Goal: Answer question/provide support

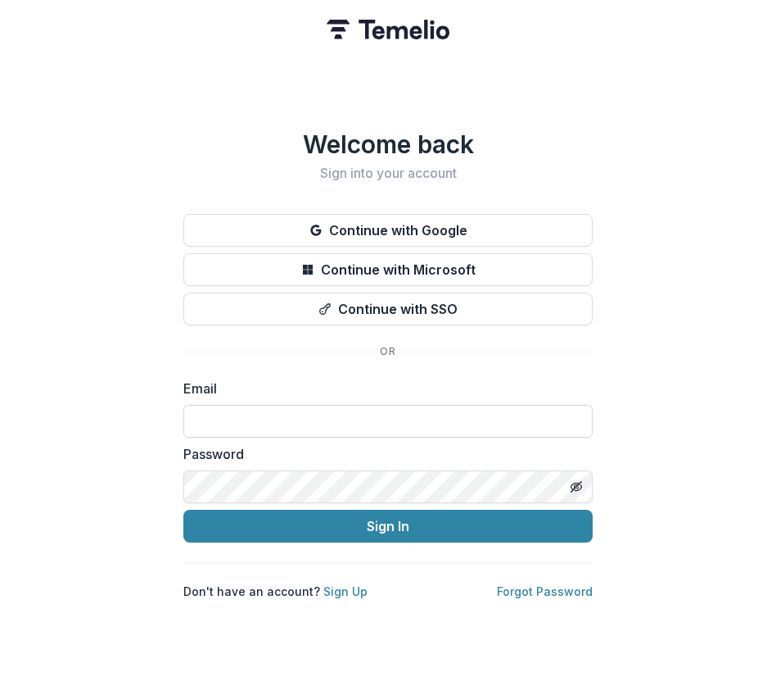
click at [244, 414] on input at bounding box center [388, 421] width 410 height 33
type input "**********"
click at [183, 509] on button "Sign In" at bounding box center [388, 525] width 410 height 33
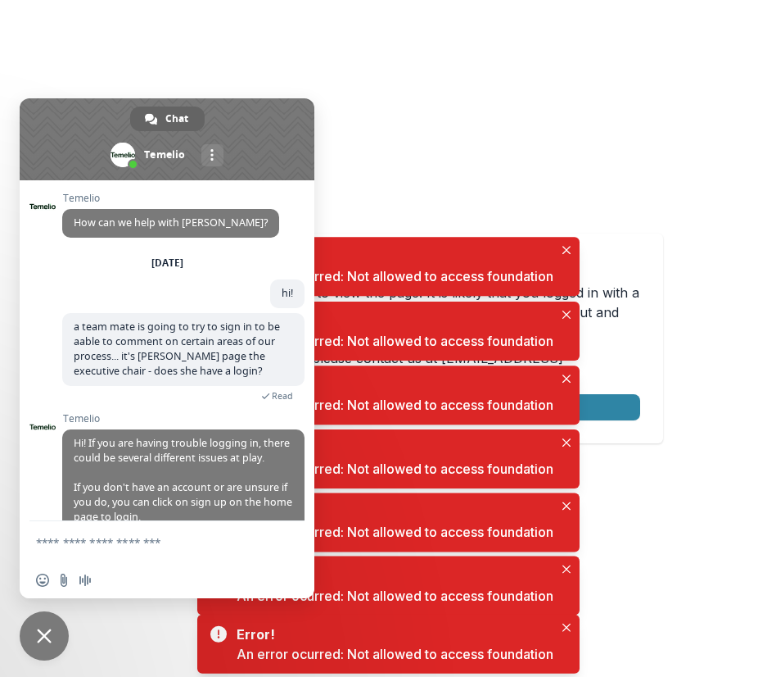
scroll to position [265, 0]
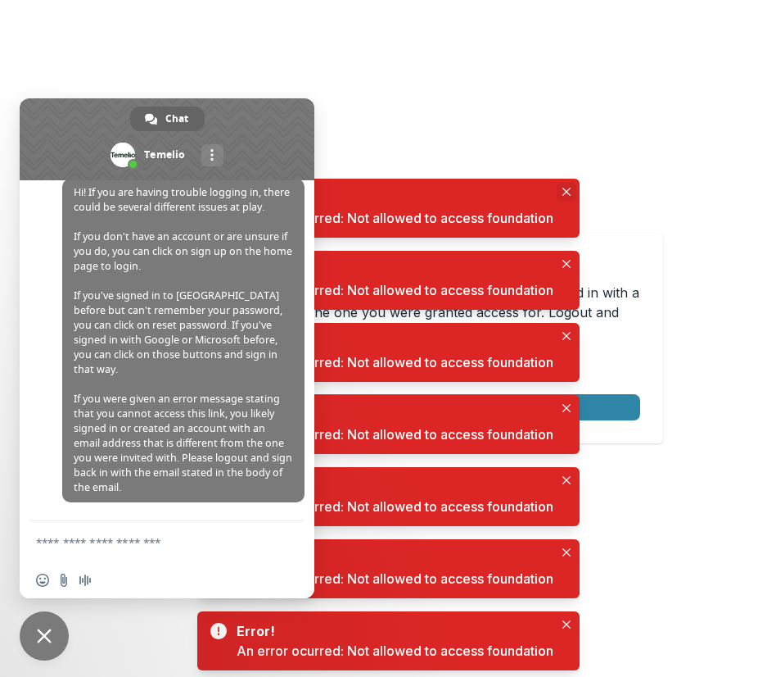
click at [567, 184] on button "Close" at bounding box center [567, 192] width 20 height 20
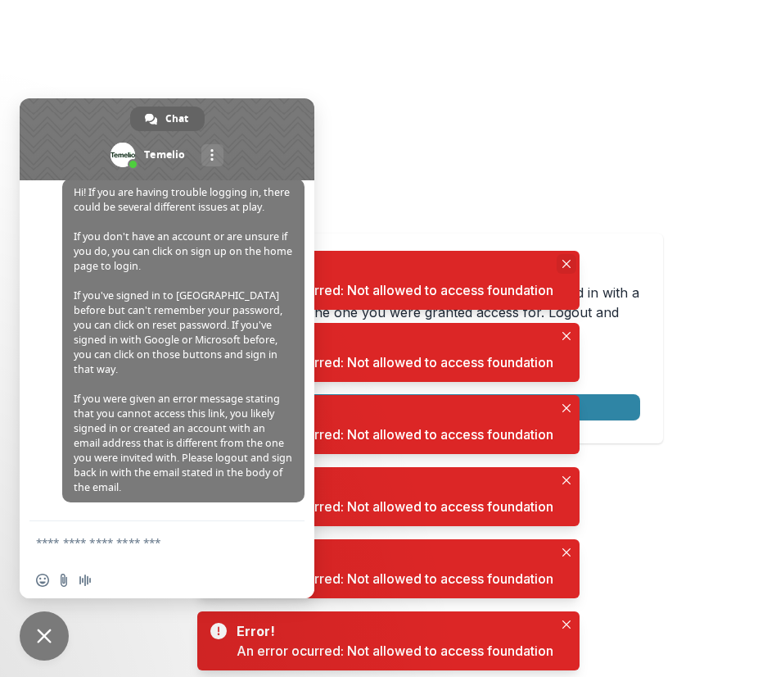
click at [567, 263] on icon "Close" at bounding box center [566, 264] width 8 height 8
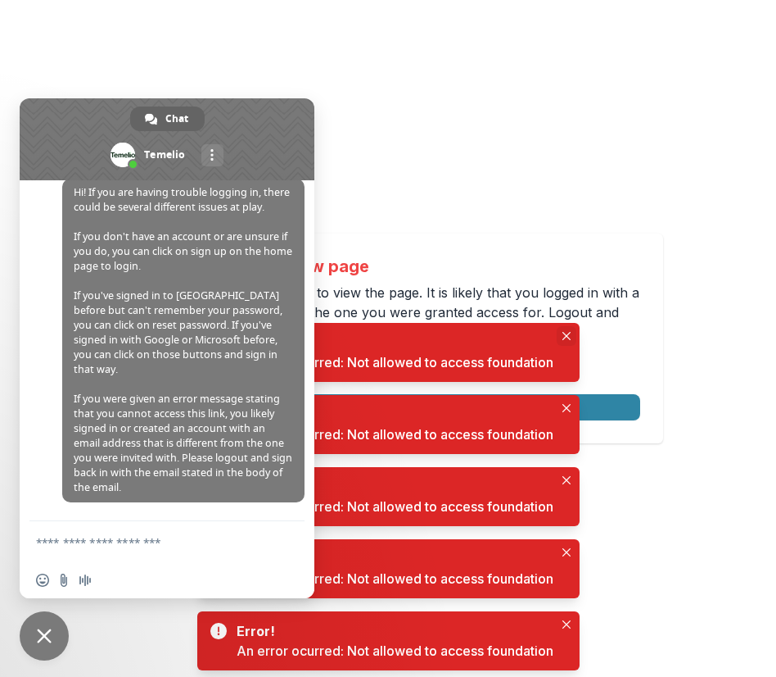
click at [565, 337] on icon "Close" at bounding box center [567, 336] width 8 height 8
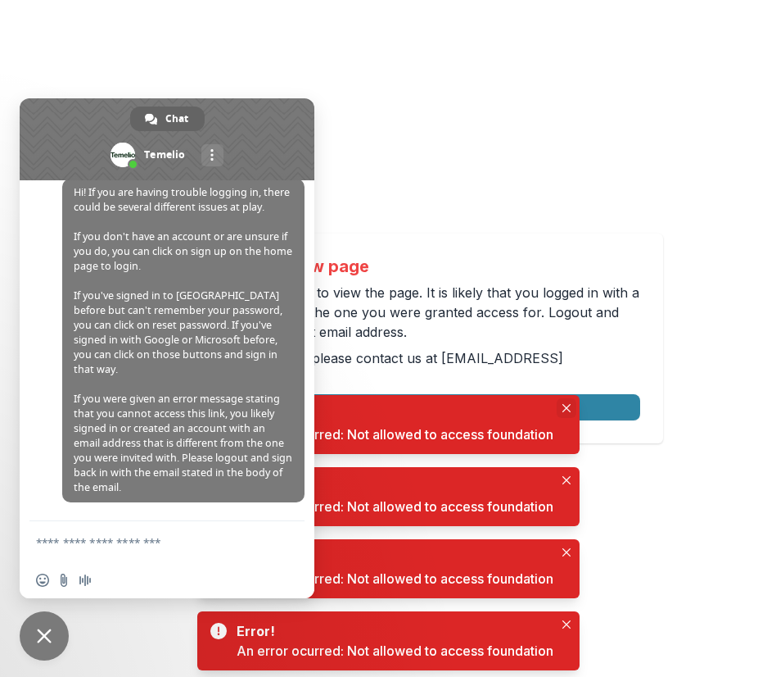
click at [564, 406] on icon "Close" at bounding box center [567, 408] width 8 height 8
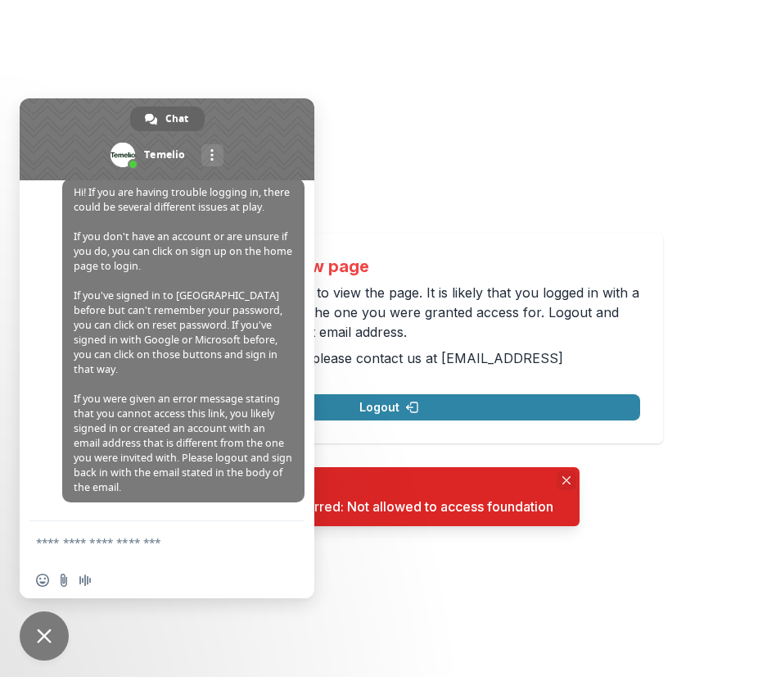
click at [568, 476] on div "Not allowed to view page You do not have permission to view the page. It is lik…" at bounding box center [388, 338] width 776 height 677
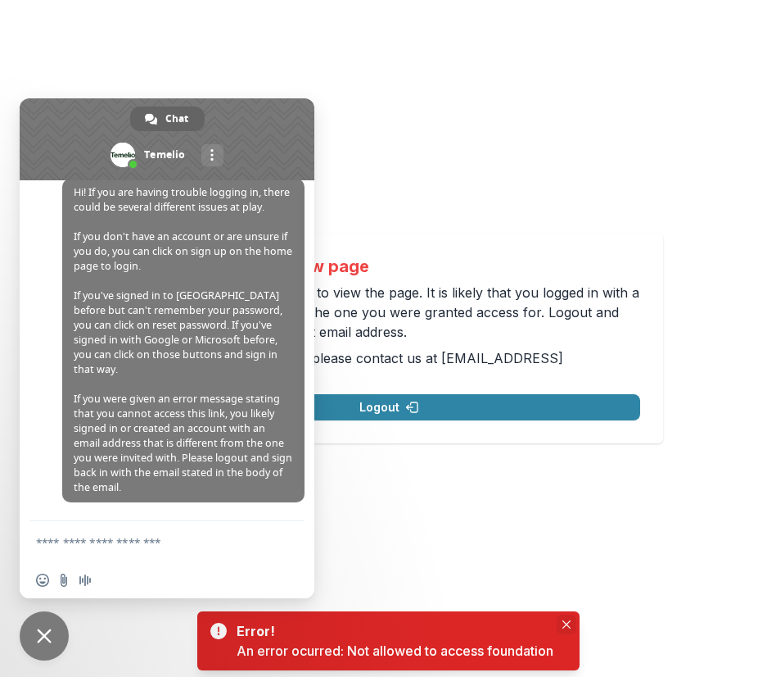
click at [564, 618] on button "Close" at bounding box center [567, 624] width 20 height 20
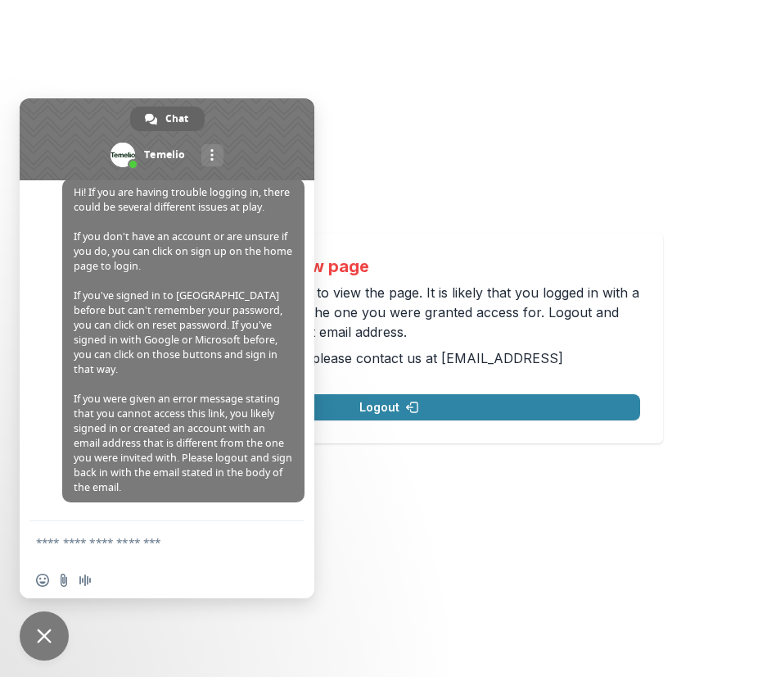
click at [215, 69] on div "Not allowed to view page You do not have permission to view the page. It is lik…" at bounding box center [388, 338] width 776 height 677
click at [348, 401] on button "Logout" at bounding box center [389, 407] width 502 height 26
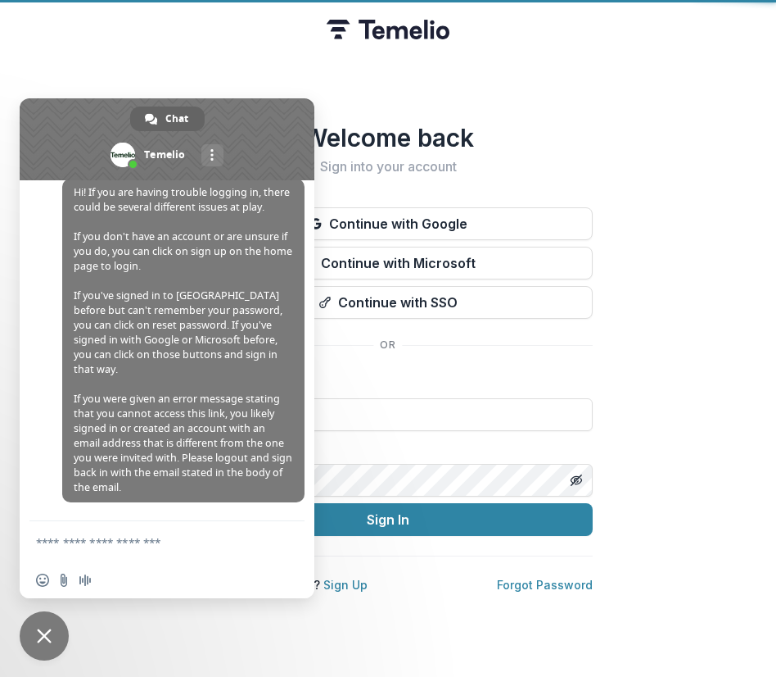
click at [249, 109] on span at bounding box center [167, 139] width 295 height 82
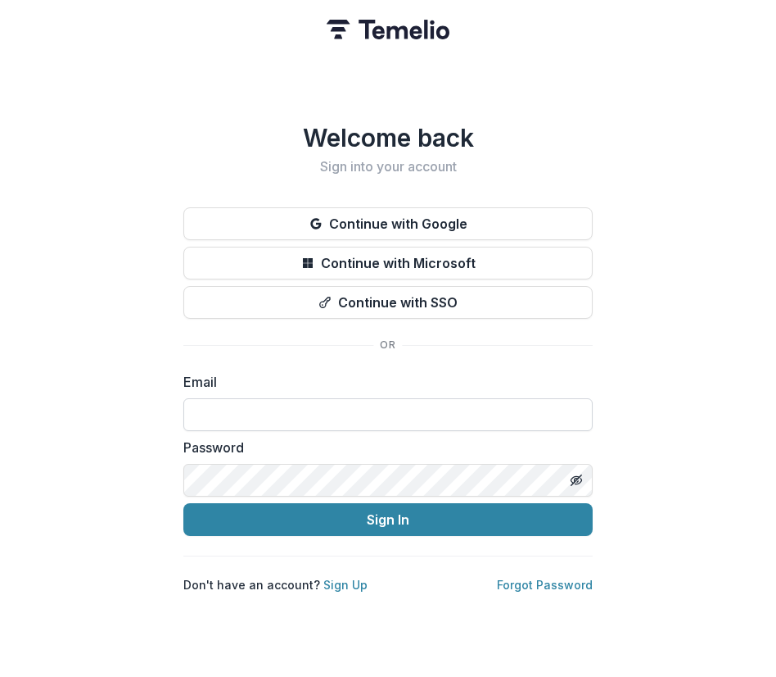
click at [228, 409] on input at bounding box center [388, 414] width 410 height 33
type input "**********"
click at [183, 503] on button "Sign In" at bounding box center [388, 519] width 410 height 33
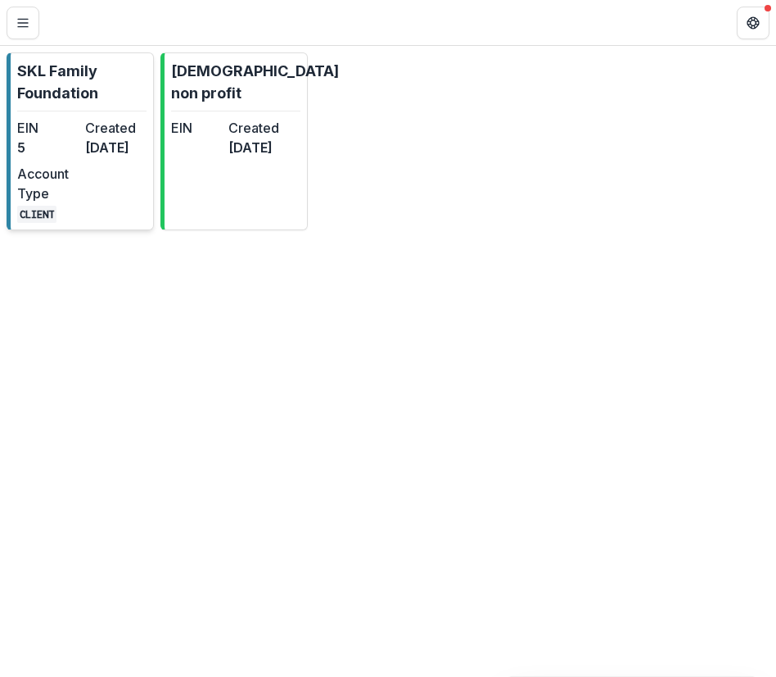
click at [124, 157] on dd "3 months ago" at bounding box center [115, 148] width 61 height 20
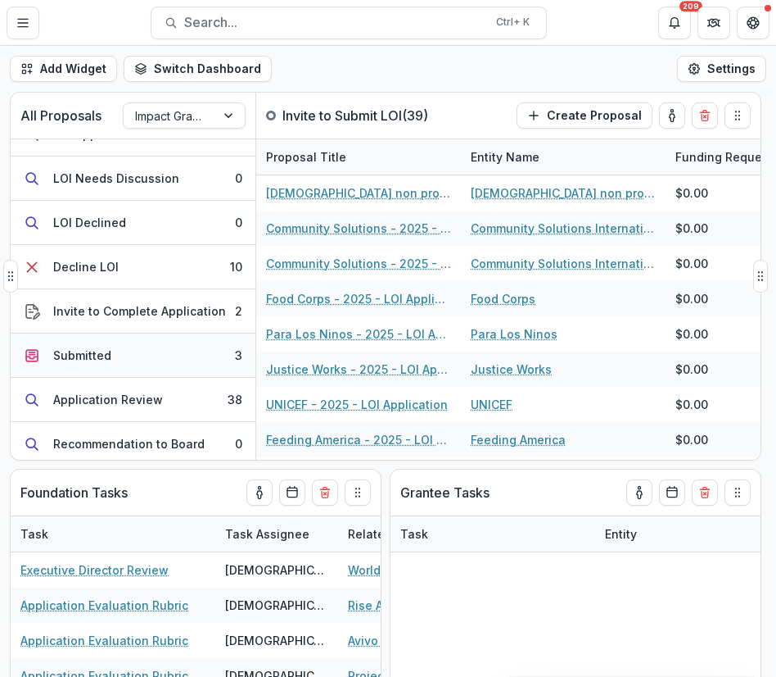
scroll to position [225, 0]
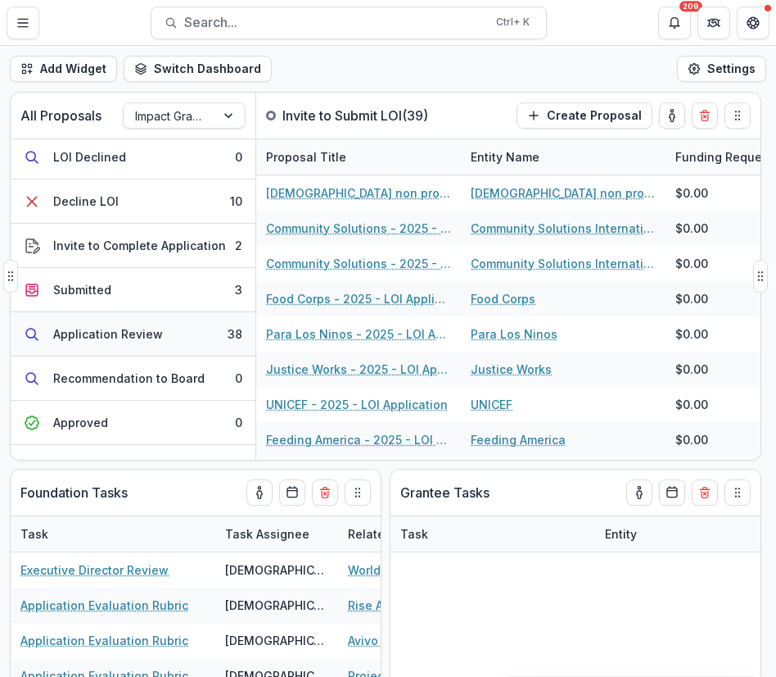
click at [92, 333] on div "Application Review" at bounding box center [108, 333] width 110 height 17
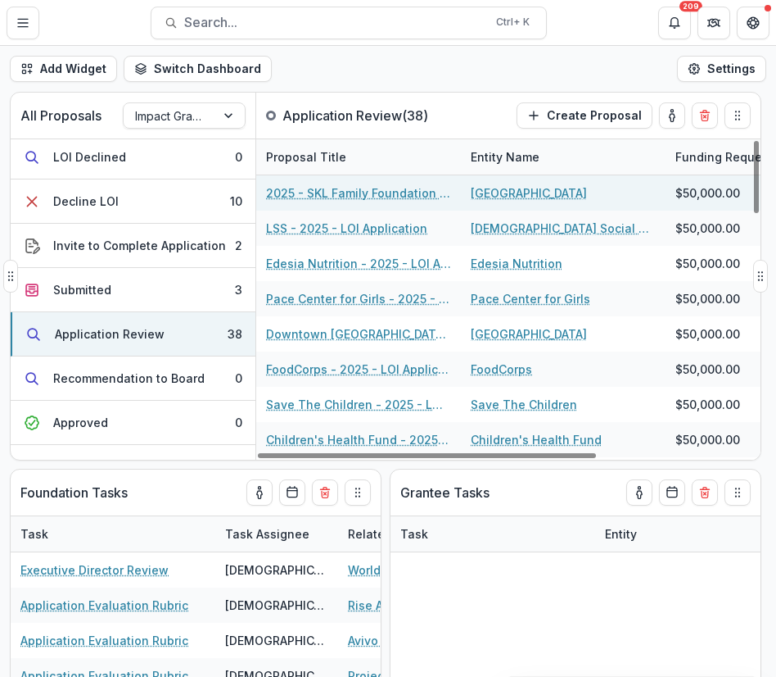
click at [501, 184] on link "St. David's Center" at bounding box center [529, 192] width 116 height 17
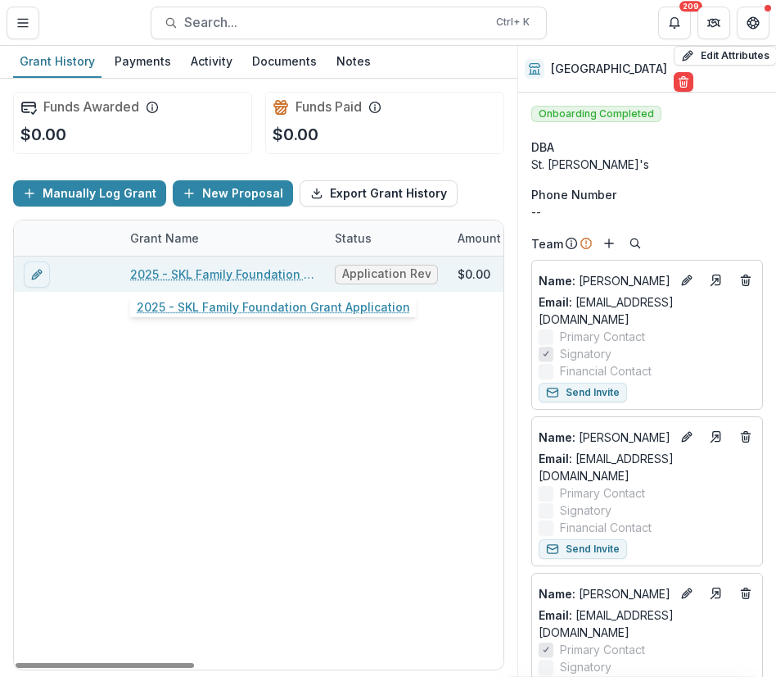
click at [236, 277] on link "2025 - SKL Family Foundation Grant Application" at bounding box center [222, 273] width 185 height 17
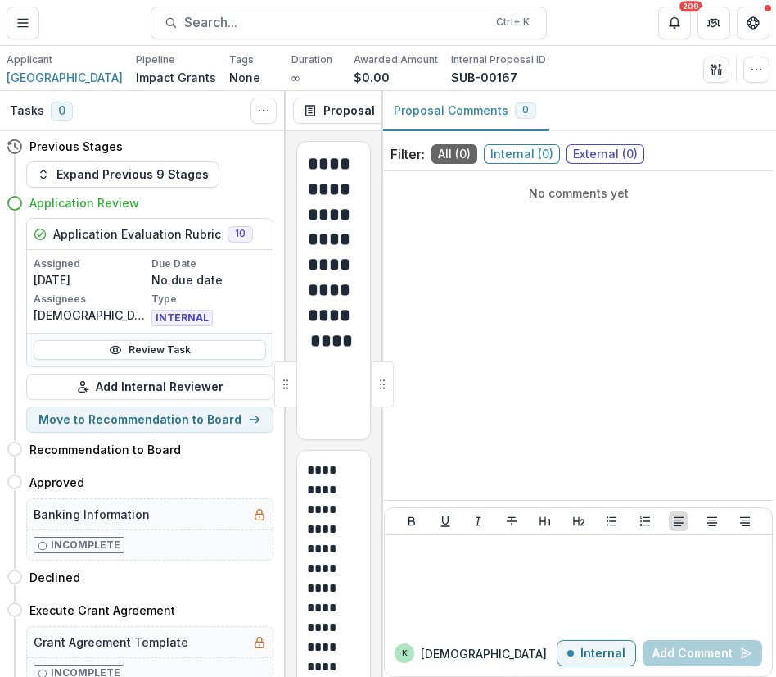
click at [459, 307] on div "No comments yet" at bounding box center [578, 335] width 389 height 315
click at [608, 363] on div "No comments yet" at bounding box center [578, 335] width 389 height 315
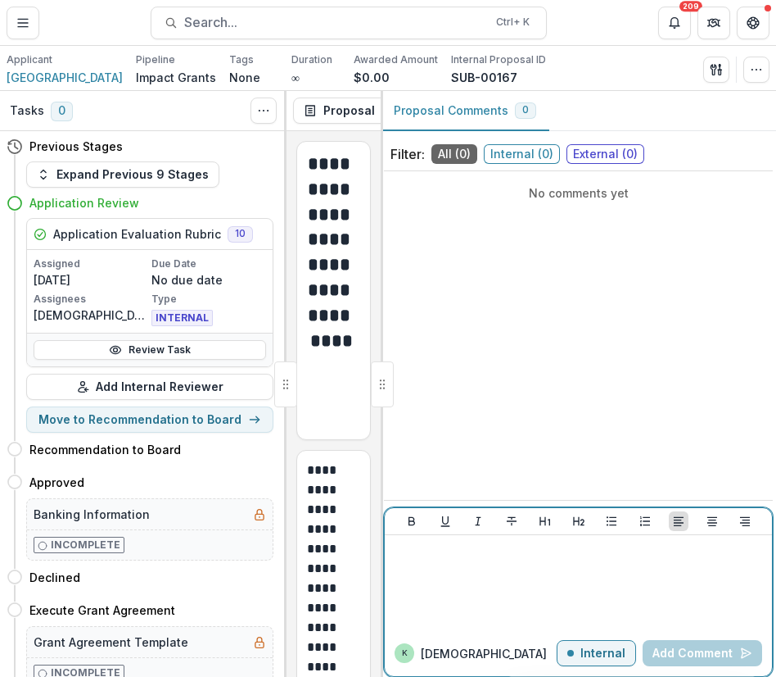
click at [537, 509] on div at bounding box center [578, 521] width 387 height 27
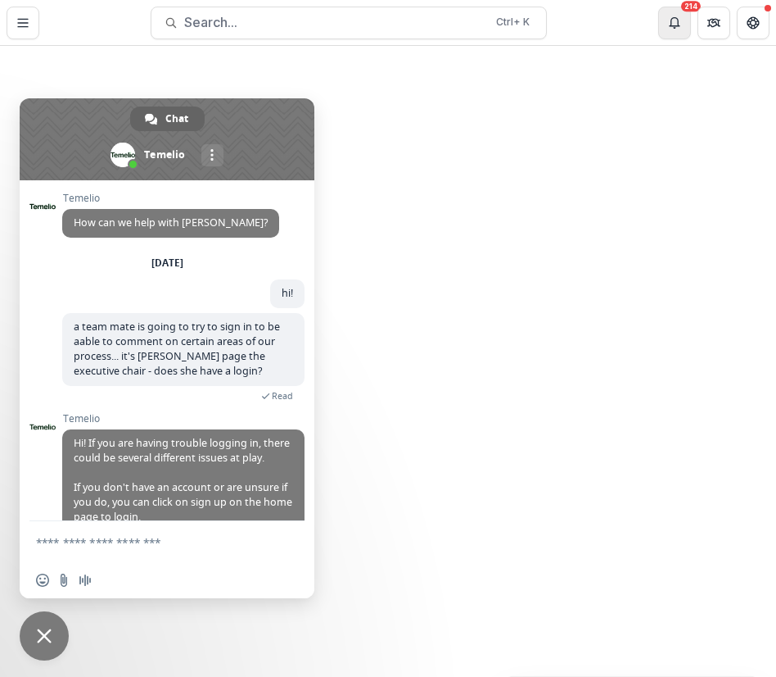
scroll to position [123, 0]
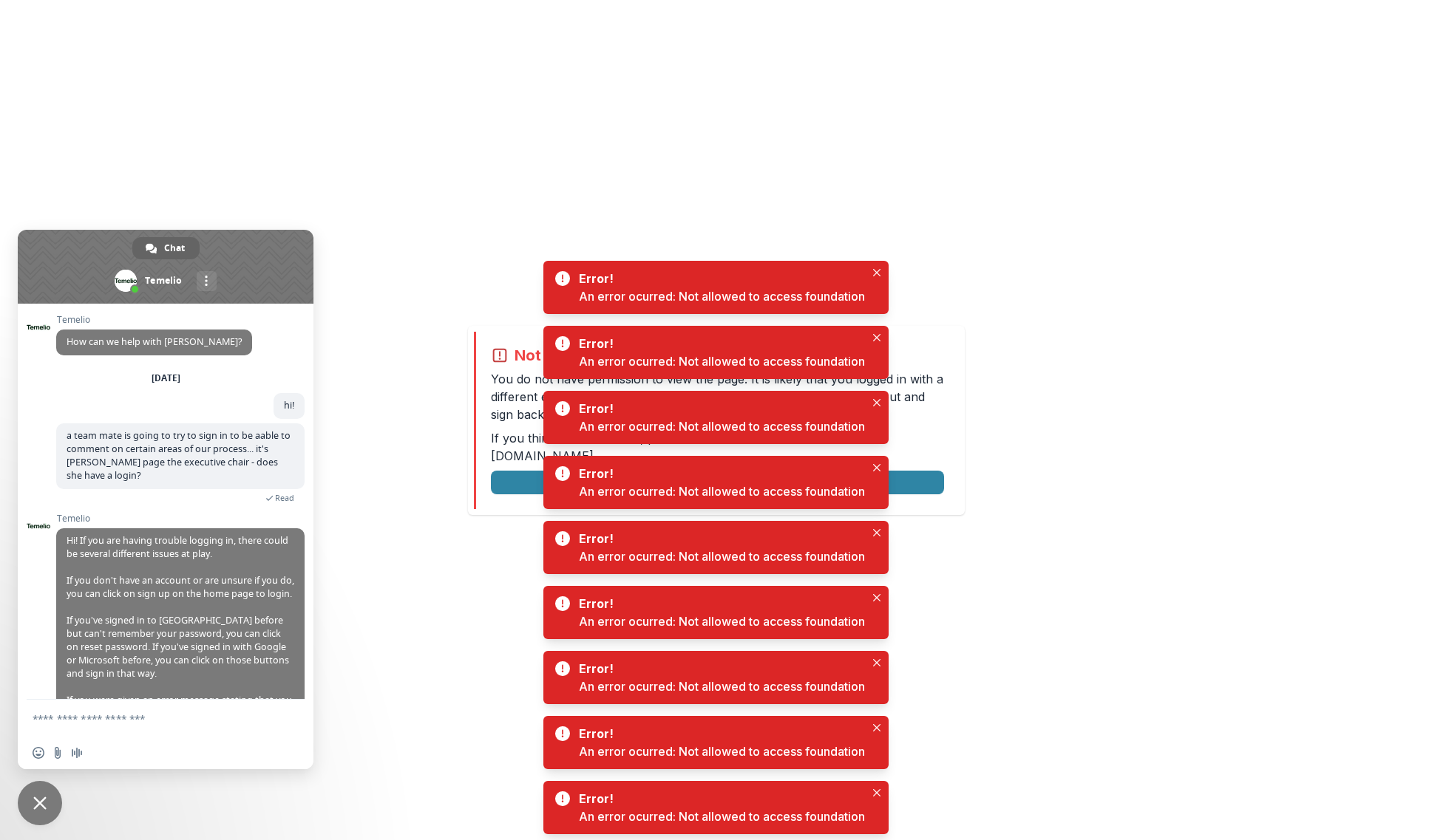
scroll to position [111, 0]
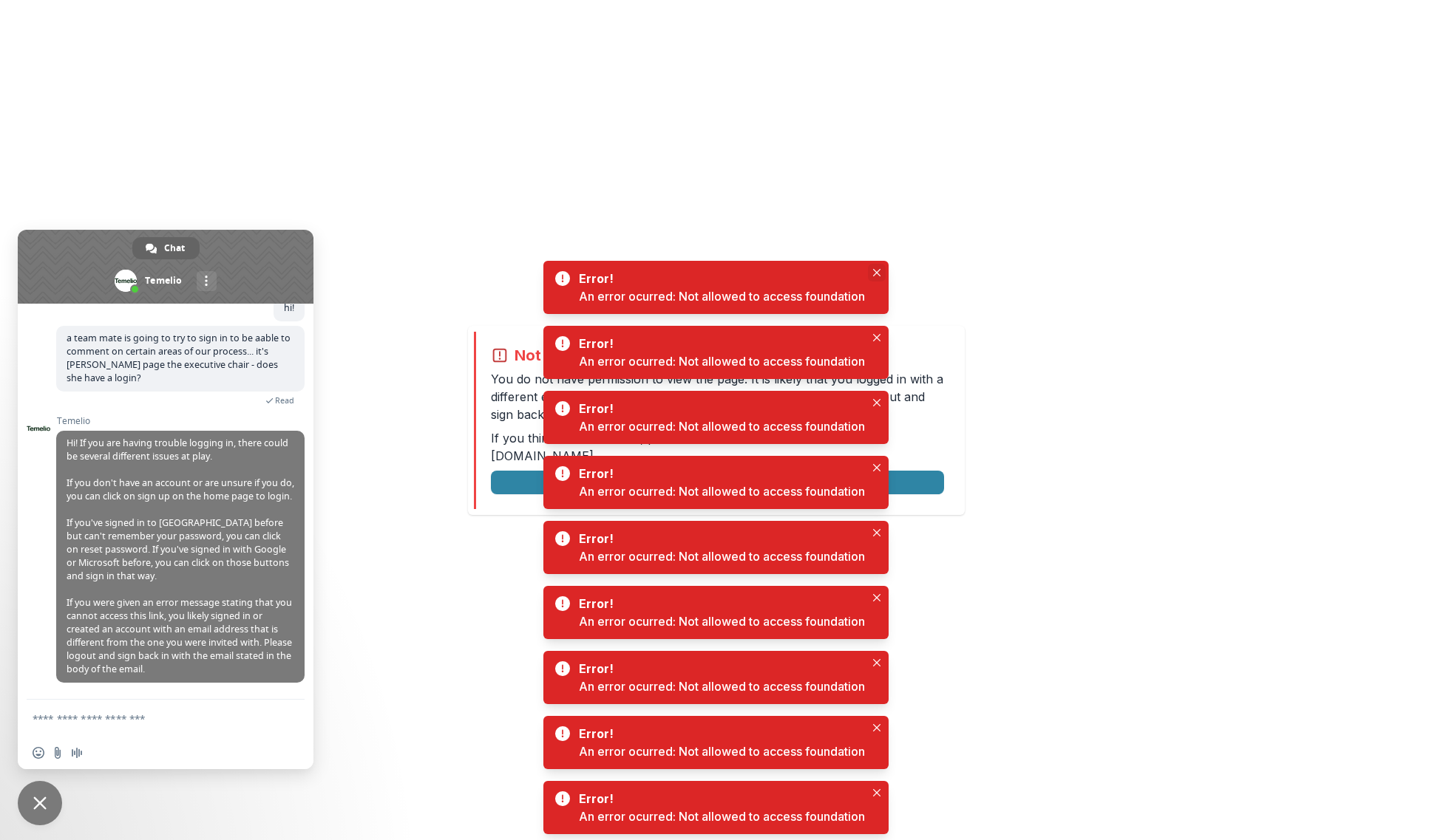
click at [880, 270] on icon "Close" at bounding box center [876, 272] width 7 height 7
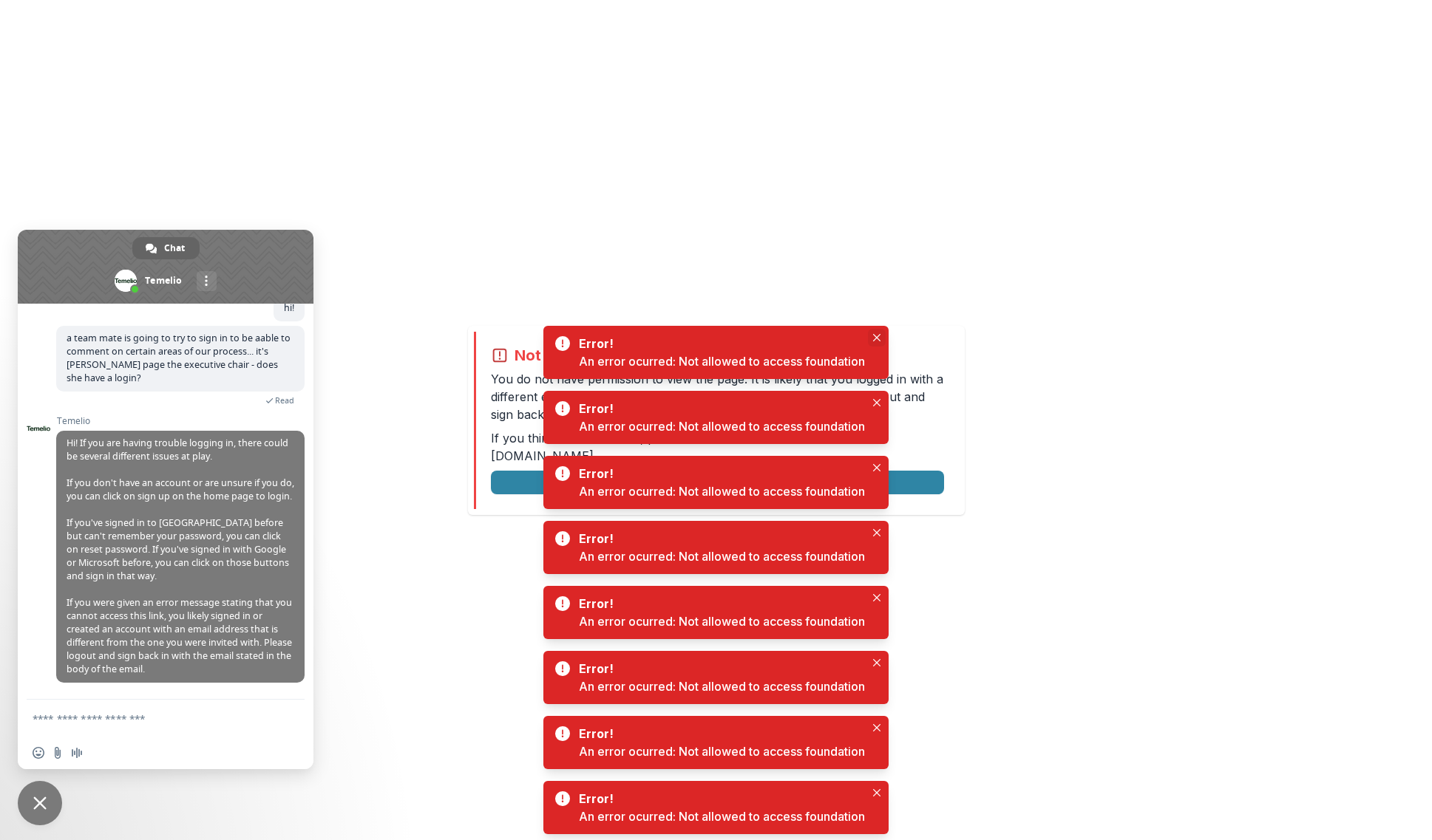
click at [876, 332] on button "Close" at bounding box center [877, 337] width 18 height 18
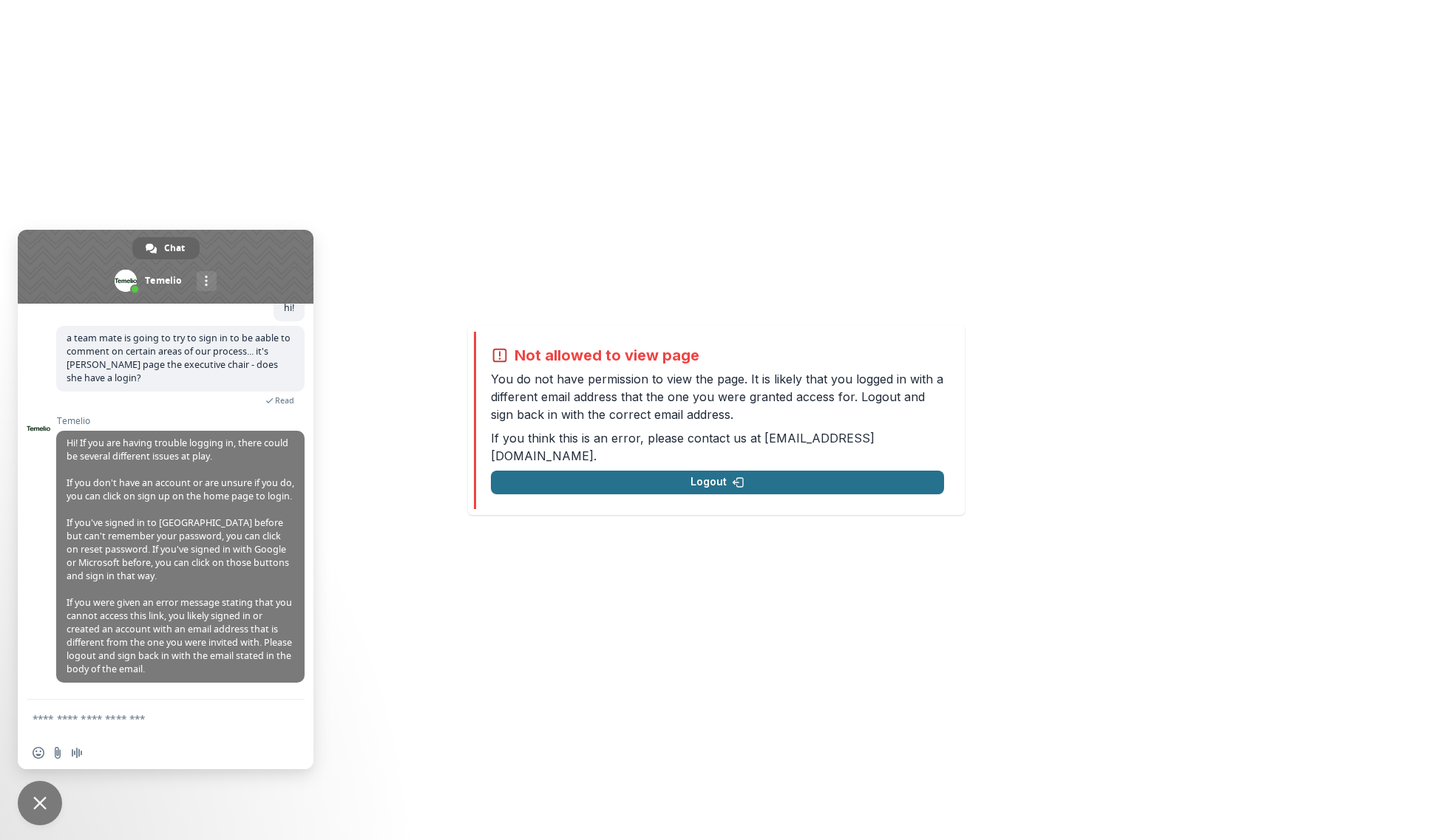
click at [636, 471] on button "Logout" at bounding box center [717, 483] width 453 height 23
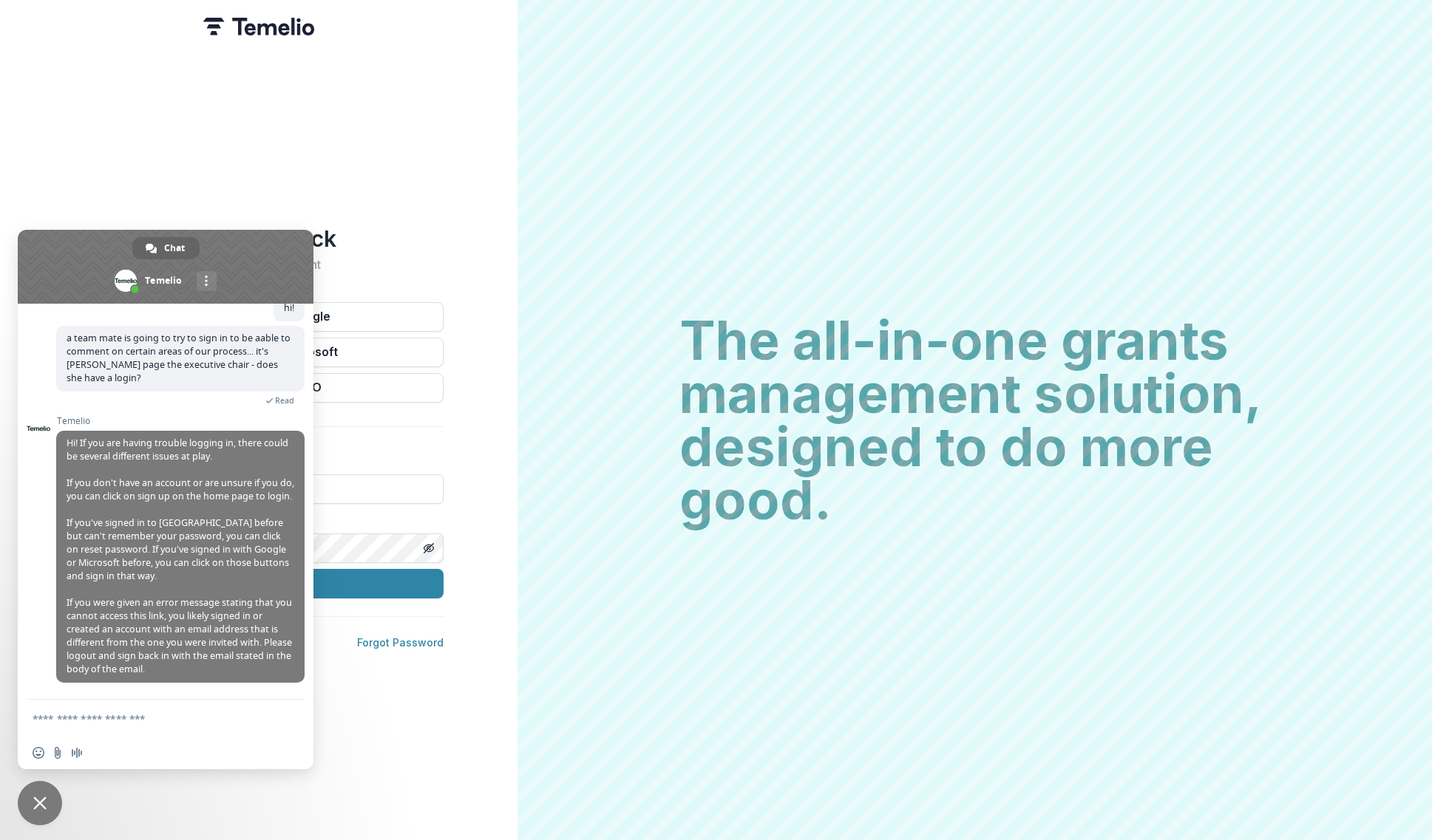
click at [274, 246] on span at bounding box center [166, 267] width 296 height 74
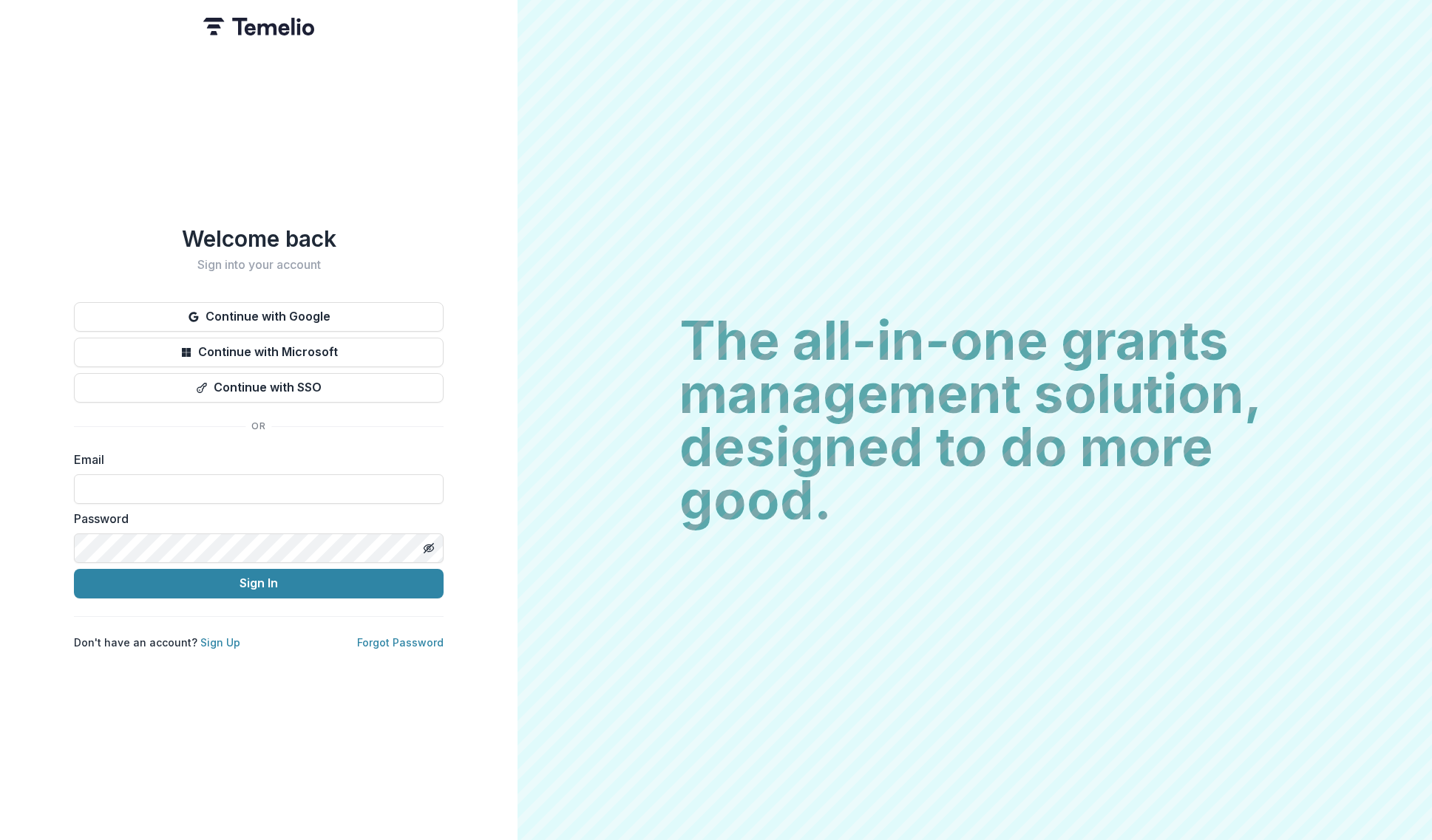
click at [237, 509] on form "Email Password Sign In" at bounding box center [259, 525] width 370 height 148
click at [235, 487] on input at bounding box center [259, 489] width 370 height 30
type input "**********"
click at [74, 569] on button "Sign In" at bounding box center [259, 584] width 370 height 30
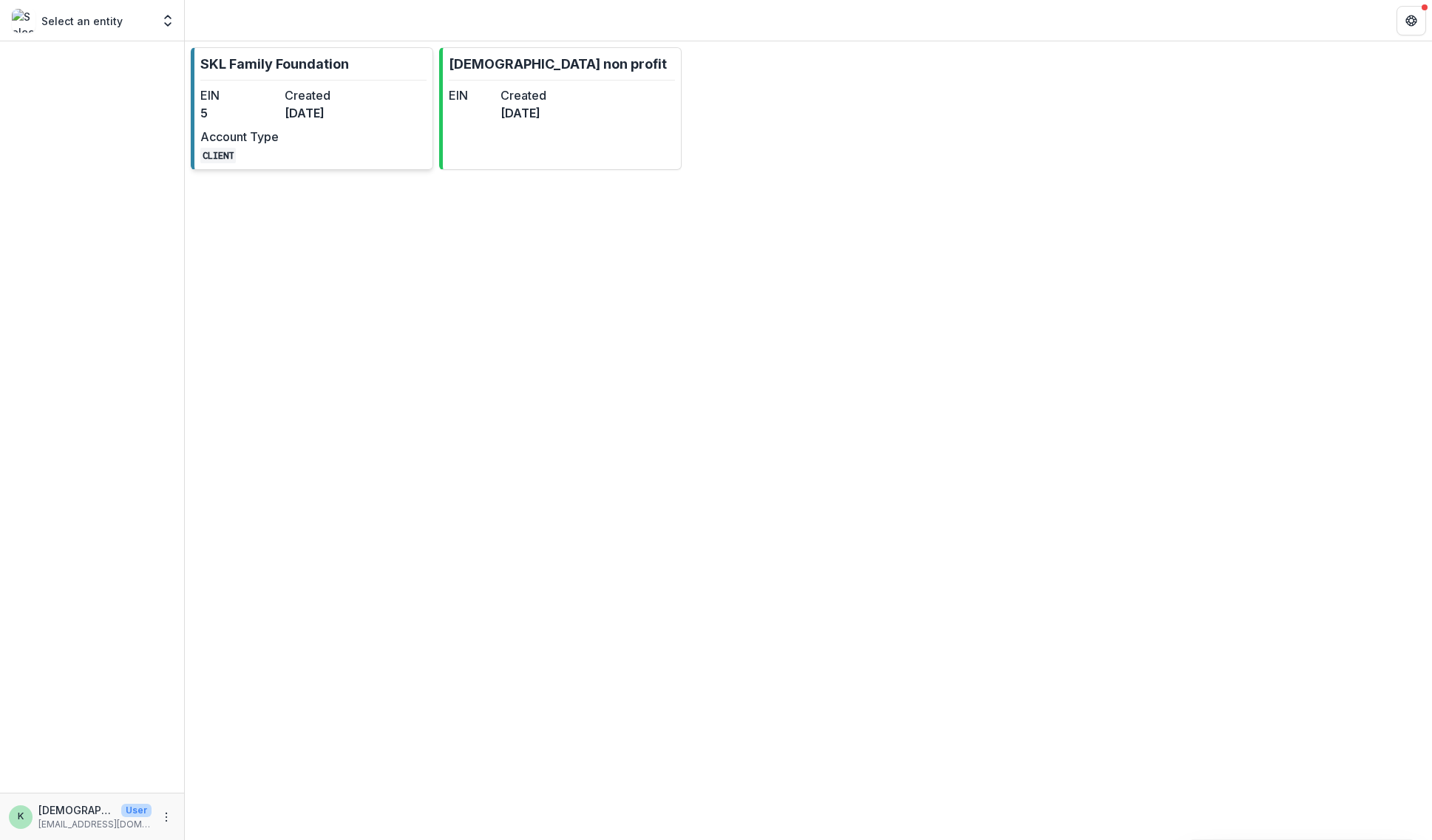
click at [305, 106] on dd "[DATE]" at bounding box center [323, 113] width 79 height 18
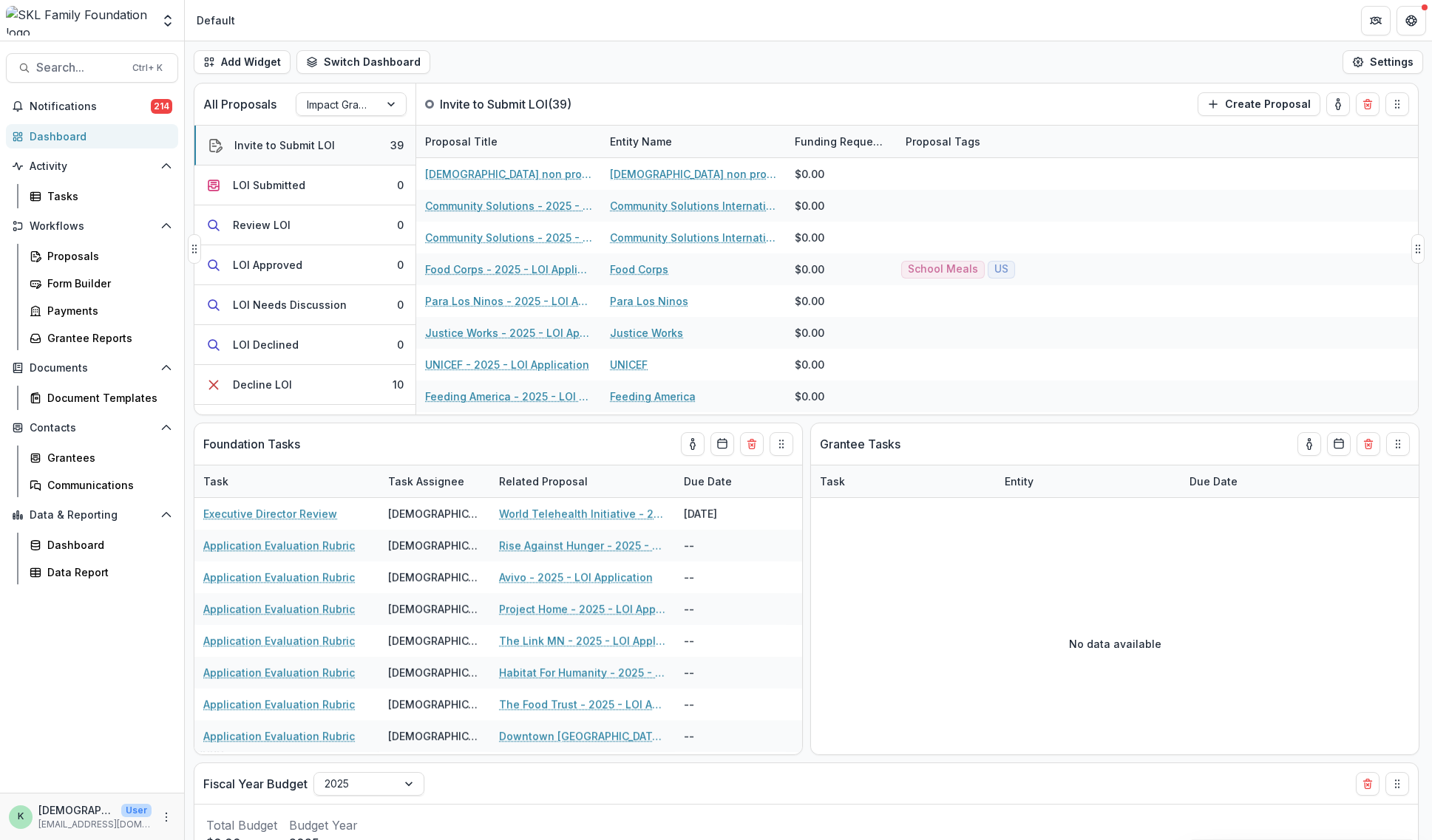
click at [271, 156] on button "Invite to Submit LOI 39" at bounding box center [304, 145] width 221 height 40
click at [365, 78] on div "Add Widget Switch Dashboard Default New Dashboard Settings" at bounding box center [808, 62] width 1247 height 42
click at [363, 69] on button "Switch Dashboard" at bounding box center [363, 62] width 134 height 23
click at [365, 88] on button "Default" at bounding box center [378, 96] width 158 height 24
click at [76, 203] on div "Tasks" at bounding box center [106, 196] width 119 height 15
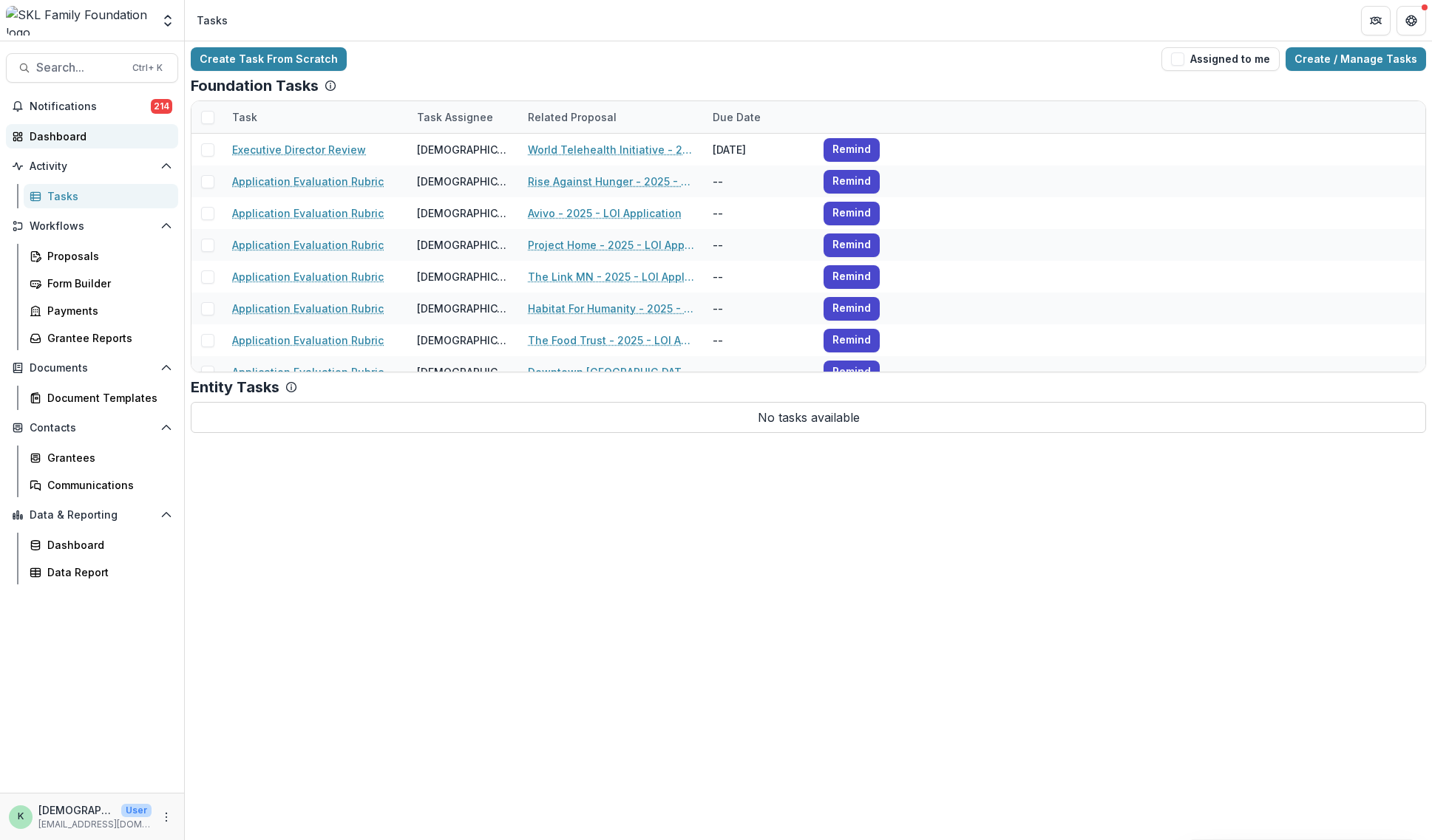
click at [80, 134] on div "Dashboard" at bounding box center [98, 136] width 137 height 15
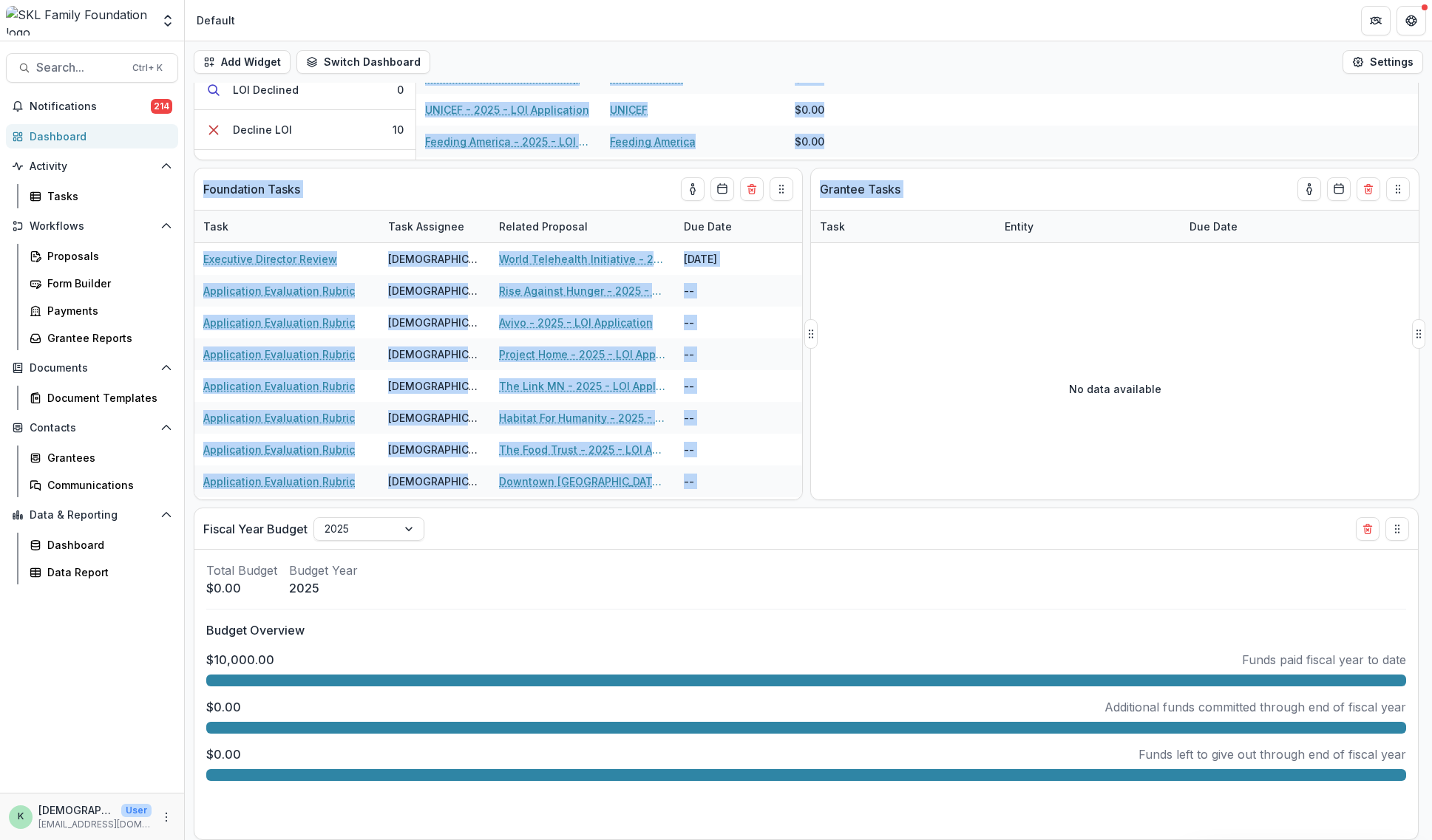
drag, startPoint x: 1196, startPoint y: 162, endPoint x: 1159, endPoint y: 272, distance: 116.1
click at [1172, 277] on div "All Proposals Impact Grants Invite to Submit LOI ( 39 ) Create Proposal Invite …" at bounding box center [808, 207] width 1247 height 758
click at [1160, 247] on div at bounding box center [1114, 260] width 607 height 34
click at [72, 252] on div "Proposals" at bounding box center [106, 255] width 119 height 15
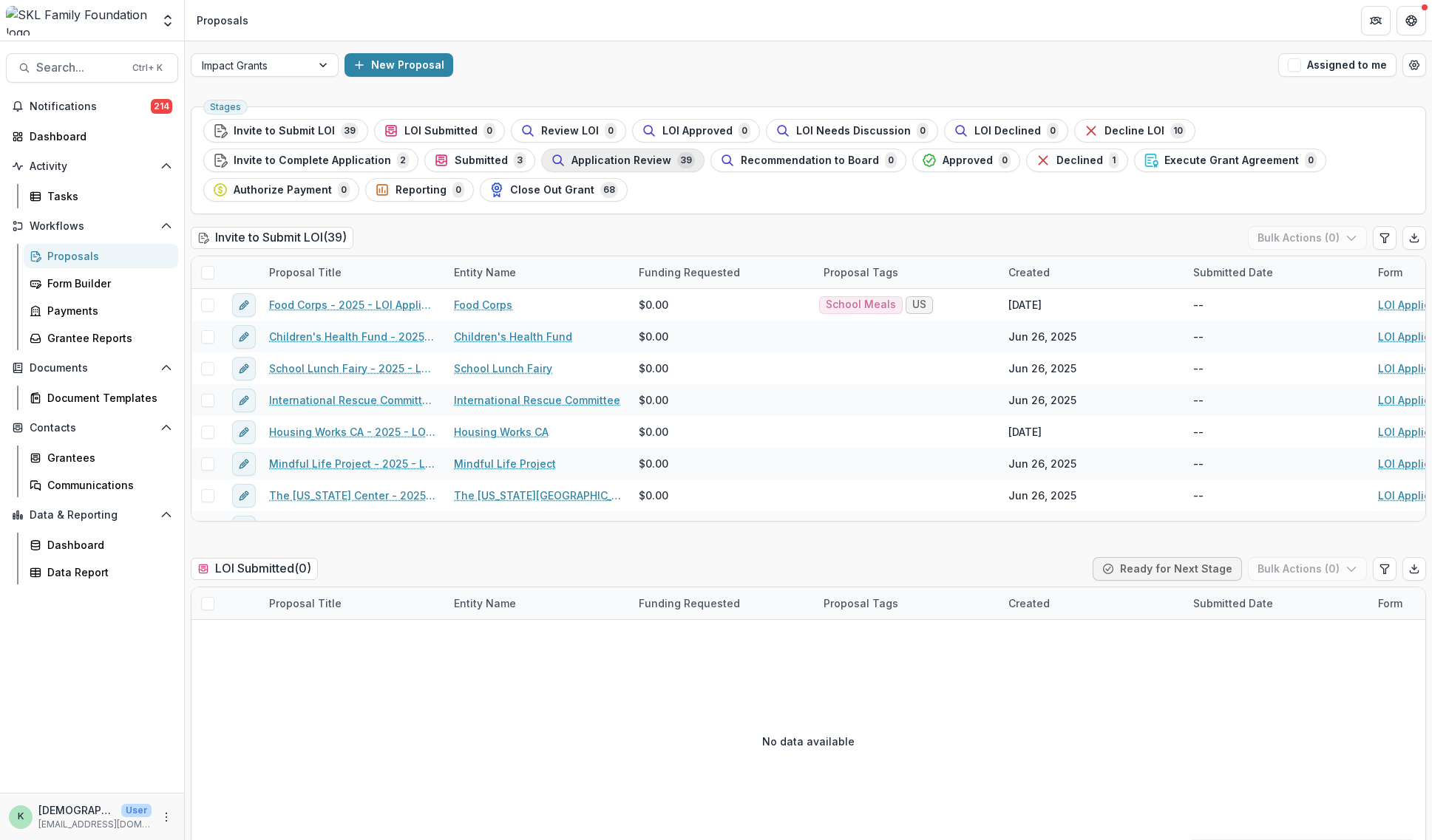
click at [550, 167] on div "Application Review 39" at bounding box center [623, 161] width 144 height 16
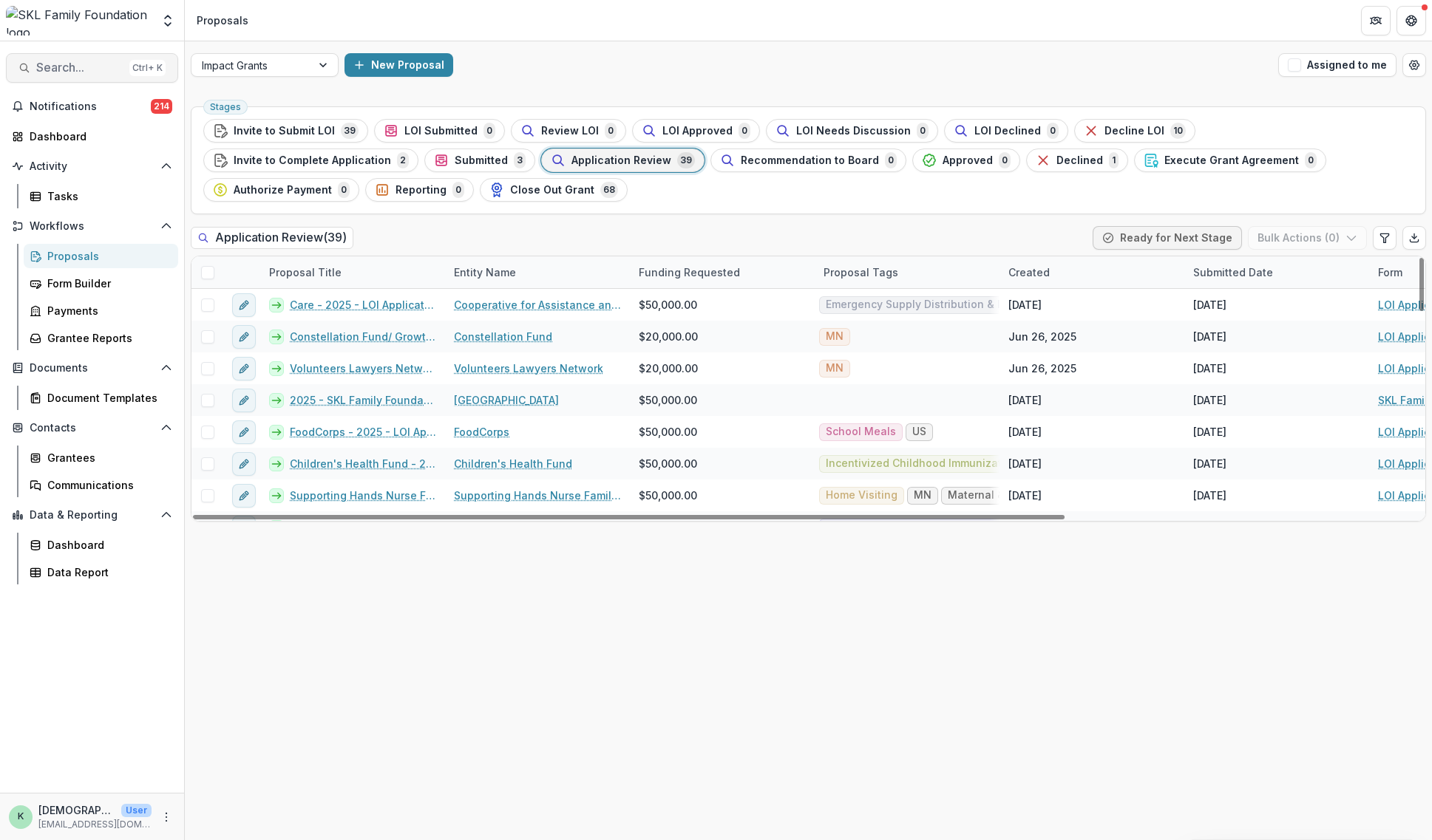
click at [61, 71] on span "Search..." at bounding box center [79, 68] width 88 height 14
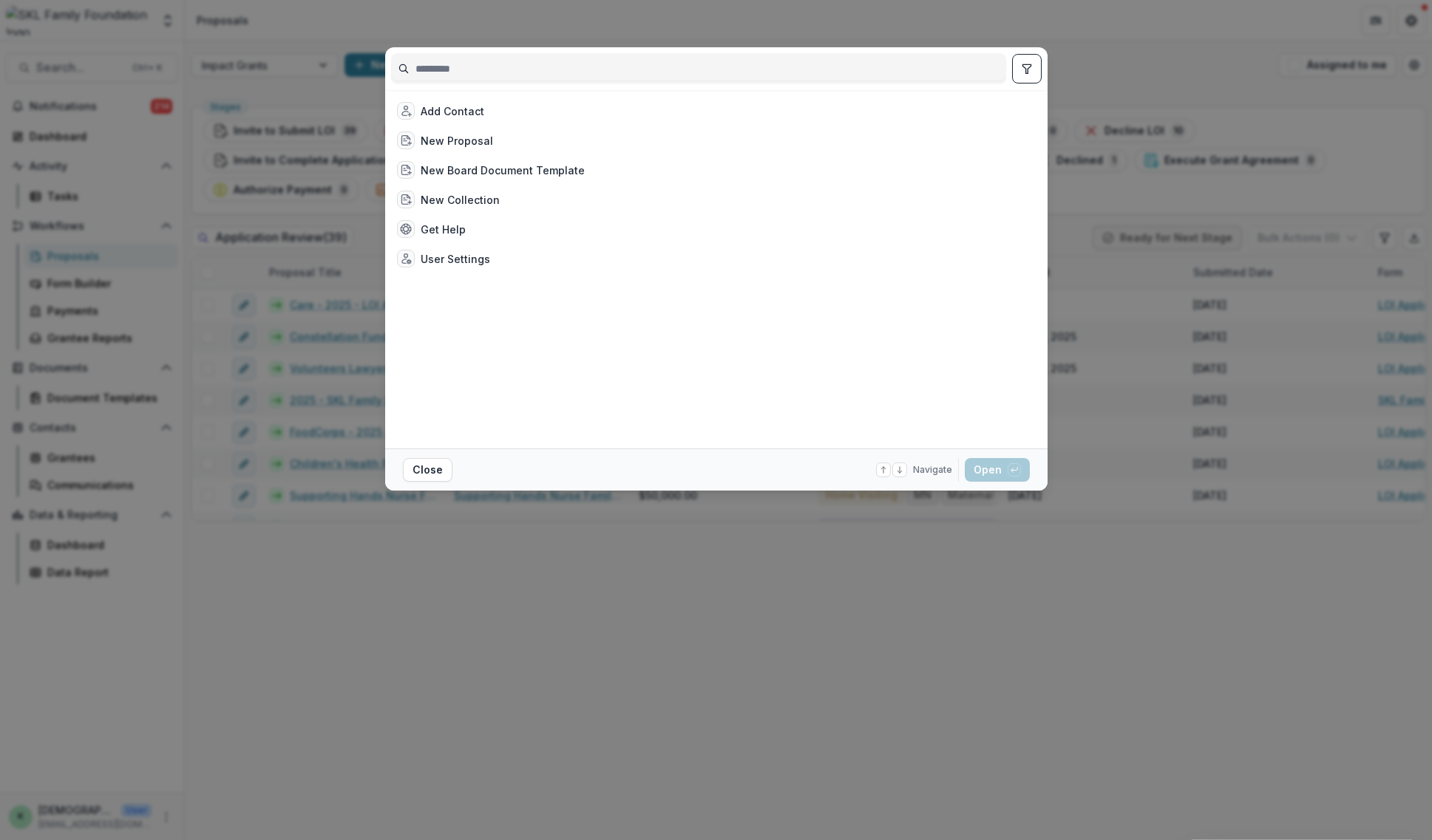
click at [1117, 46] on div "Add Contact New Proposal New Board Document Template New Collection Get Help Us…" at bounding box center [716, 420] width 1432 height 840
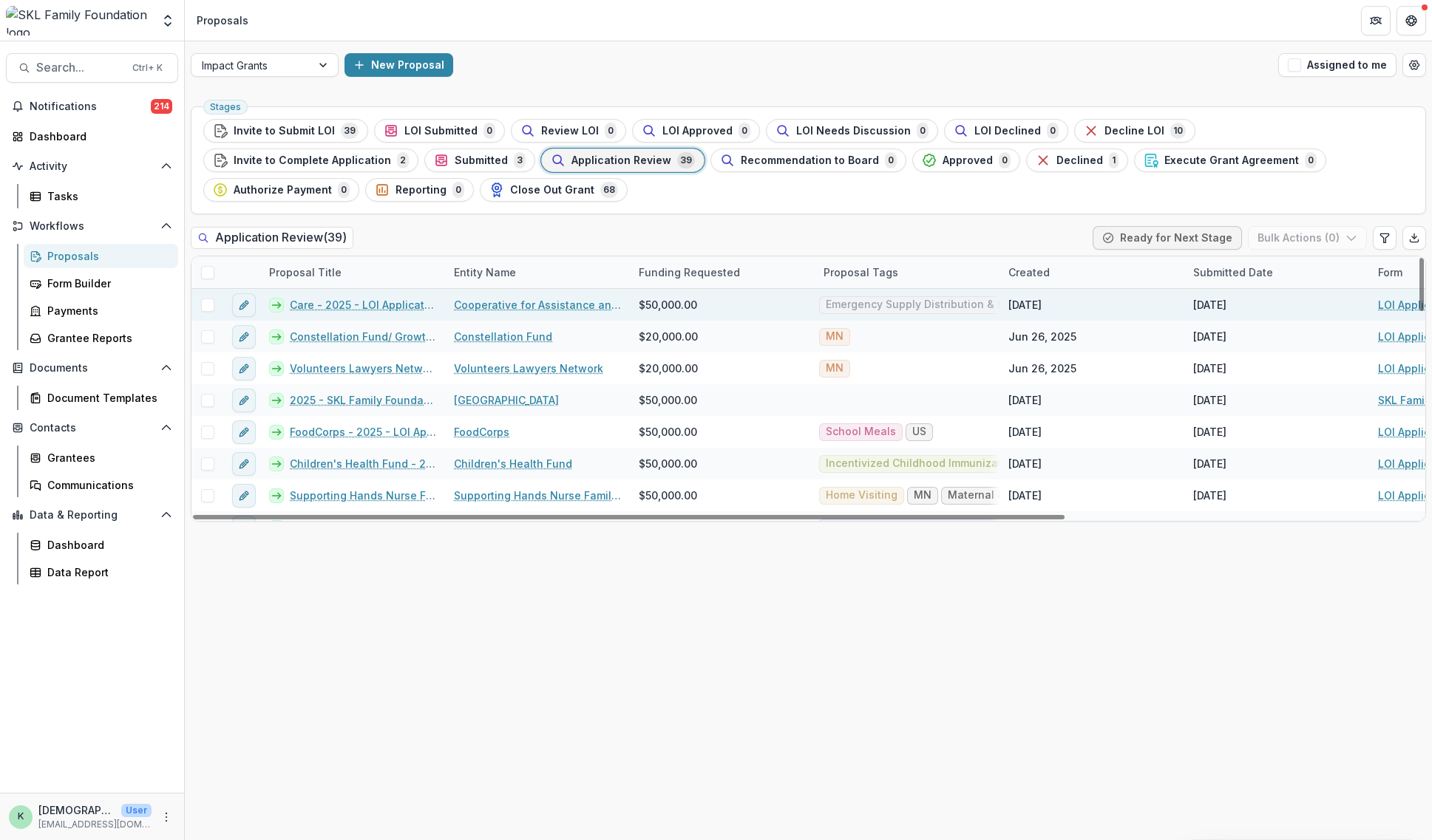
click at [396, 300] on link "Care - 2025 - LOI Application" at bounding box center [363, 304] width 146 height 15
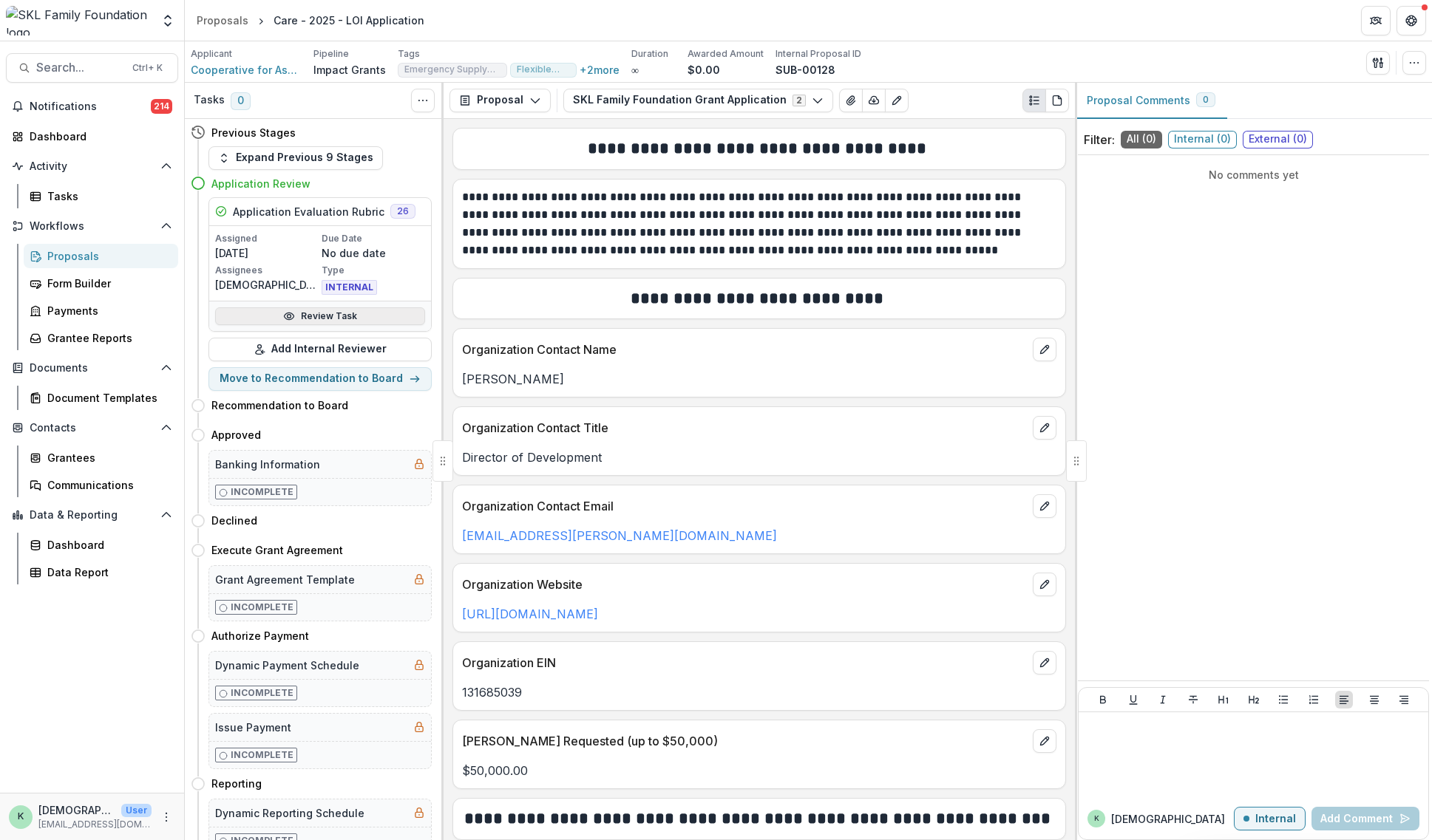
click at [309, 317] on link "Review Task" at bounding box center [319, 317] width 210 height 18
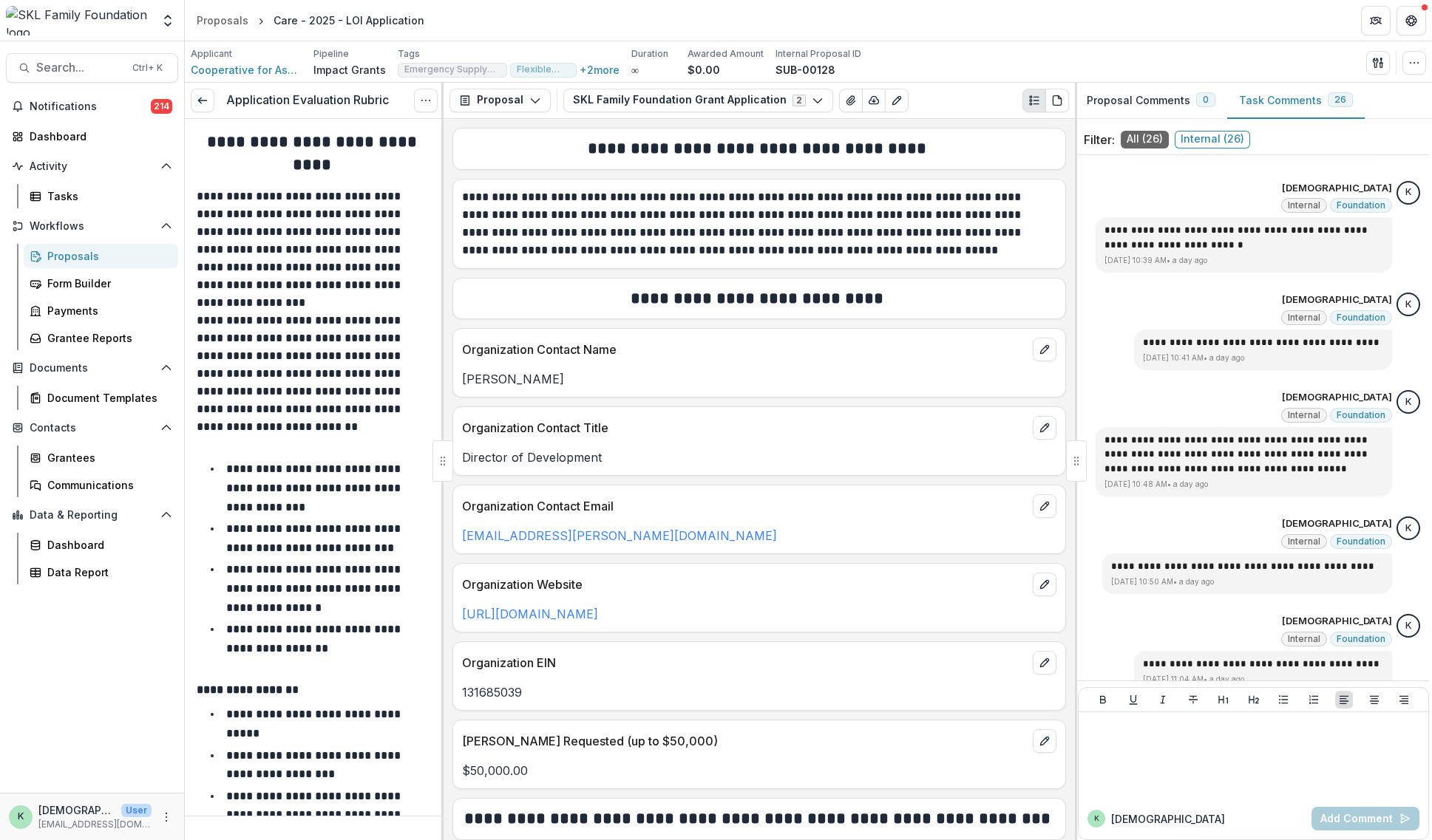
scroll to position [2255, 0]
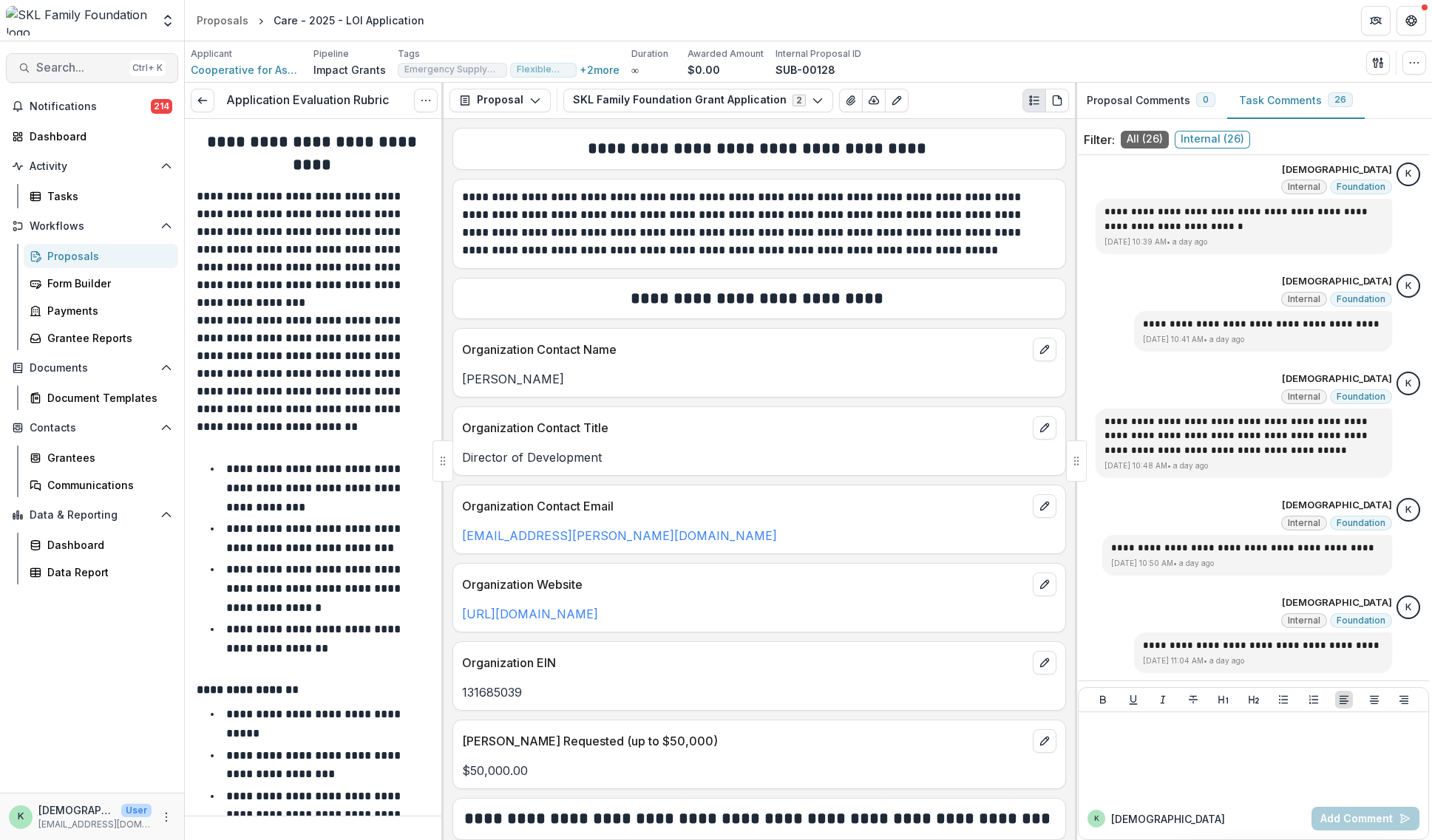
click at [79, 68] on span "Search..." at bounding box center [79, 68] width 88 height 14
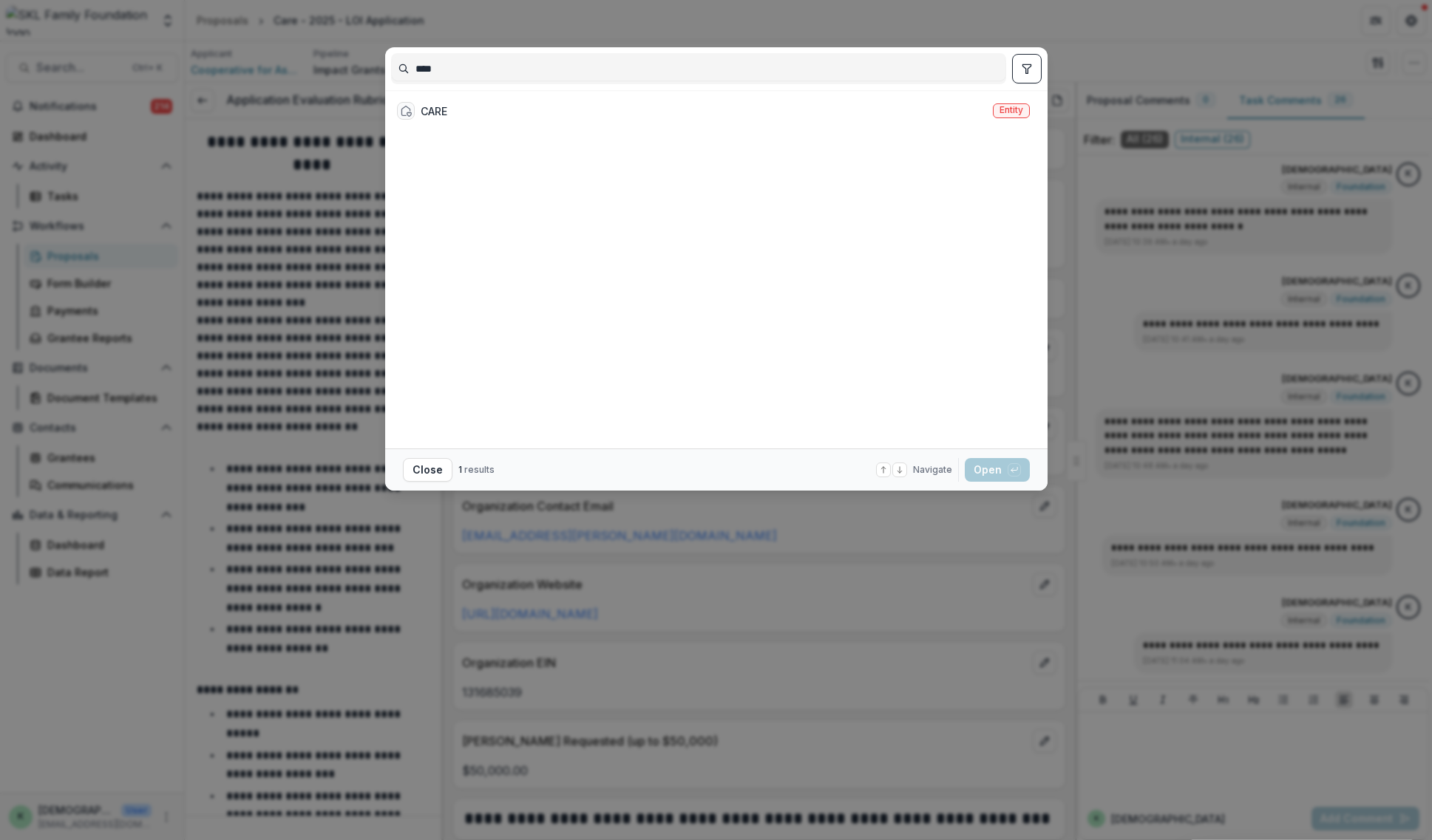
type input "****"
click at [602, 18] on div "**** CARE Entity Close 1 results Navigate up and down with arrow keys Open with…" at bounding box center [716, 420] width 1432 height 840
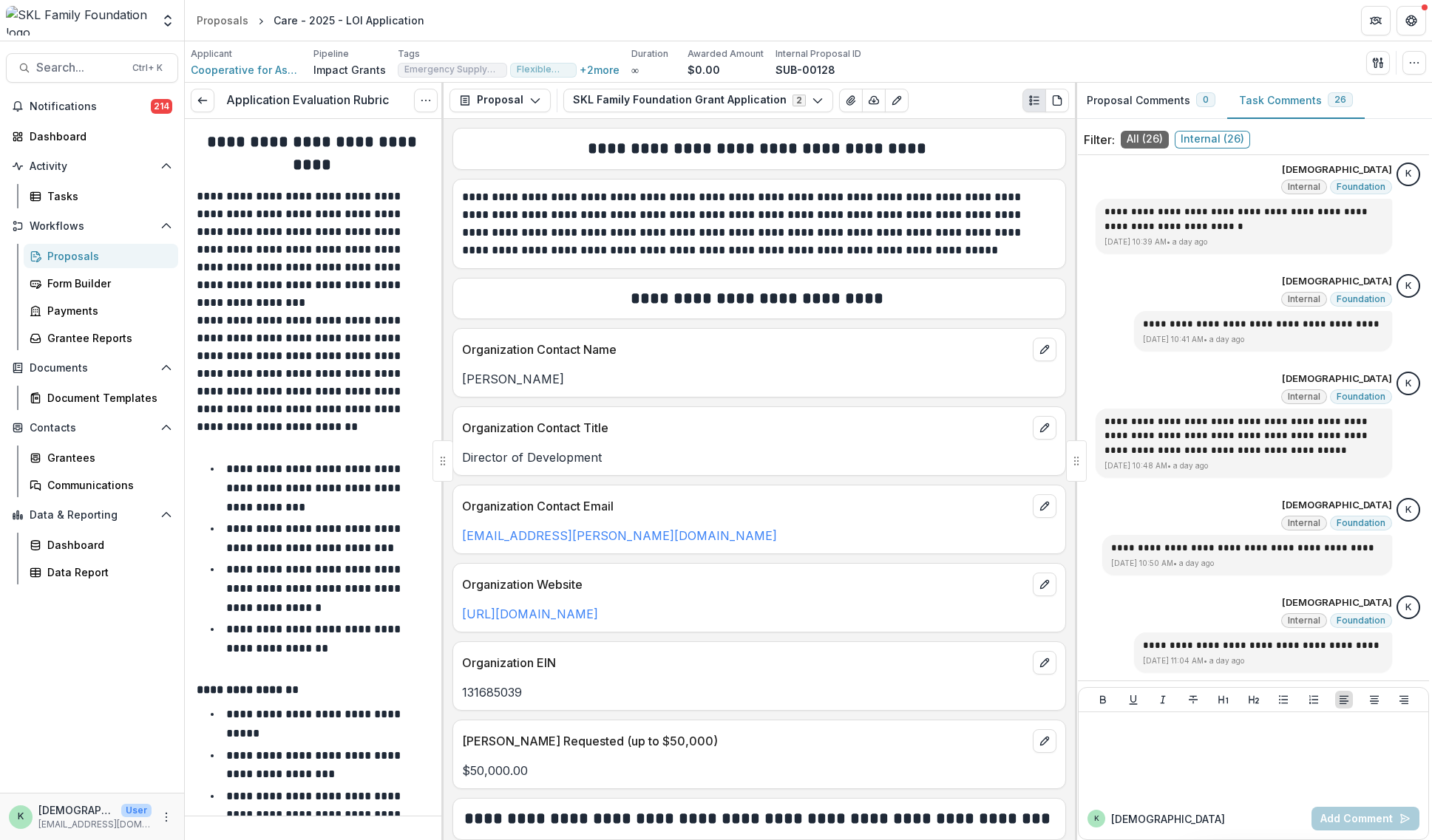
click at [51, 261] on div "Proposals" at bounding box center [106, 255] width 119 height 15
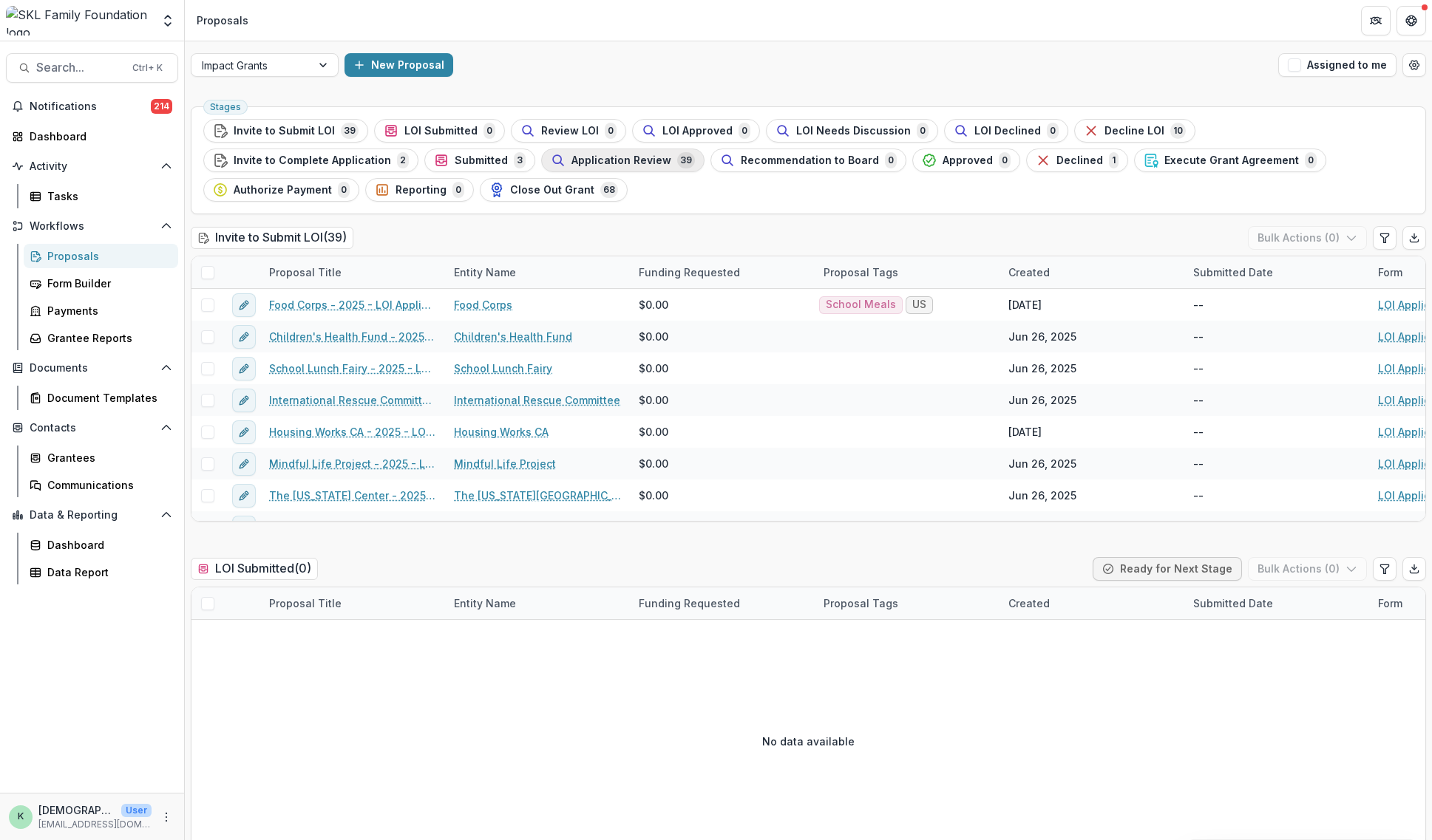
click at [571, 160] on span "Application Review" at bounding box center [621, 161] width 100 height 13
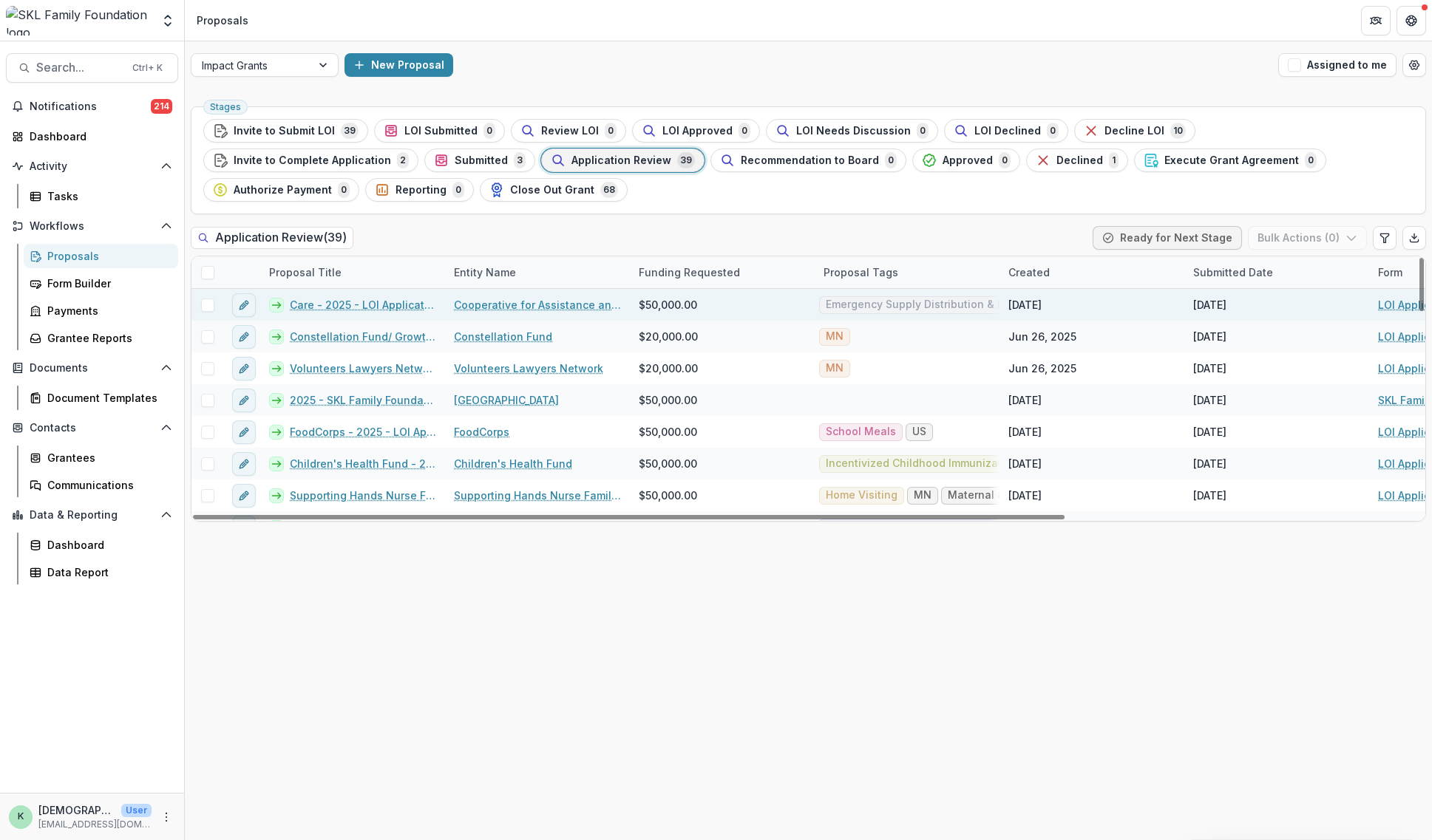
click at [325, 302] on link "Care - 2025 - LOI Application" at bounding box center [363, 304] width 146 height 15
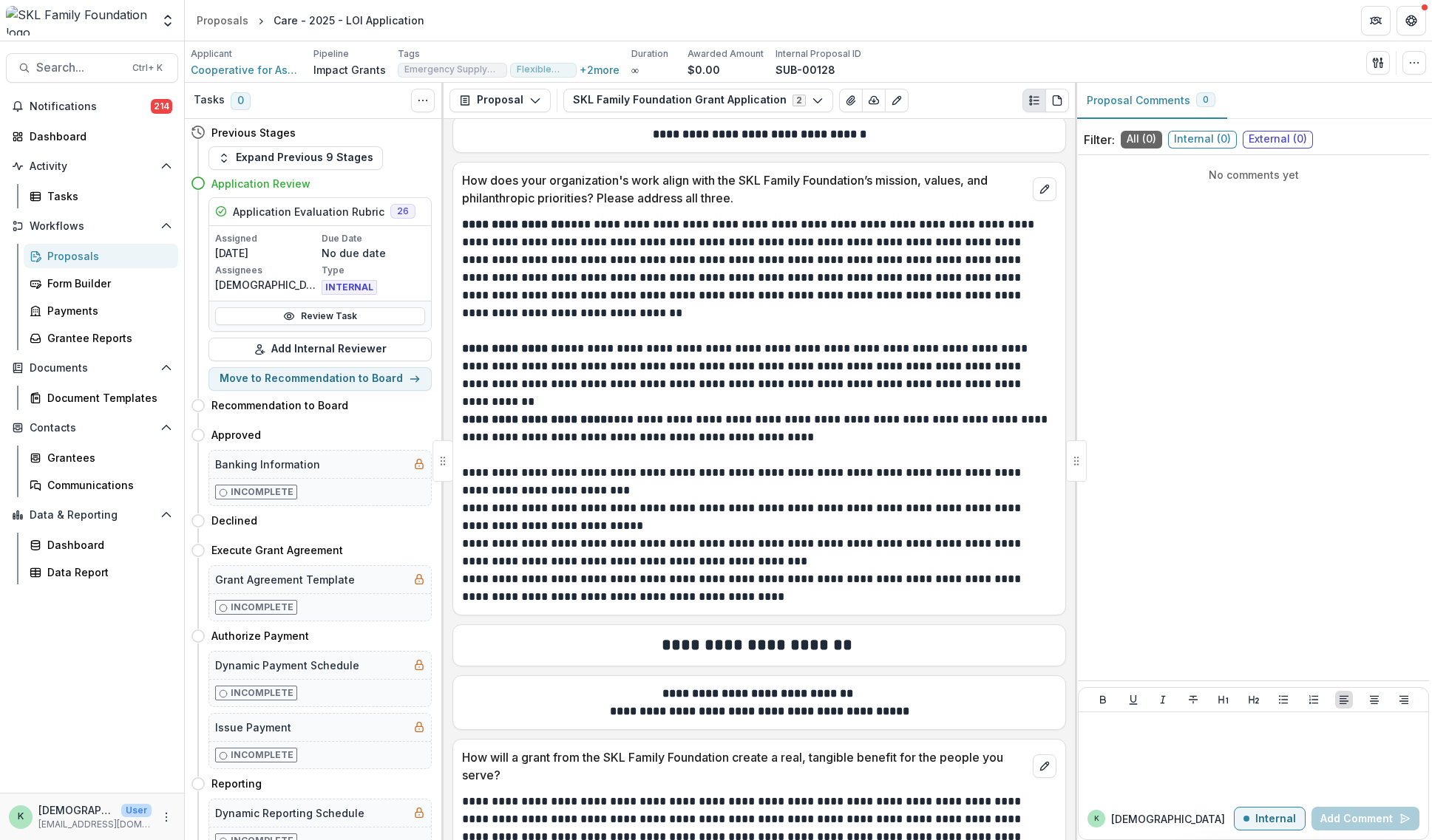
scroll to position [4139, 0]
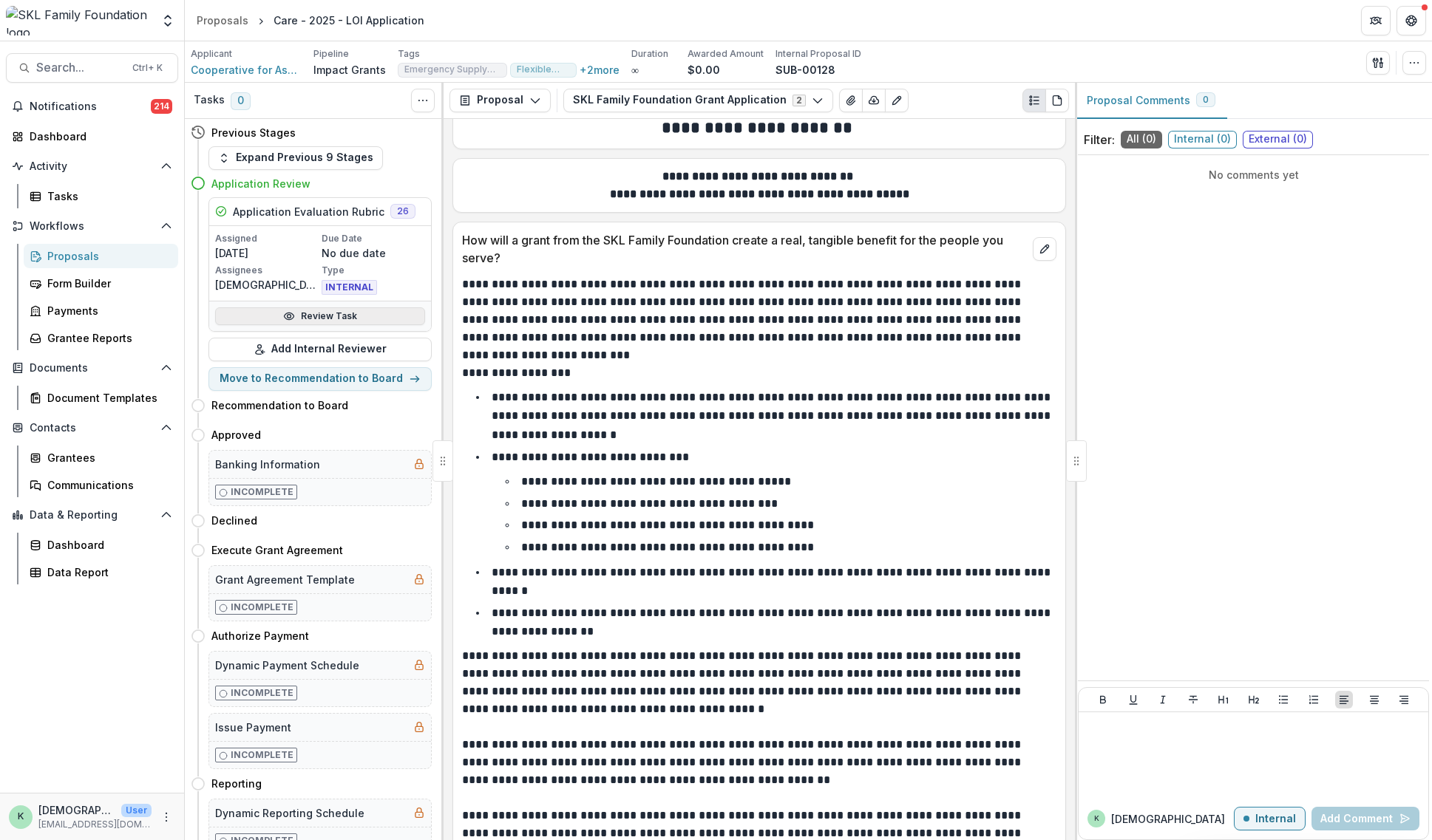
click at [320, 317] on link "Review Task" at bounding box center [319, 317] width 210 height 18
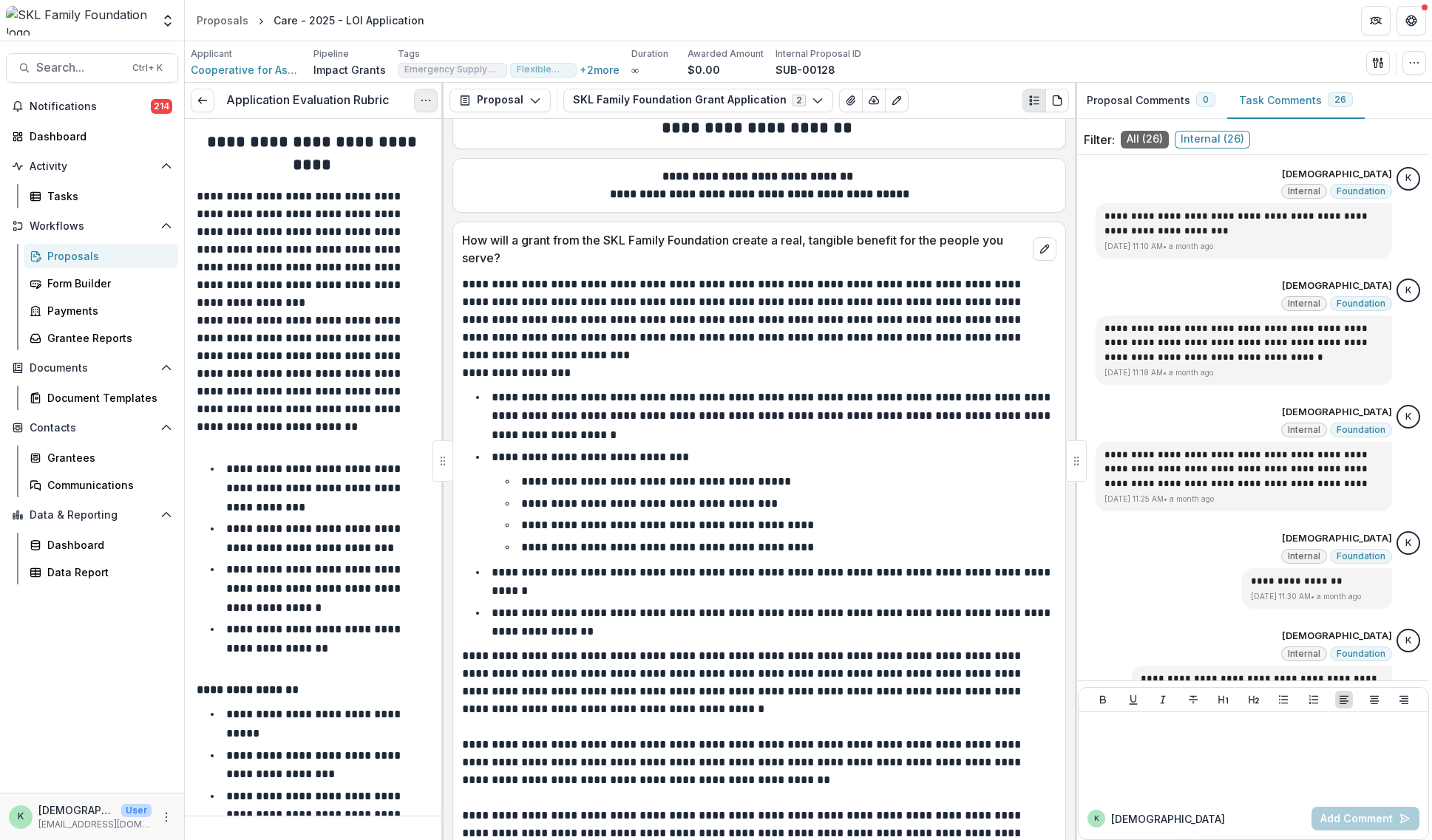
click at [418, 100] on button "Options" at bounding box center [426, 100] width 23 height 23
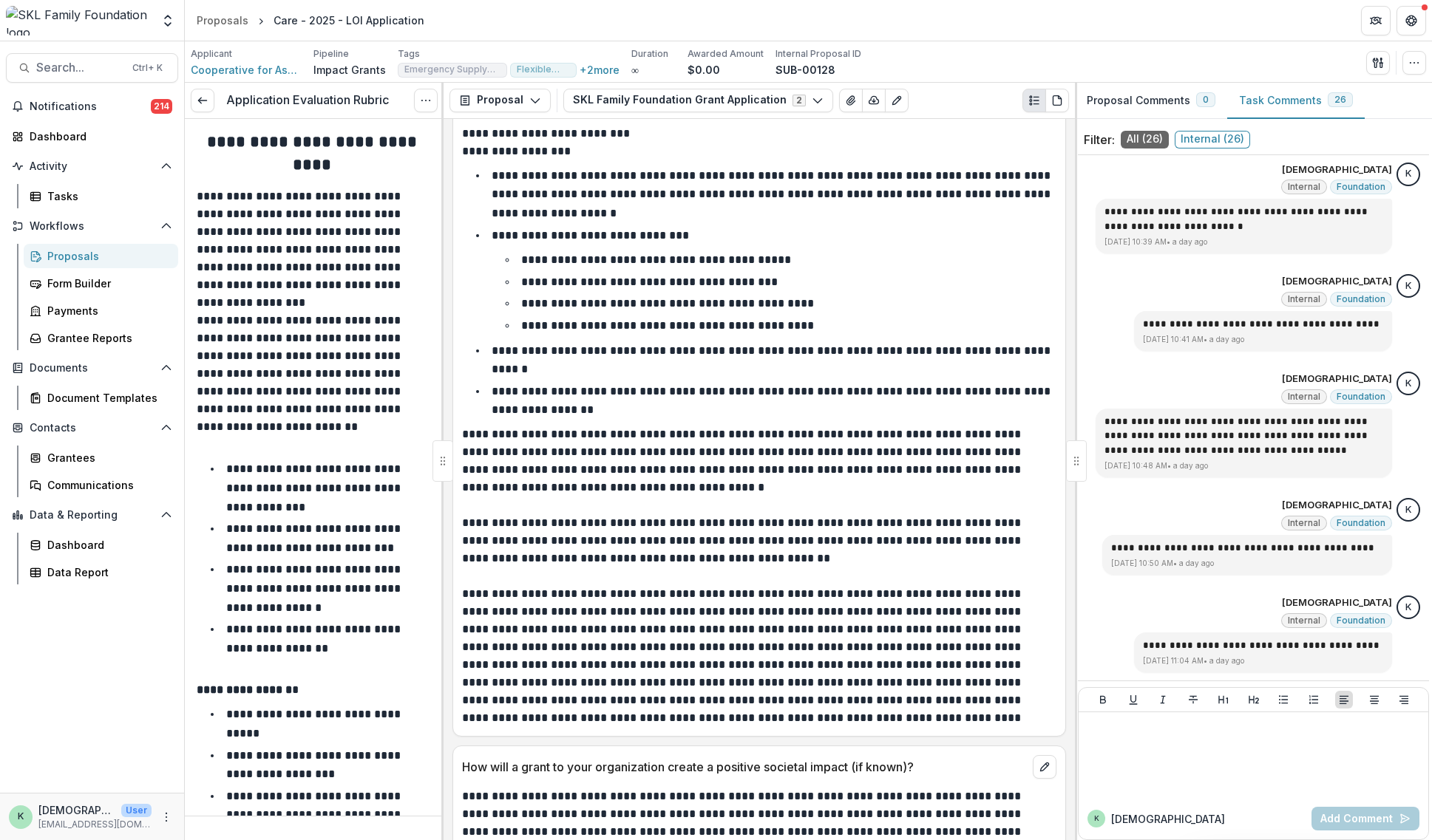
scroll to position [42, 0]
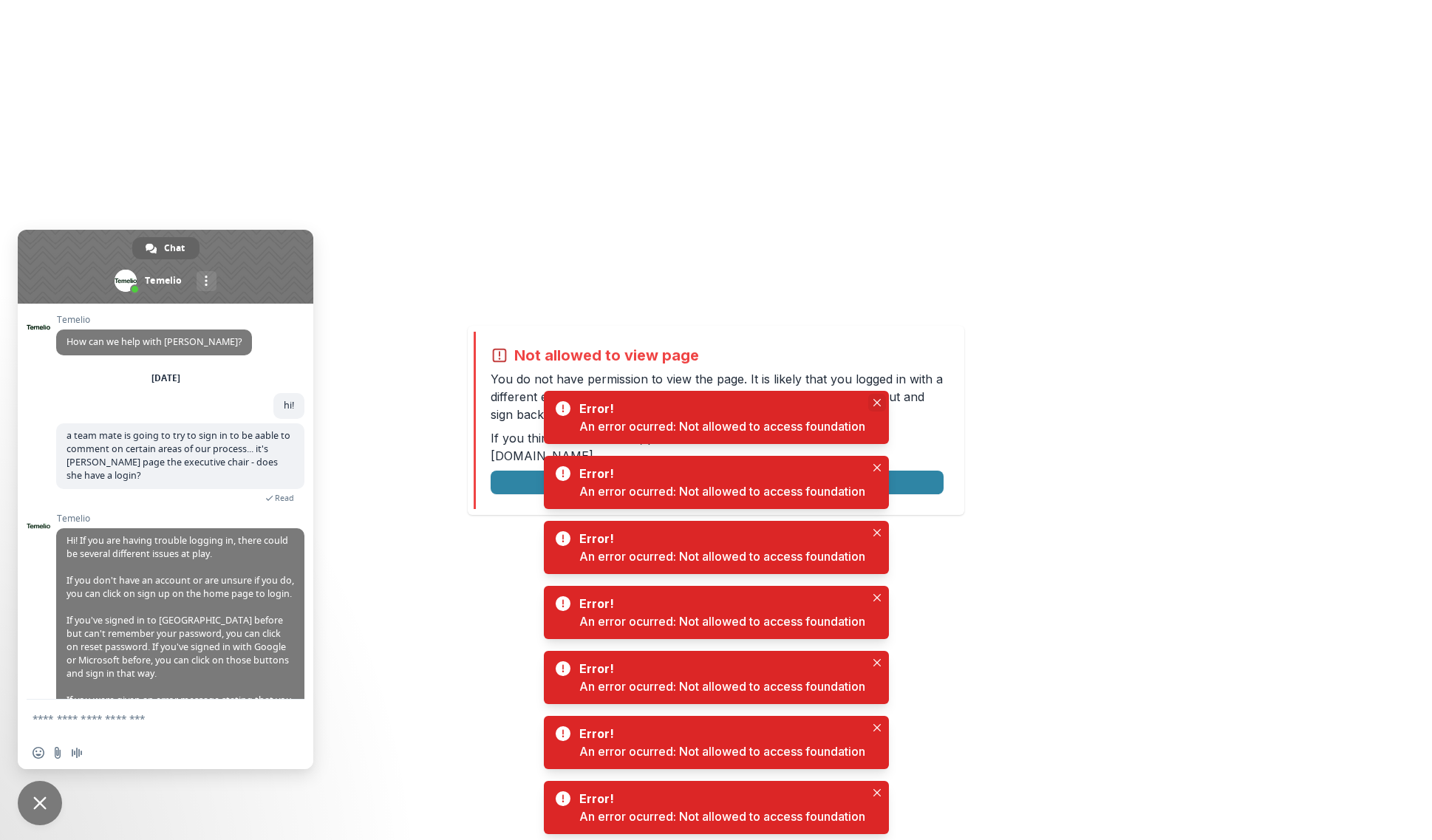
click at [877, 402] on icon "Close" at bounding box center [877, 402] width 7 height 7
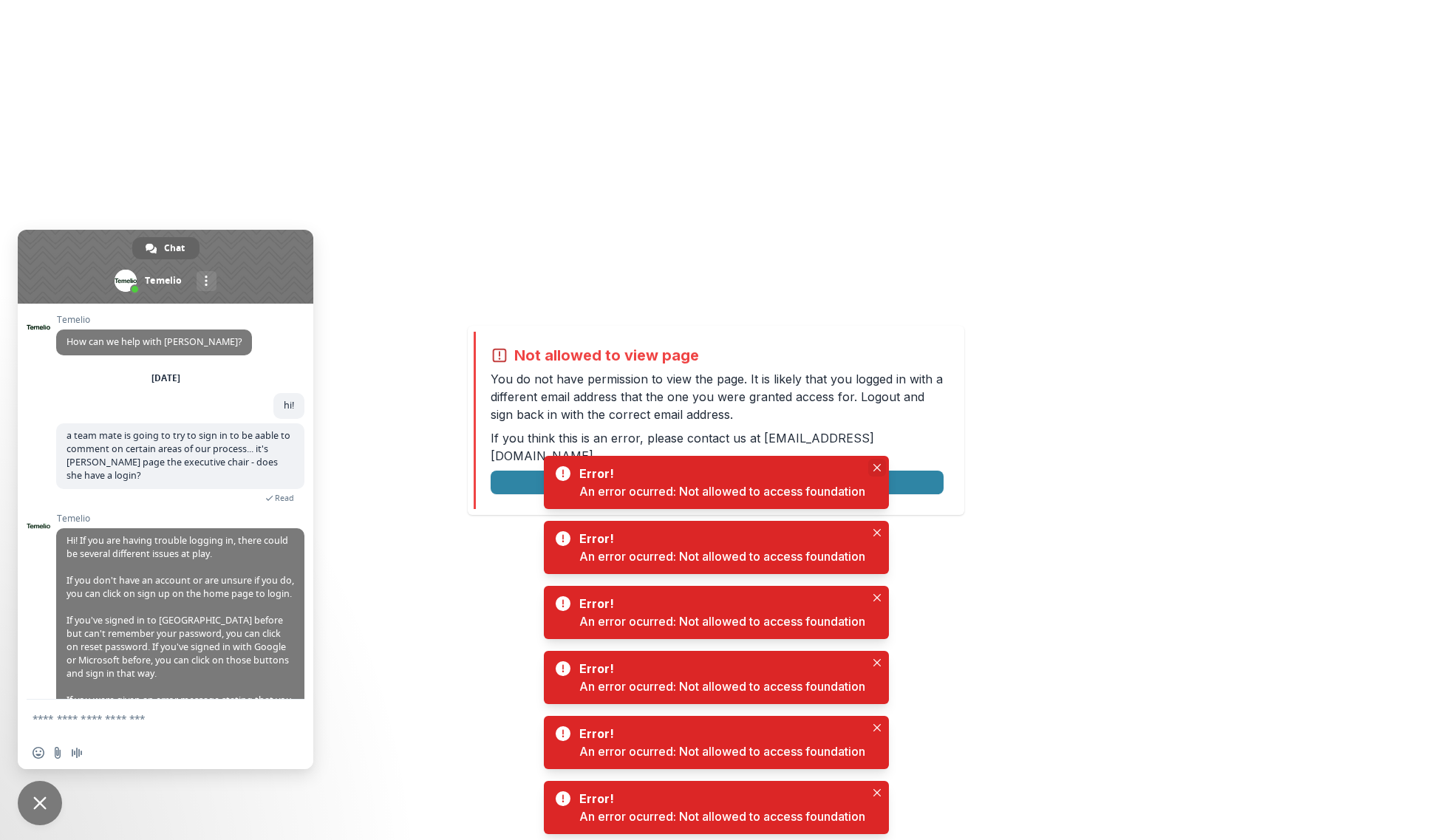
click at [880, 470] on icon "Close" at bounding box center [877, 467] width 7 height 7
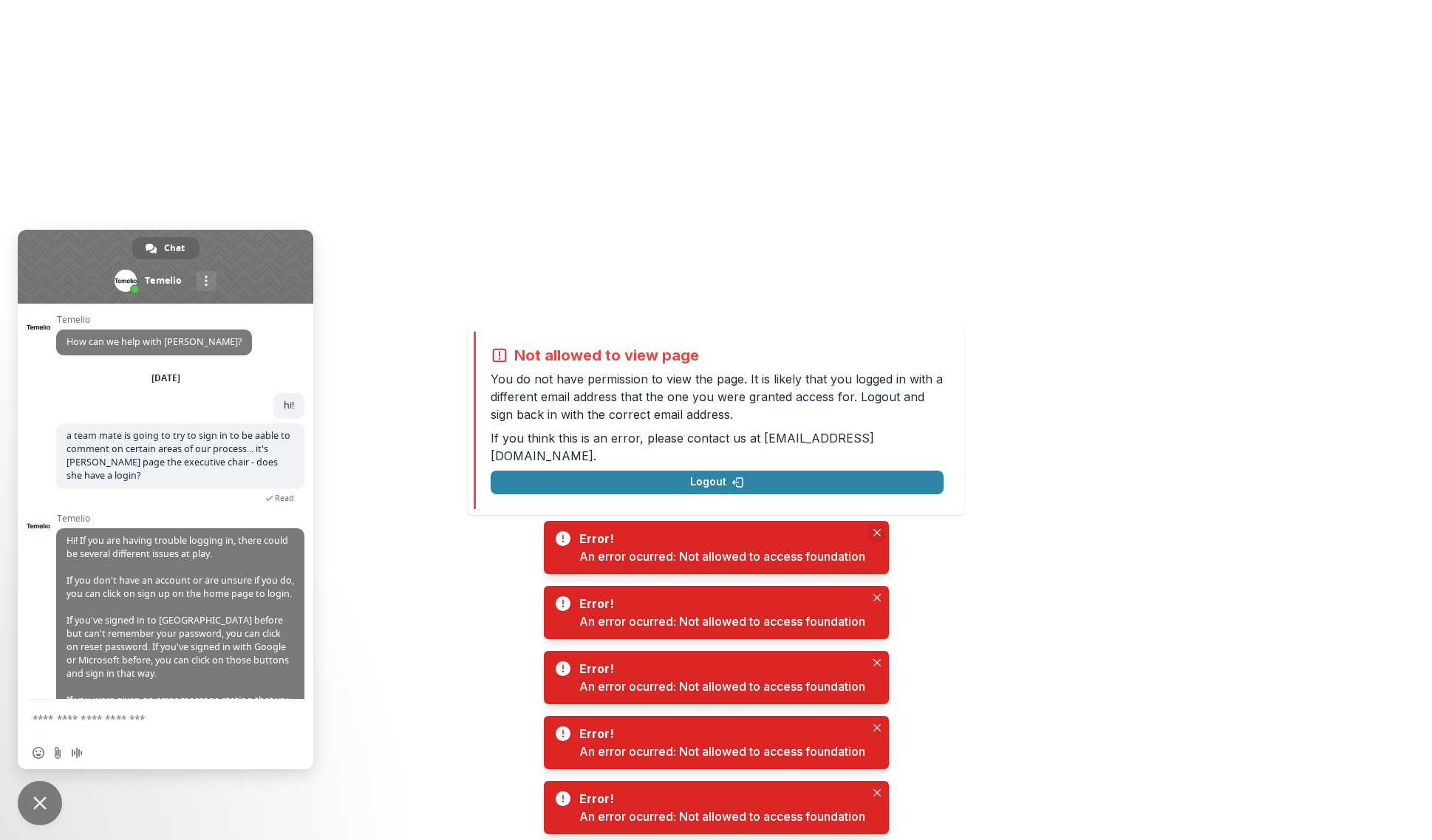
click at [877, 531] on icon "Close" at bounding box center [877, 532] width 7 height 7
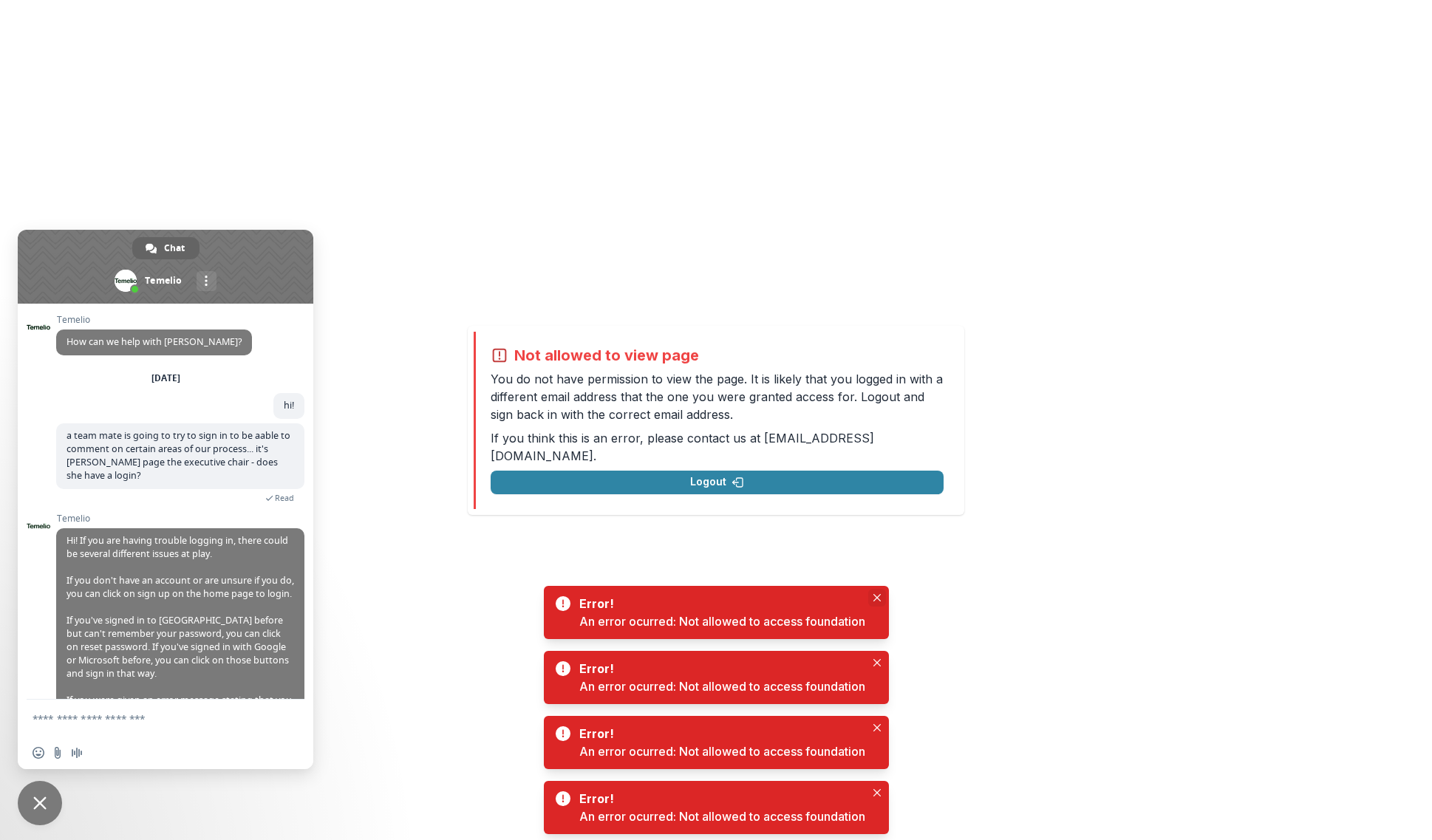
click at [873, 595] on button "Close" at bounding box center [877, 598] width 18 height 18
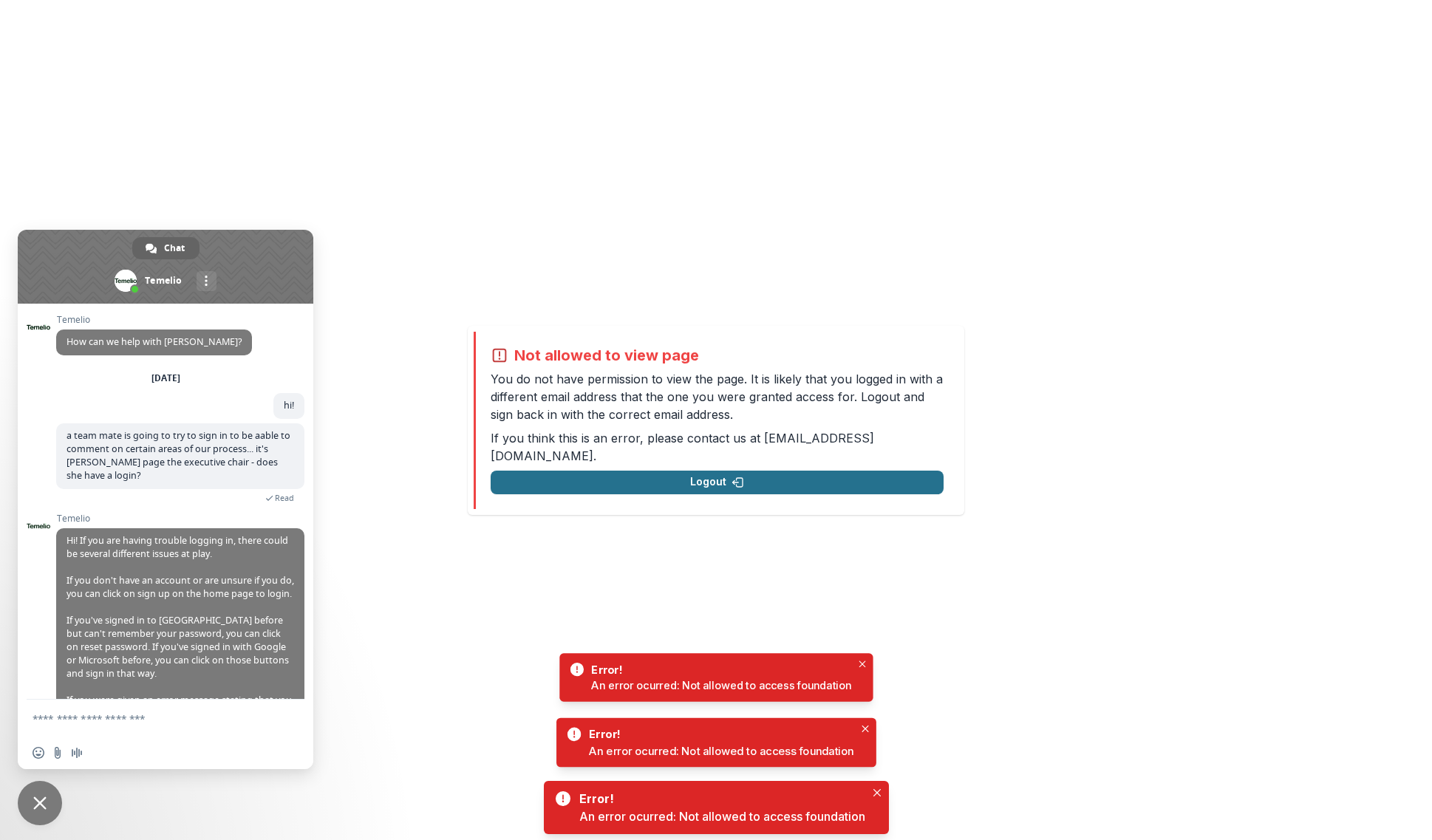
click at [737, 471] on button "Logout" at bounding box center [717, 483] width 453 height 23
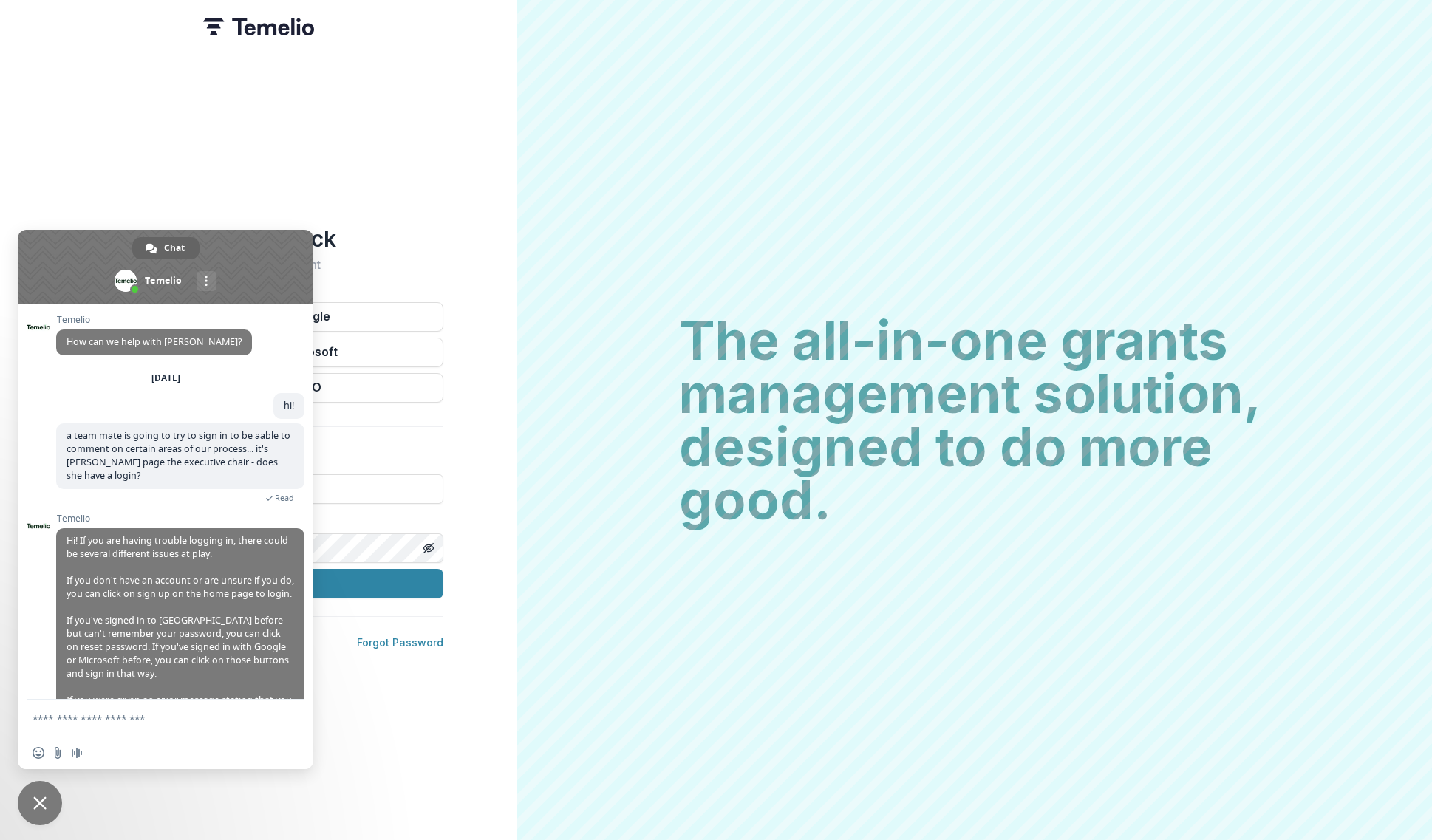
click at [277, 272] on span at bounding box center [166, 267] width 296 height 74
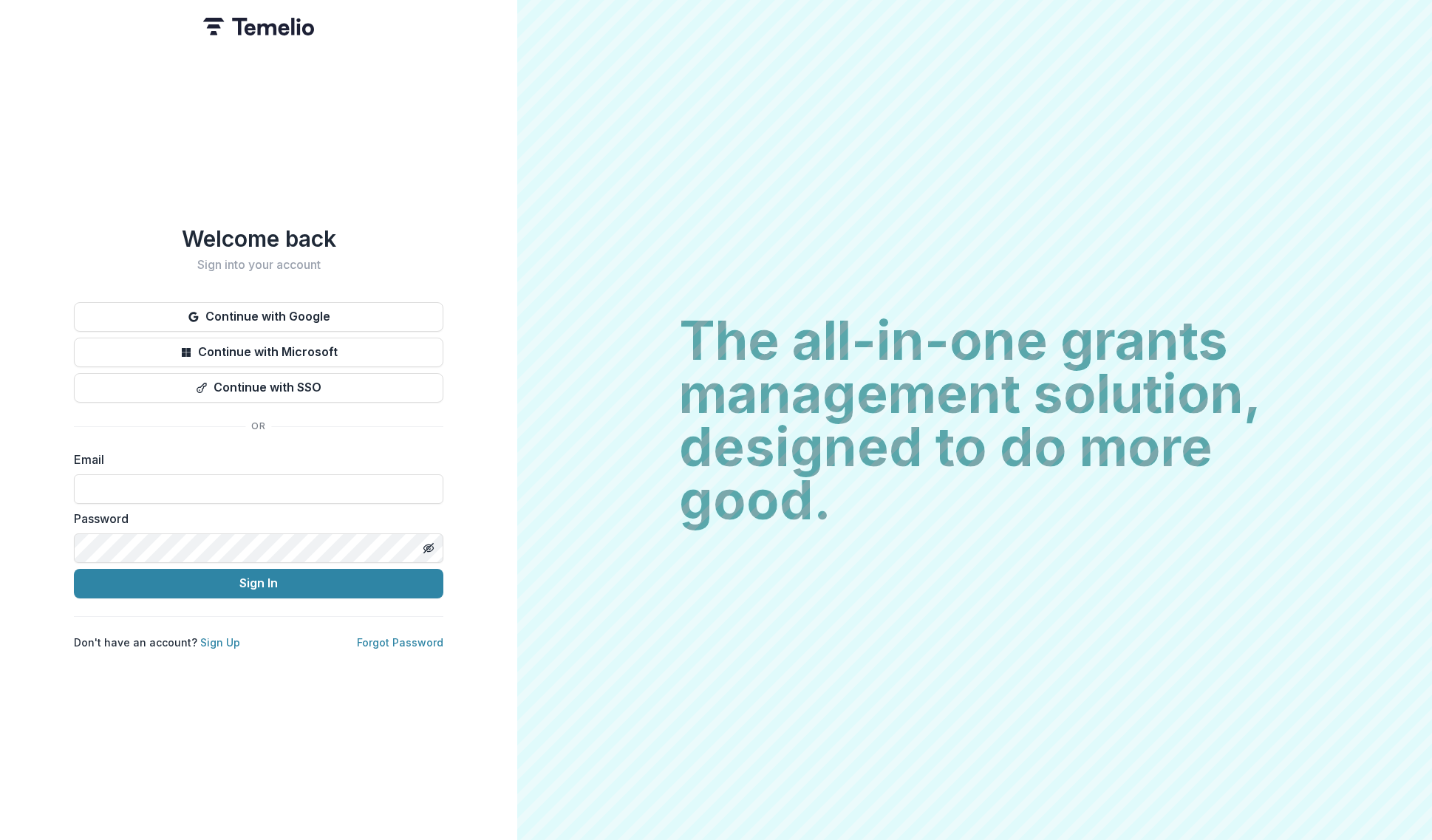
drag, startPoint x: 218, startPoint y: 500, endPoint x: 215, endPoint y: 509, distance: 9.5
click at [215, 509] on form "Email Password Sign In" at bounding box center [259, 525] width 370 height 148
type input "**********"
click at [74, 569] on button "Sign In" at bounding box center [259, 584] width 370 height 30
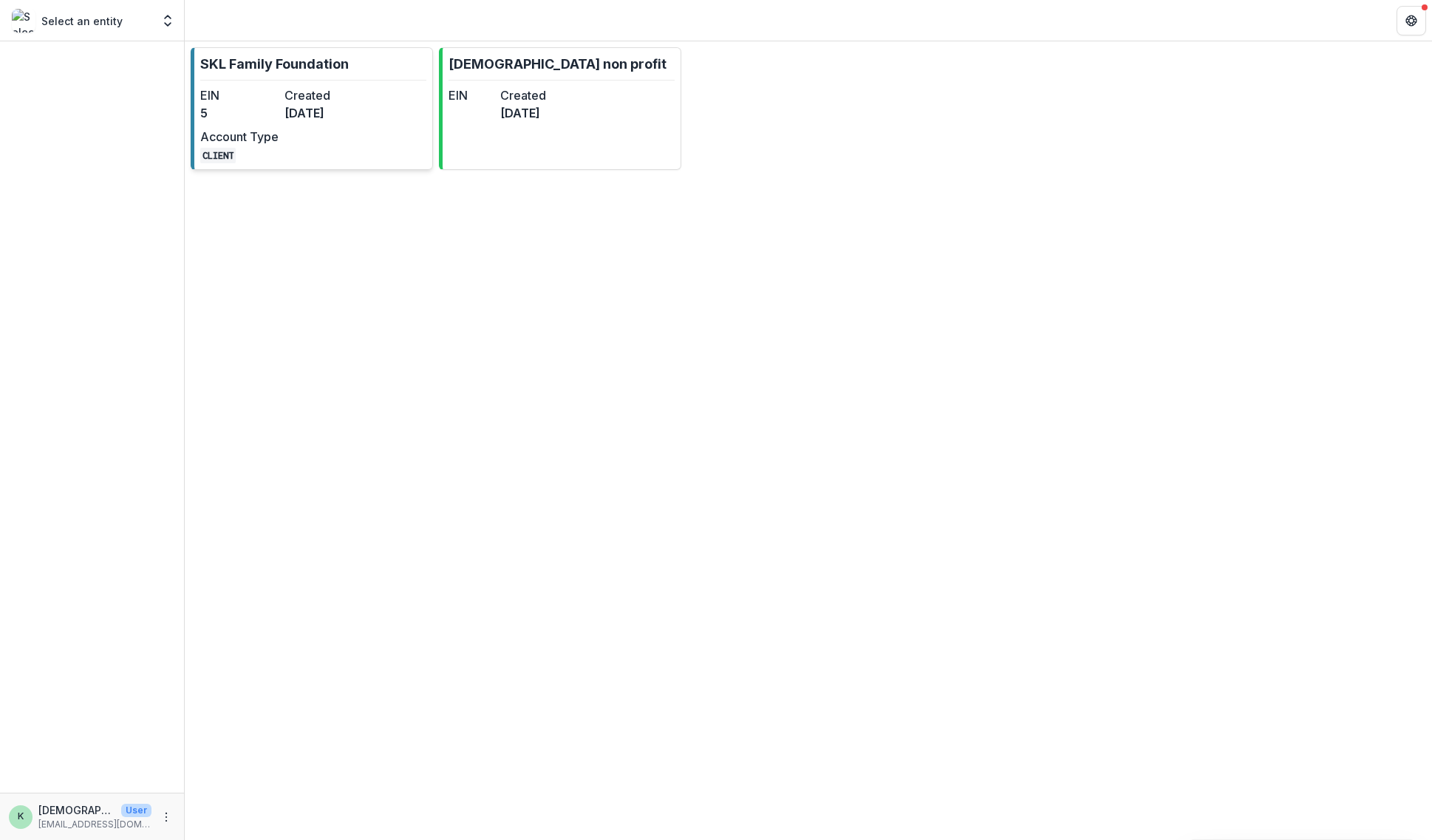
click at [248, 68] on p "SKL Family Foundation" at bounding box center [274, 64] width 149 height 20
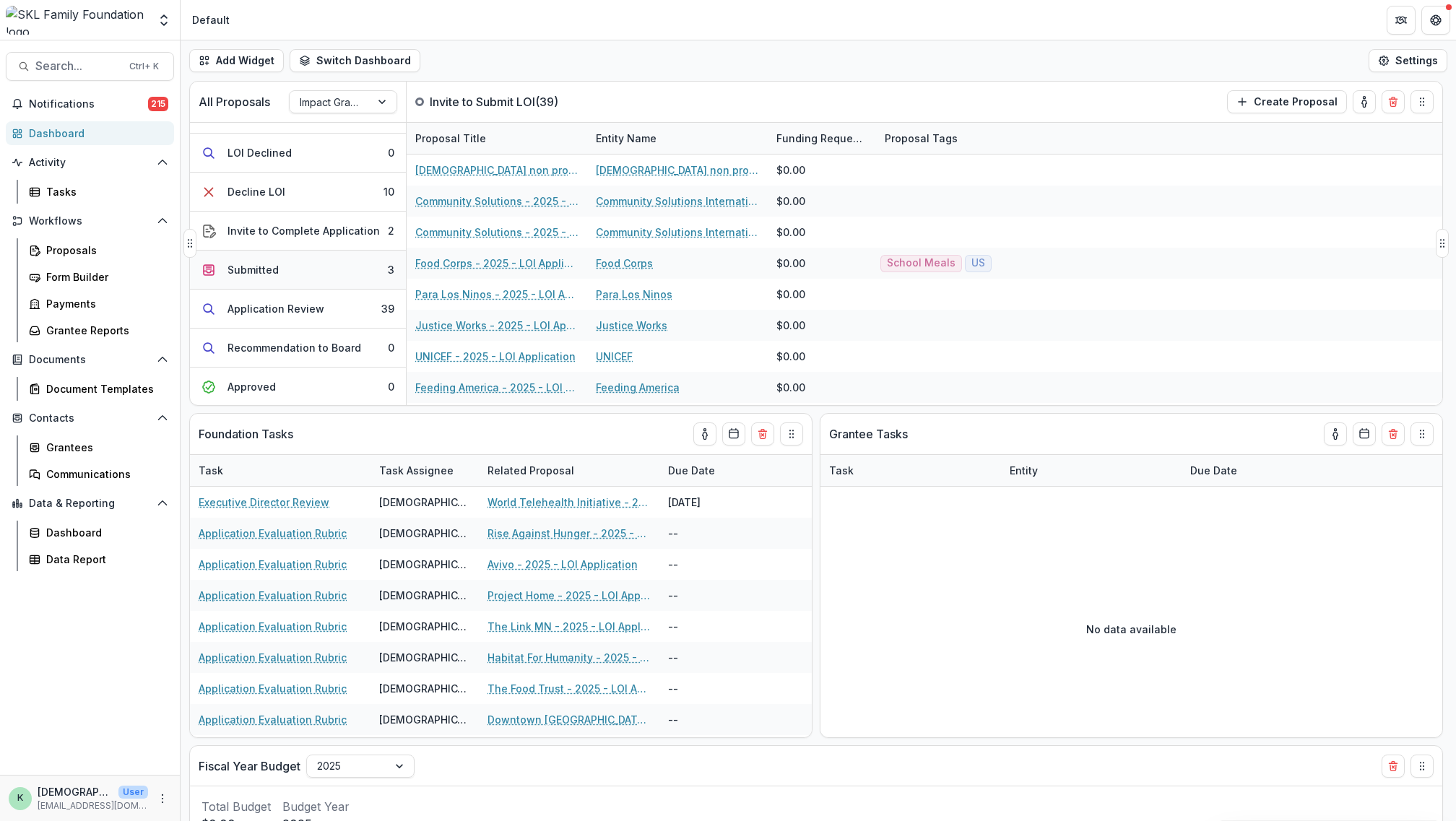
scroll to position [217, 0]
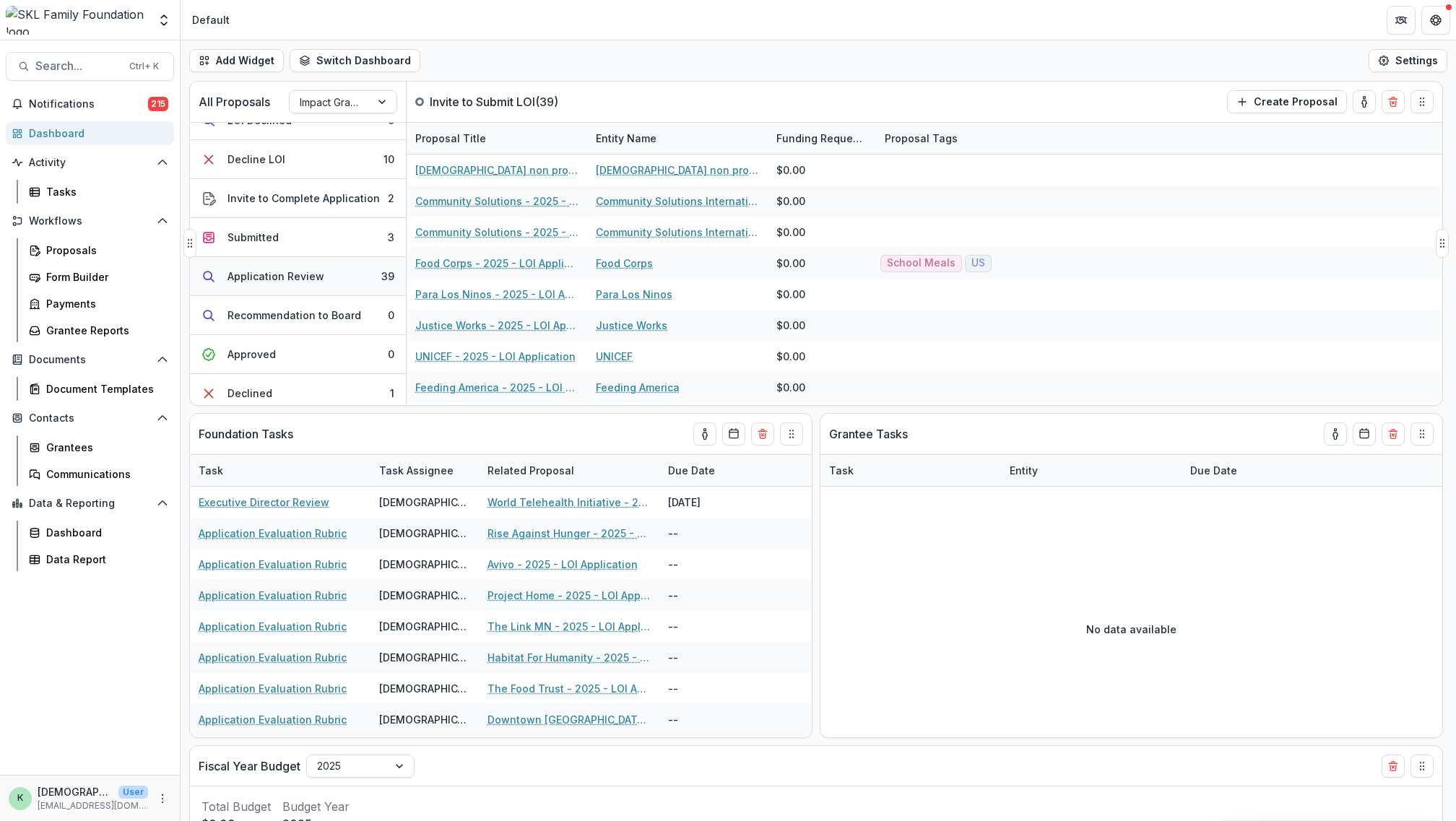
click at [289, 286] on button "Application Review 39" at bounding box center [297, 277] width 216 height 39
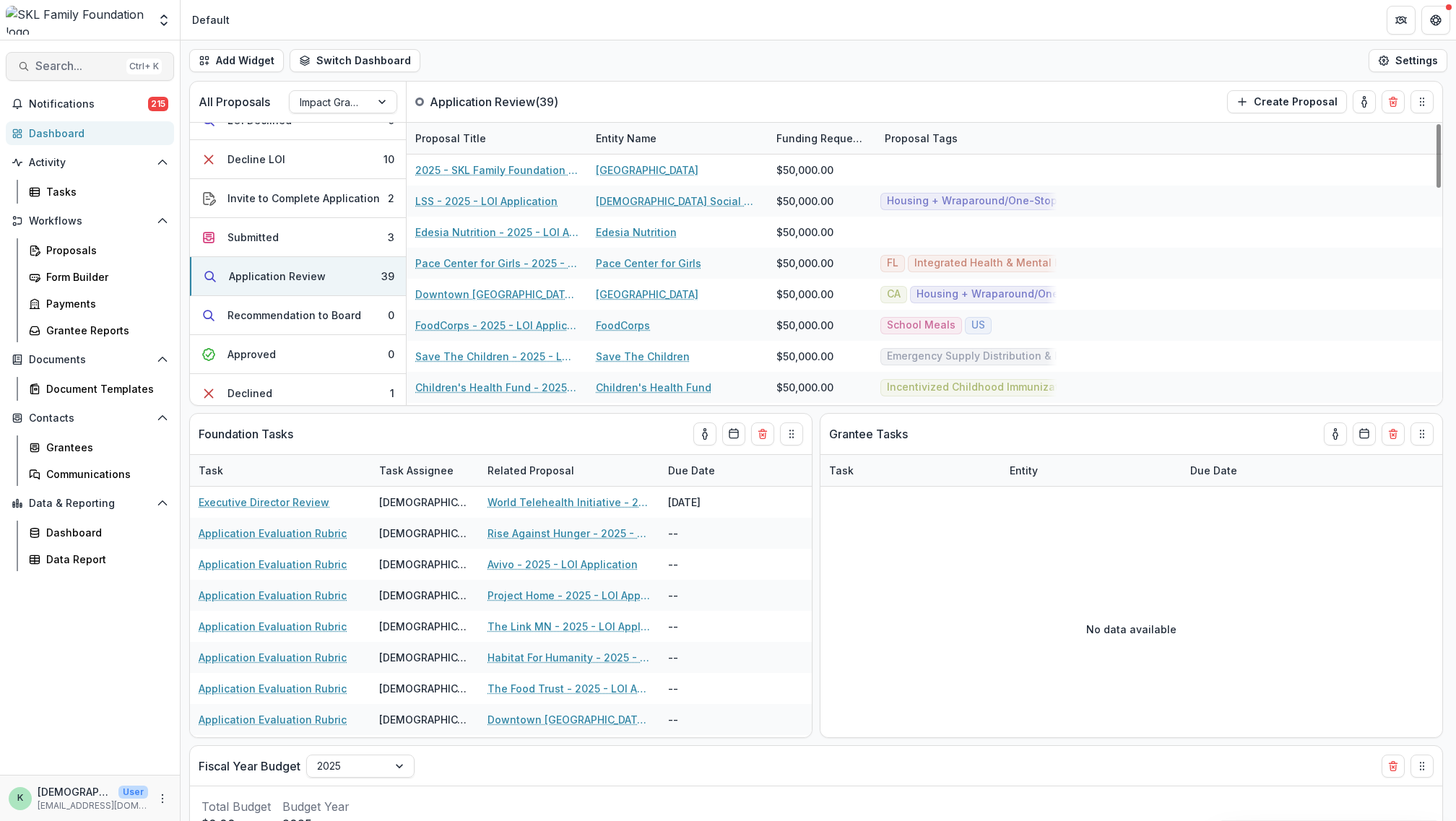
click at [60, 67] on span "Search..." at bounding box center [78, 66] width 86 height 14
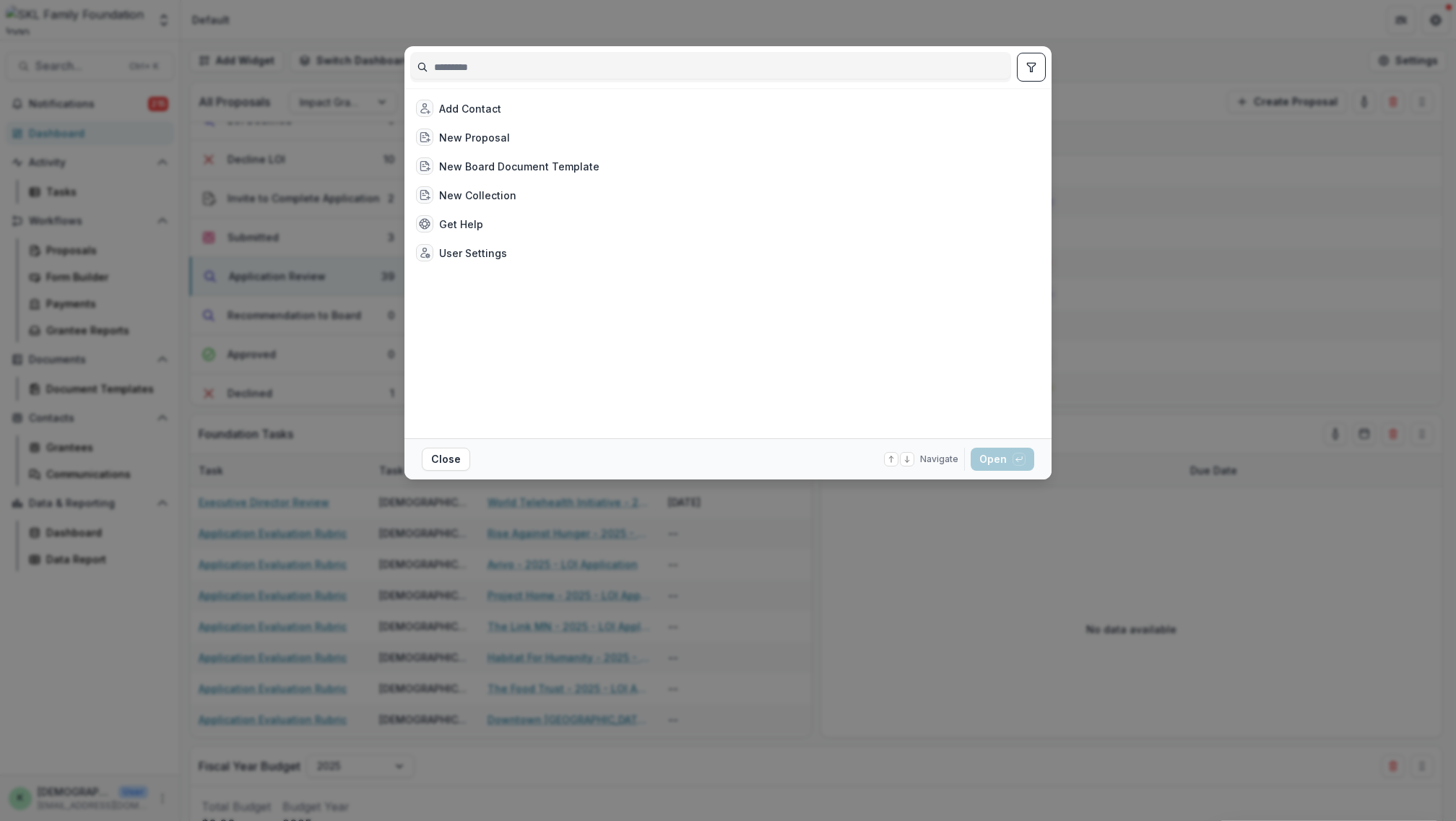
click at [1086, 44] on div "Add Contact New Proposal New Board Document Template New Collection Get Help Us…" at bounding box center [728, 410] width 1456 height 821
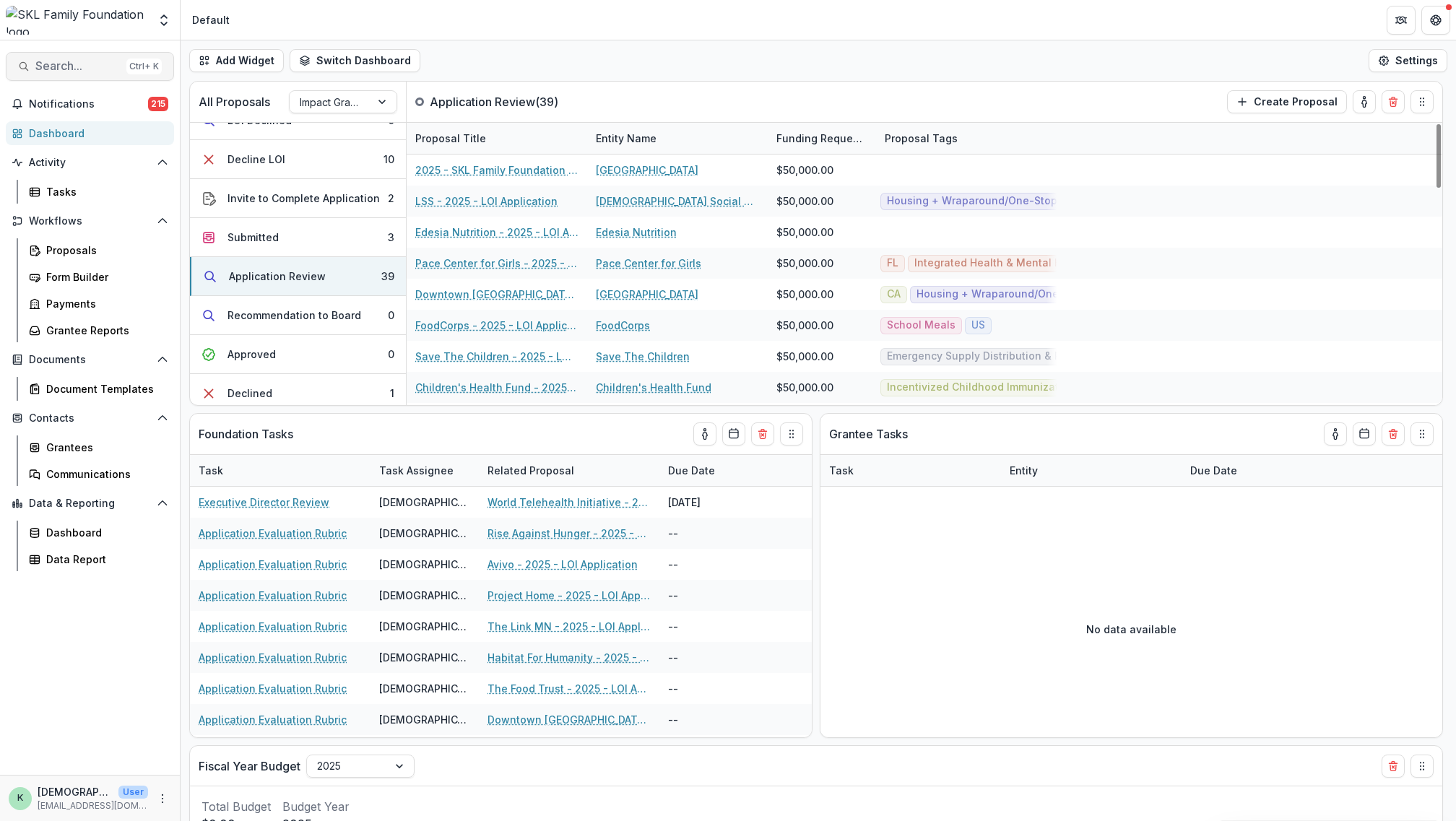
click at [60, 62] on span "Search..." at bounding box center [78, 66] width 86 height 14
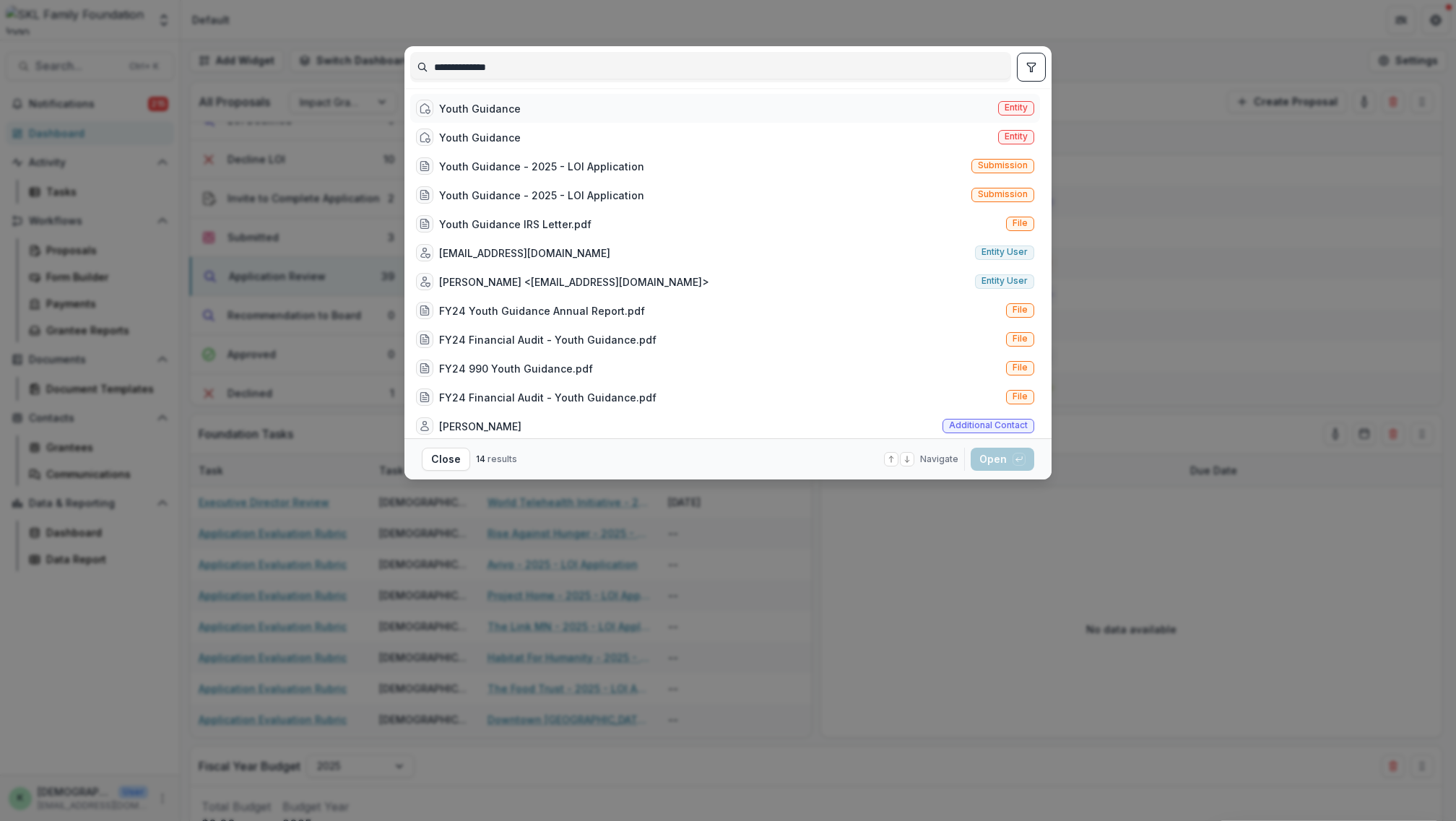
type input "**********"
click at [494, 99] on div "Youth Guidance Entity" at bounding box center [725, 108] width 630 height 29
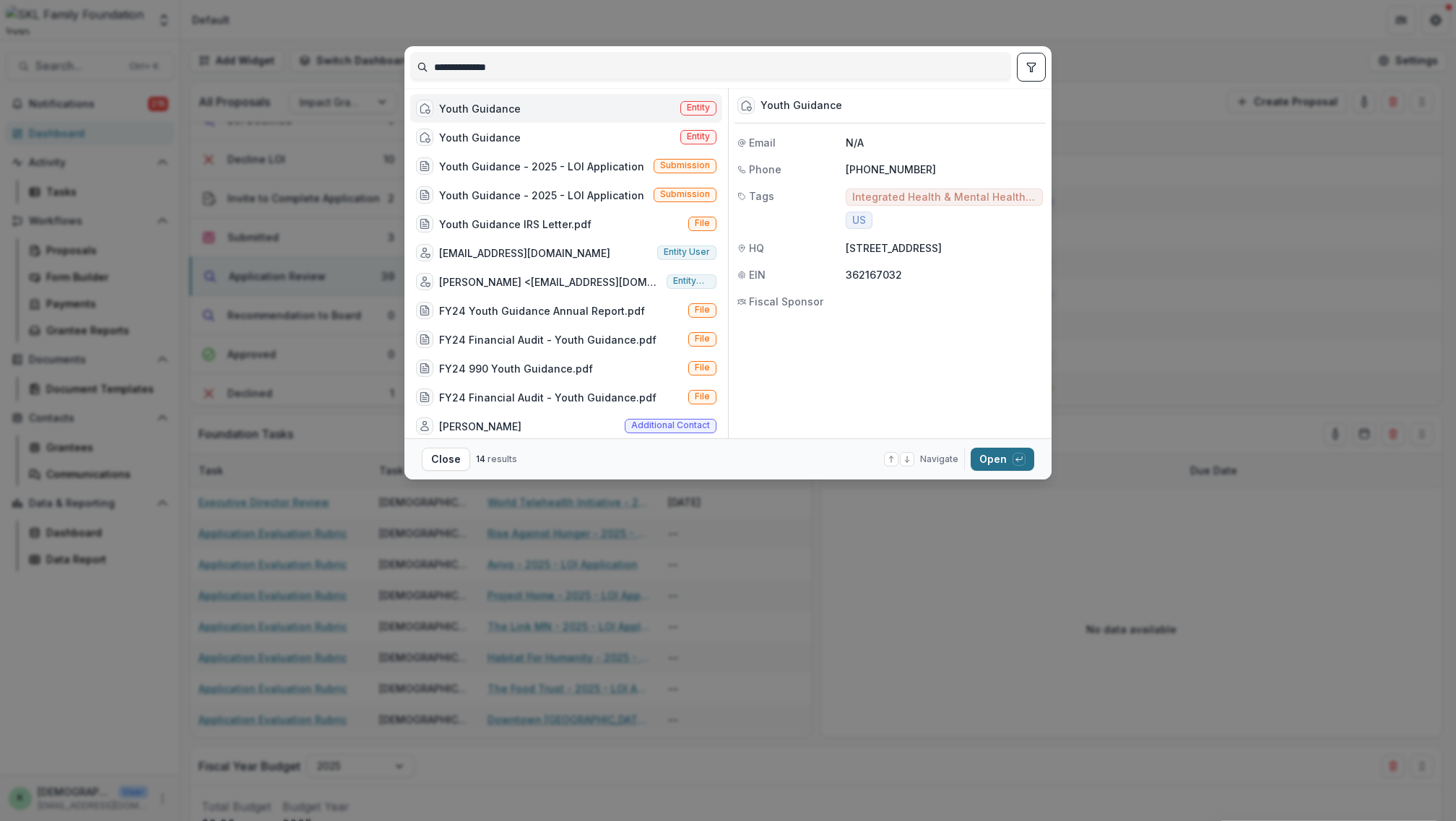
click at [1008, 454] on button "Open with enter key" at bounding box center [1003, 459] width 63 height 23
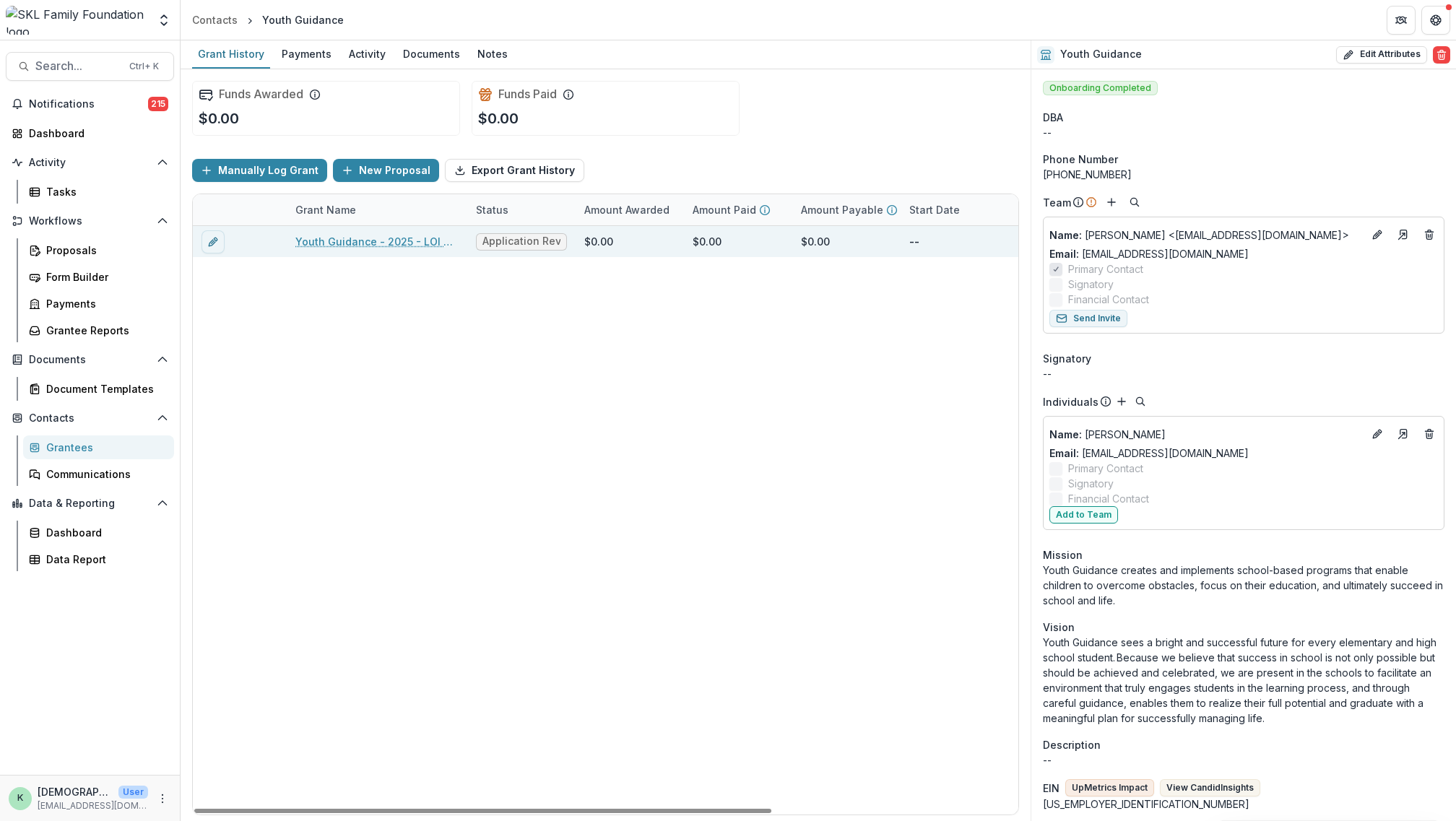
click at [362, 247] on link "Youth Guidance - 2025 - LOI Application" at bounding box center [377, 241] width 163 height 15
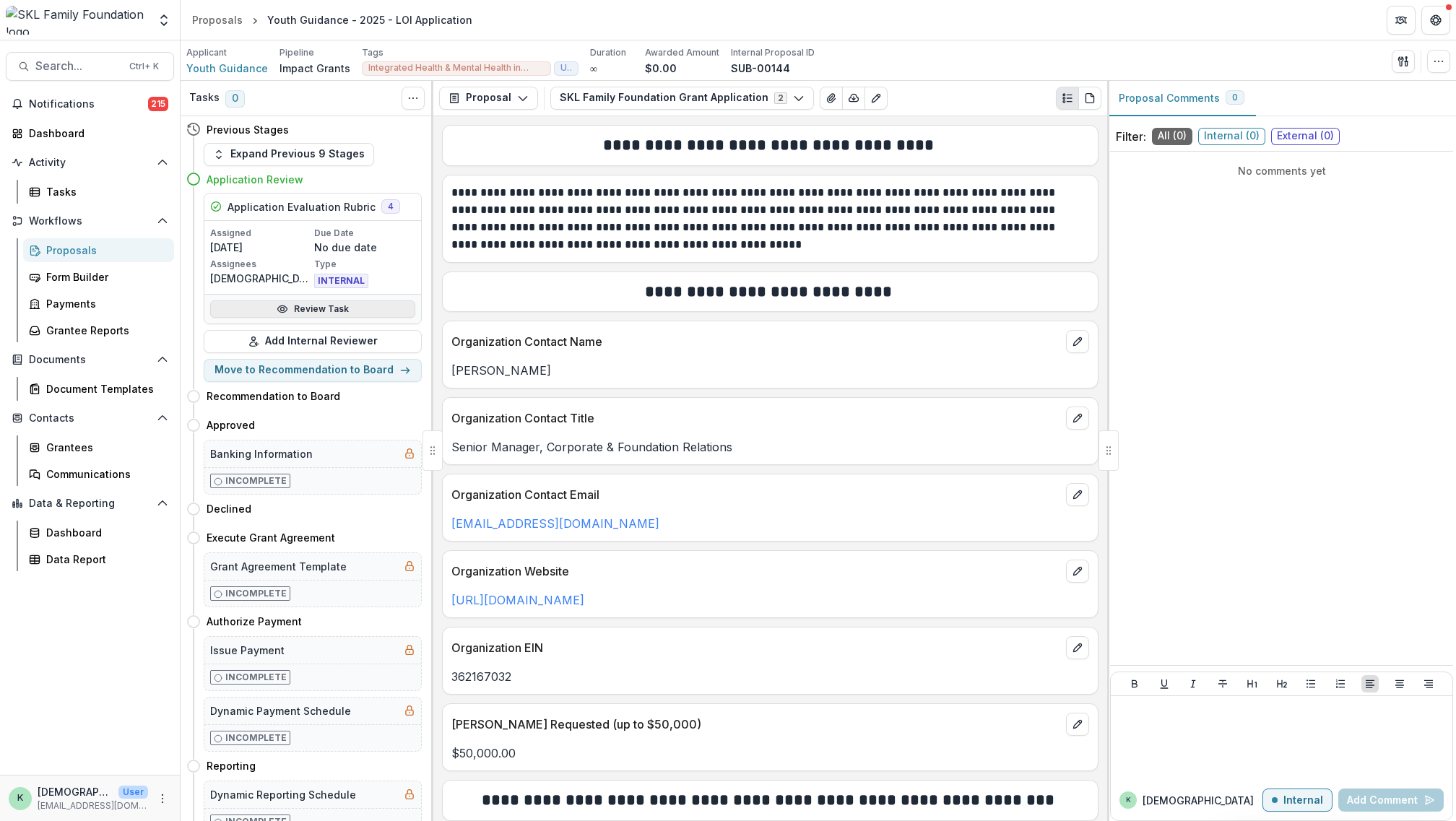
click at [314, 308] on link "Review Task" at bounding box center [312, 310] width 205 height 18
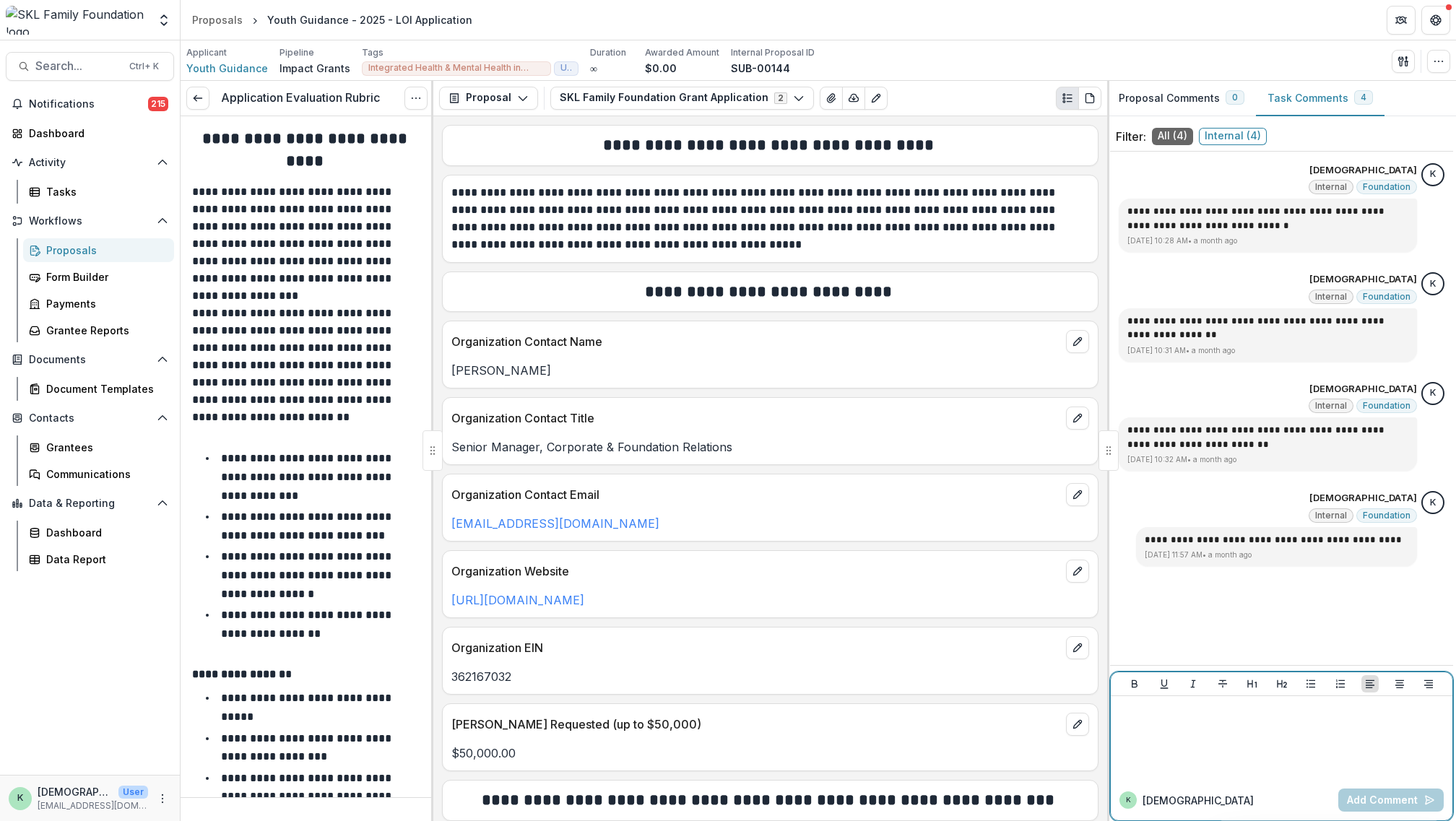
click at [1309, 723] on div at bounding box center [1281, 738] width 330 height 72
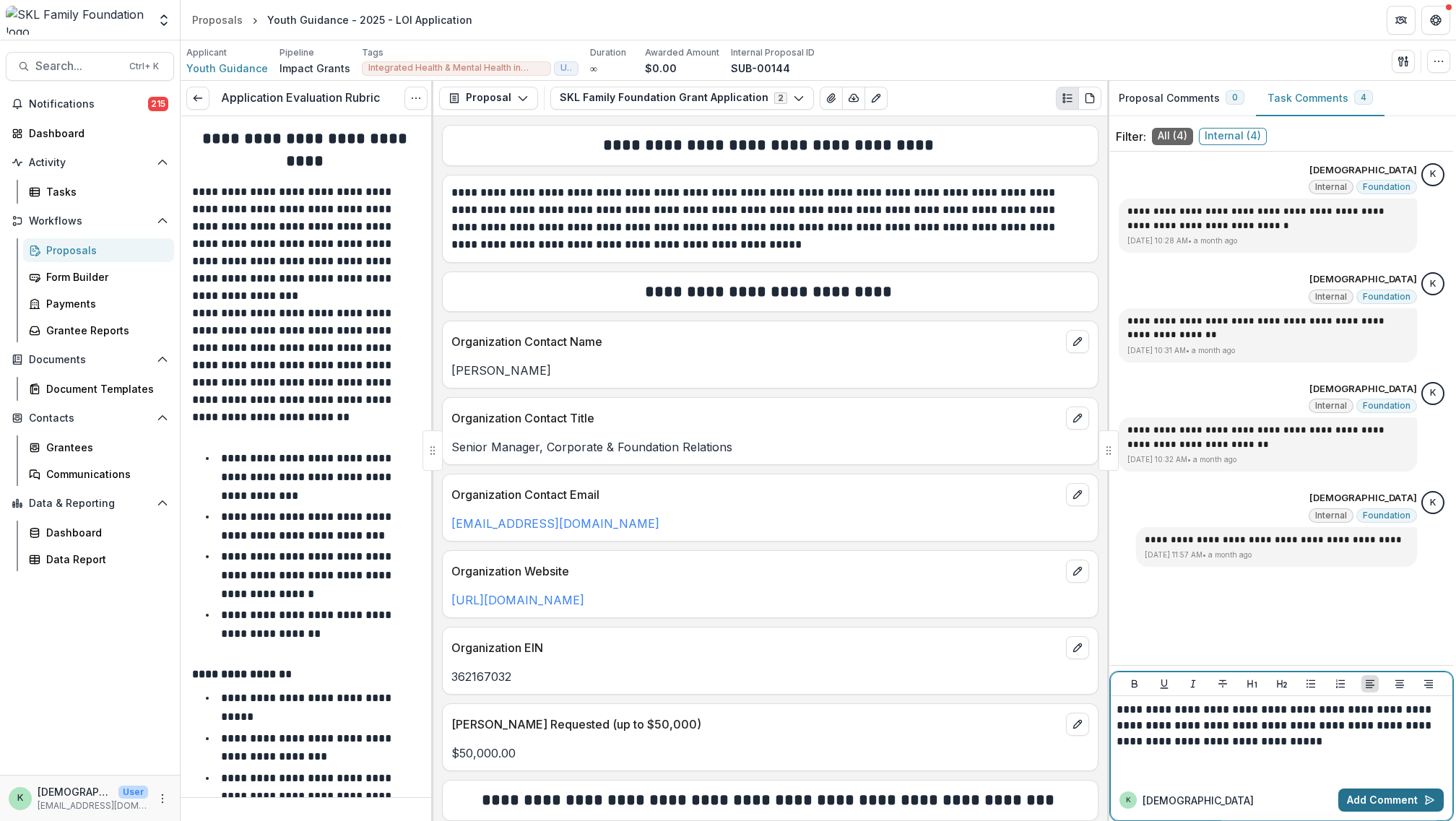
click at [1357, 800] on button "Add Comment" at bounding box center [1392, 800] width 106 height 23
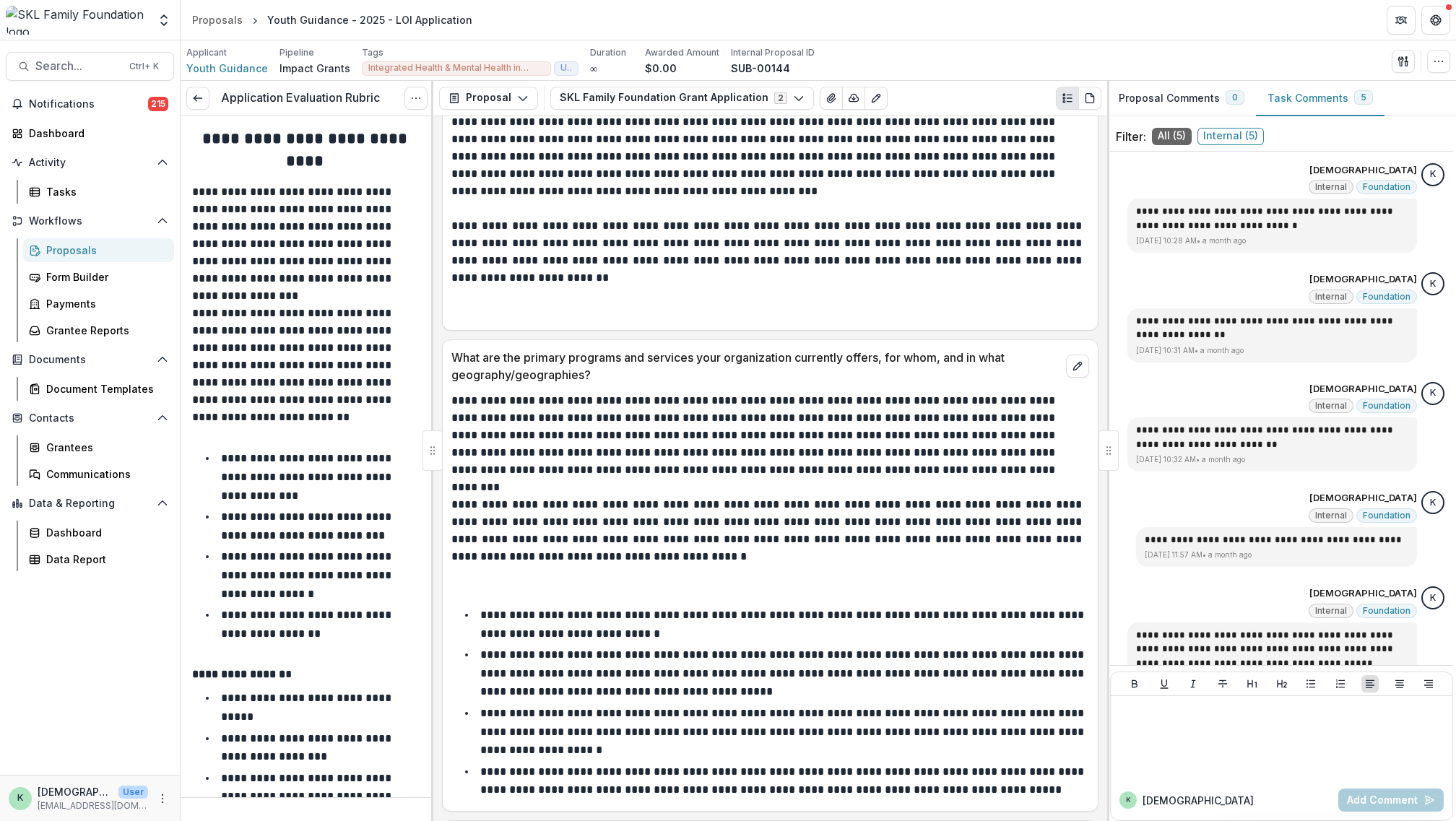
scroll to position [1084, 0]
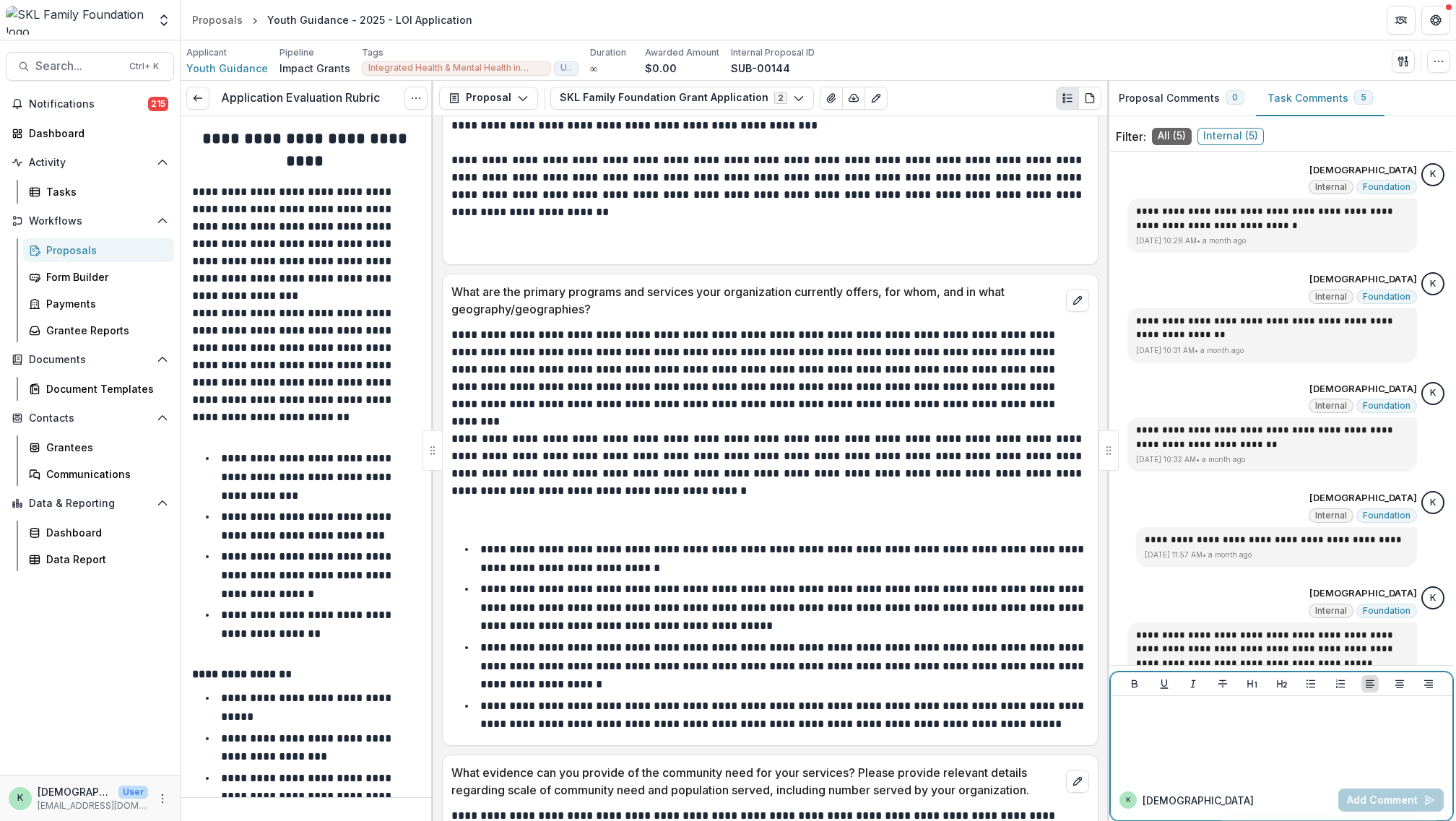
click at [1292, 742] on div at bounding box center [1281, 738] width 330 height 72
click at [1367, 798] on button "Add Comment" at bounding box center [1392, 800] width 106 height 23
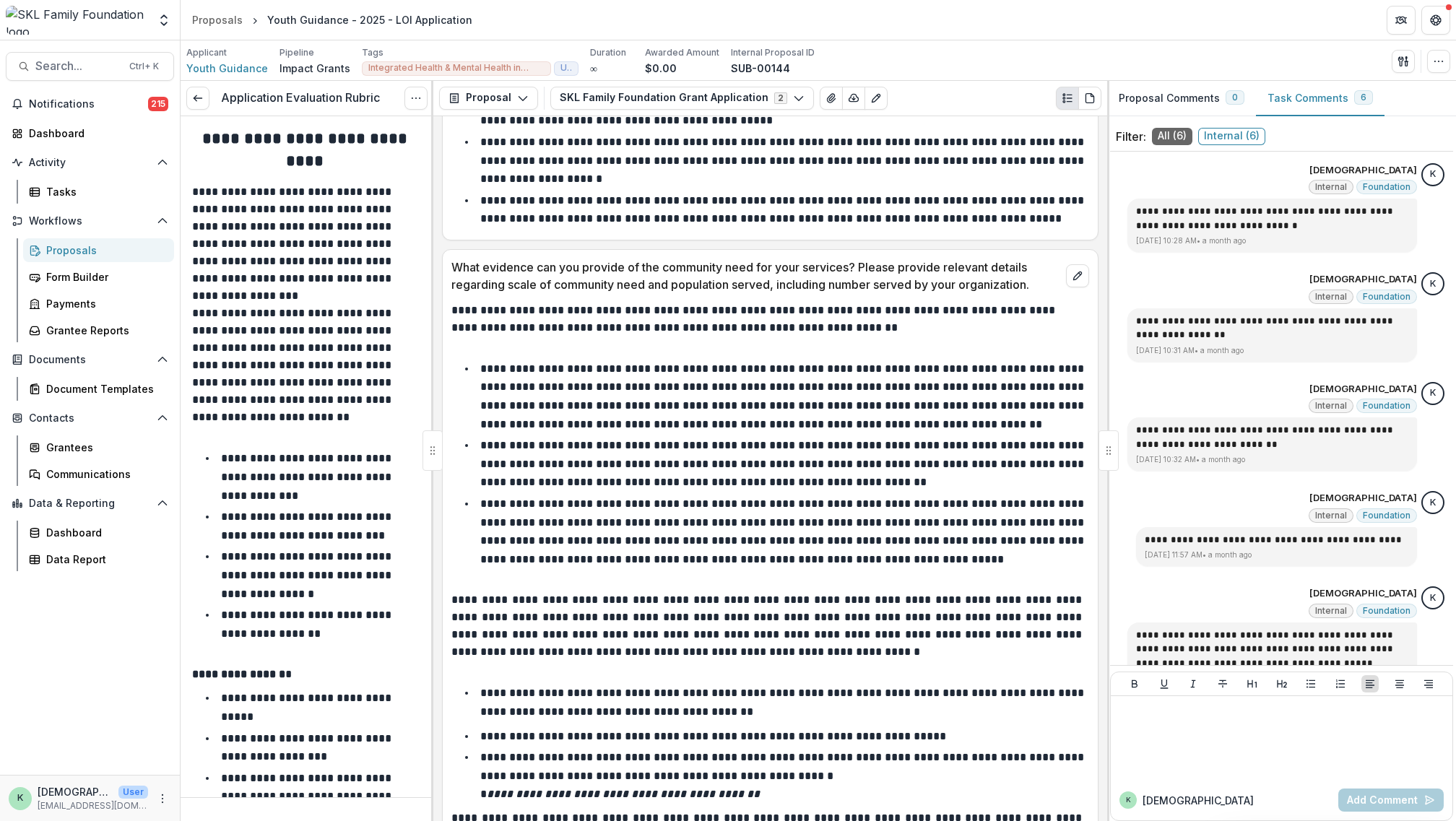
scroll to position [1734, 0]
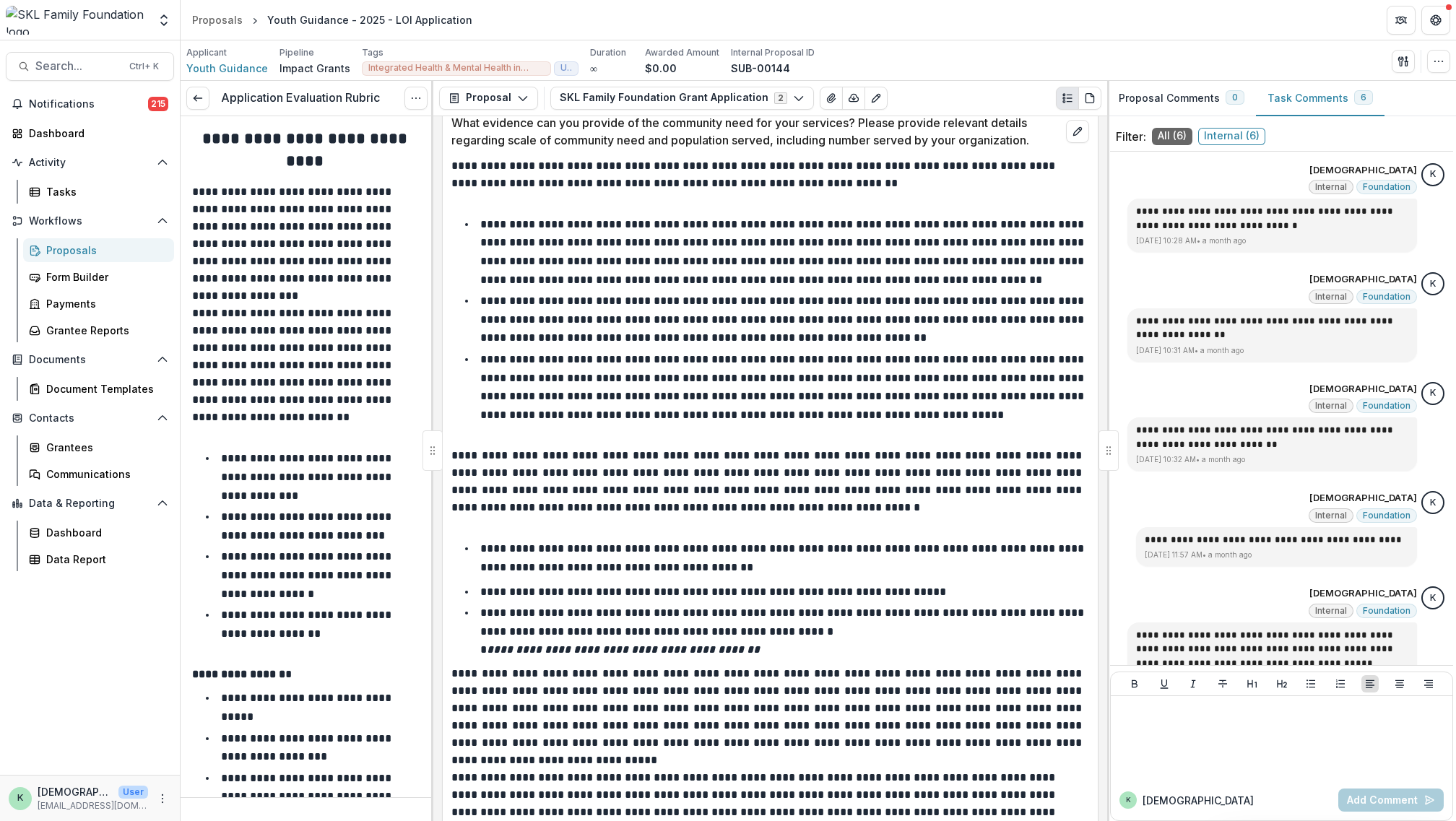
click at [926, 574] on li "**********" at bounding box center [780, 558] width 621 height 37
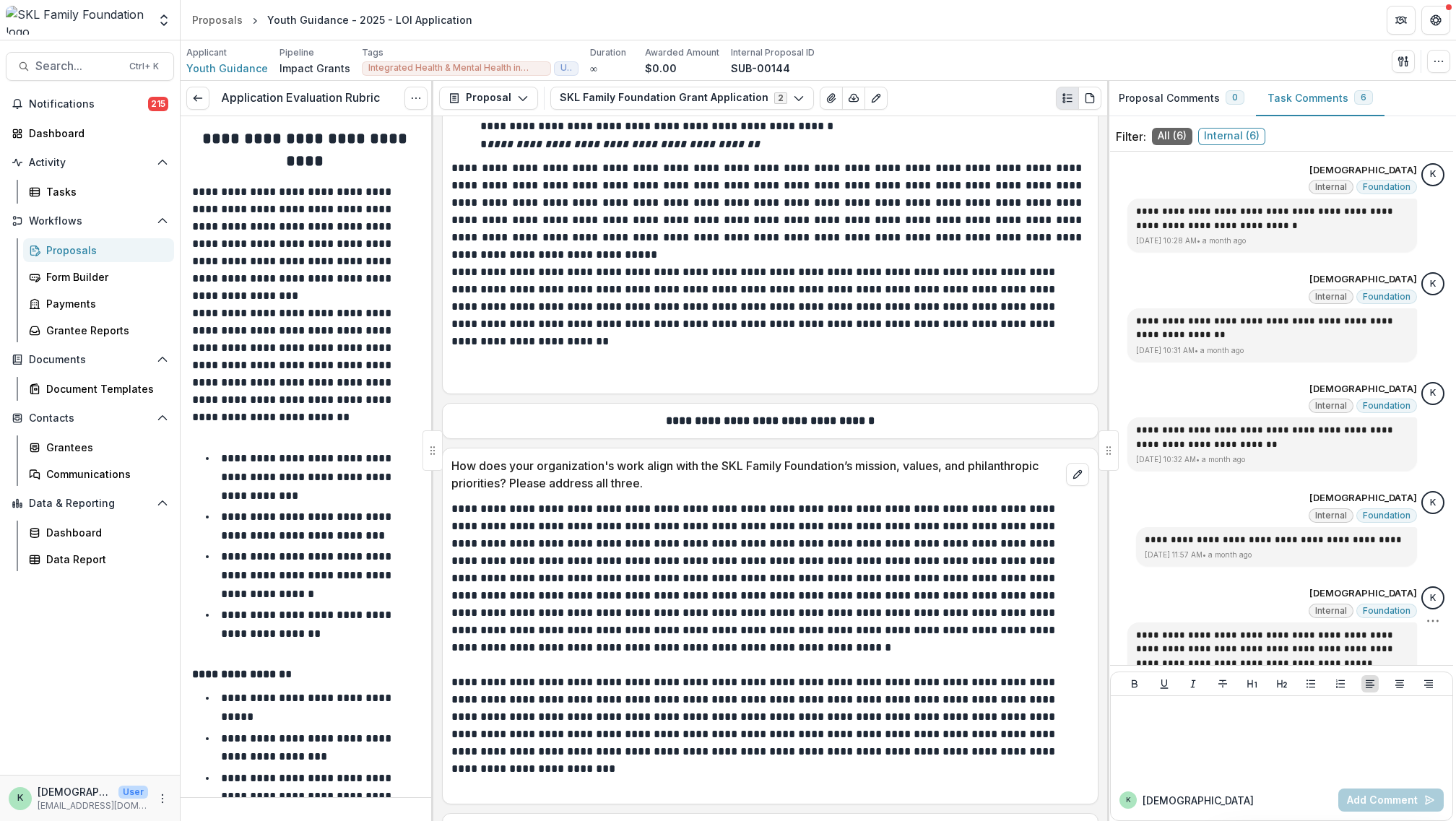
scroll to position [142, 0]
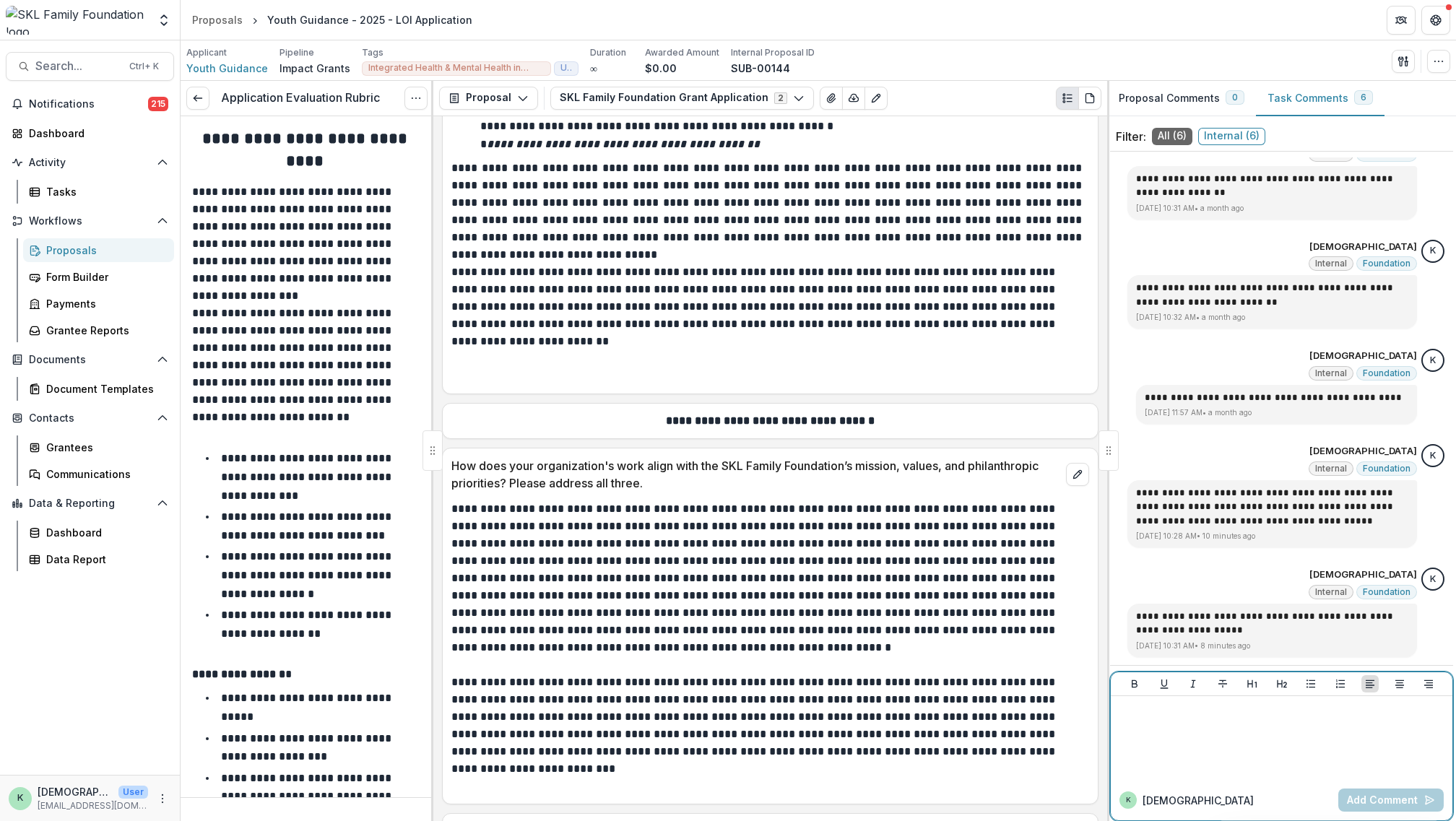
click at [1279, 757] on div at bounding box center [1281, 738] width 330 height 72
click at [1383, 794] on button "Add Comment" at bounding box center [1392, 800] width 106 height 23
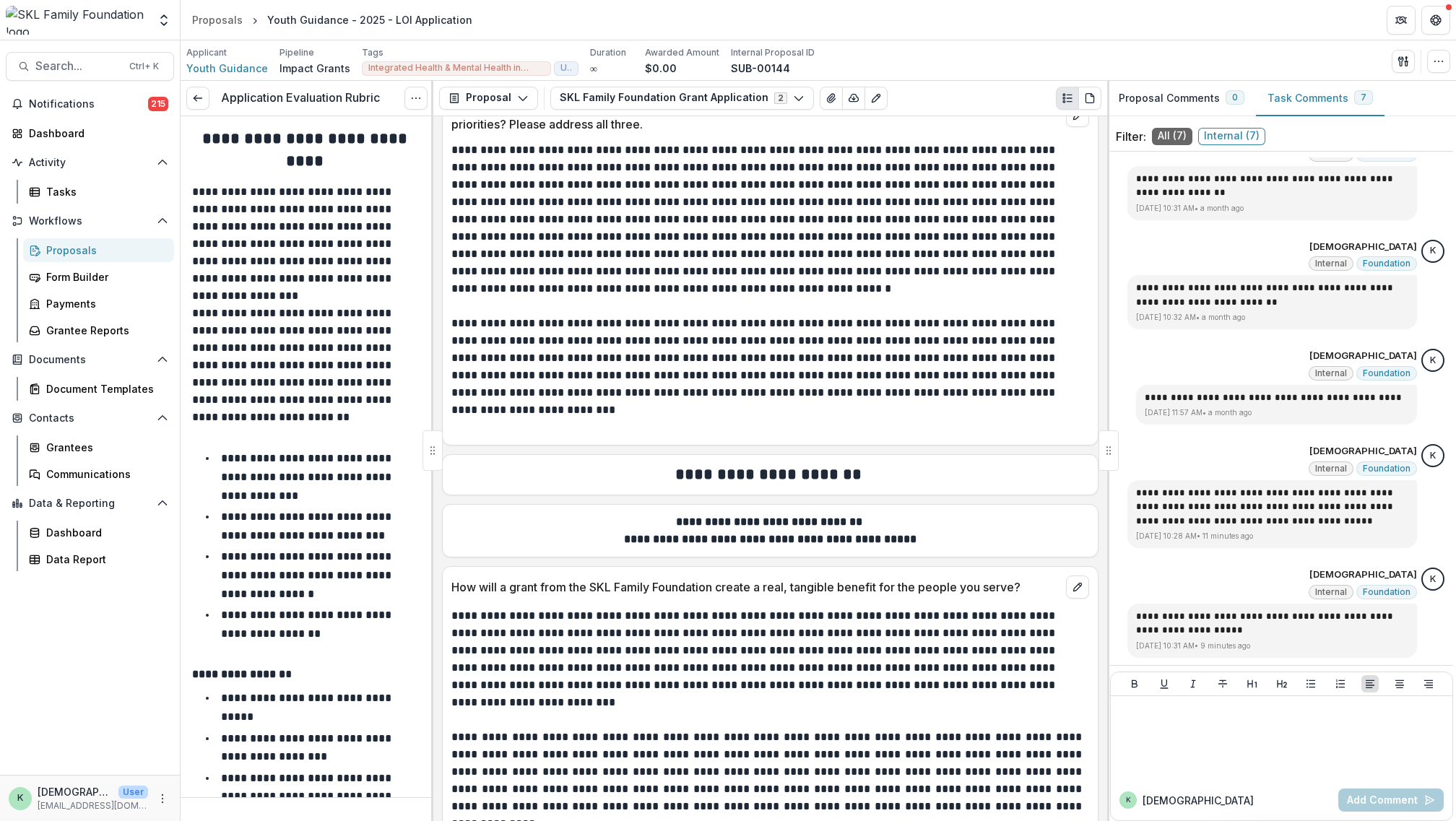
scroll to position [2744, 0]
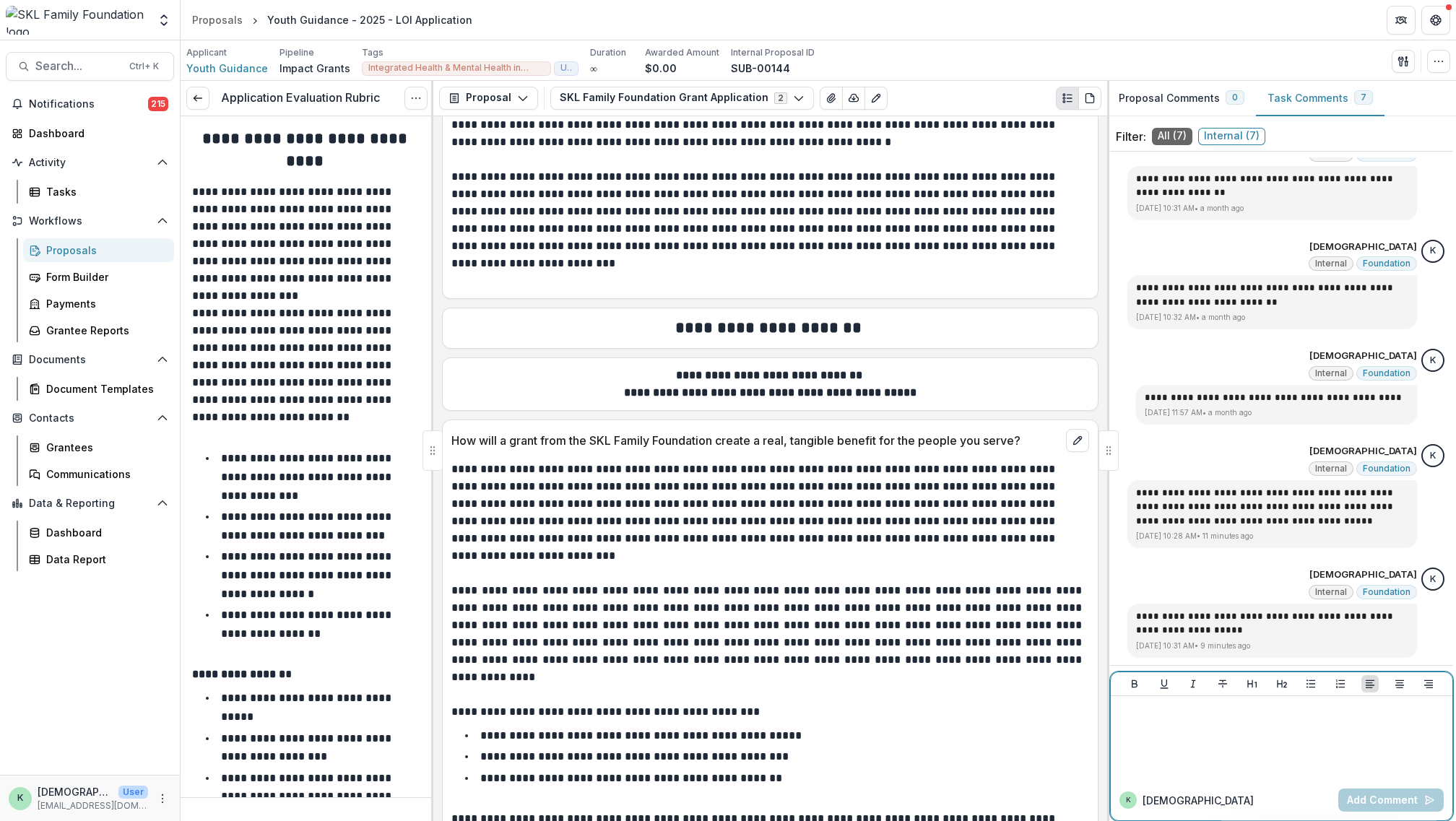
click at [1283, 741] on div at bounding box center [1281, 738] width 330 height 72
click at [1378, 803] on button "Add Comment" at bounding box center [1392, 800] width 106 height 23
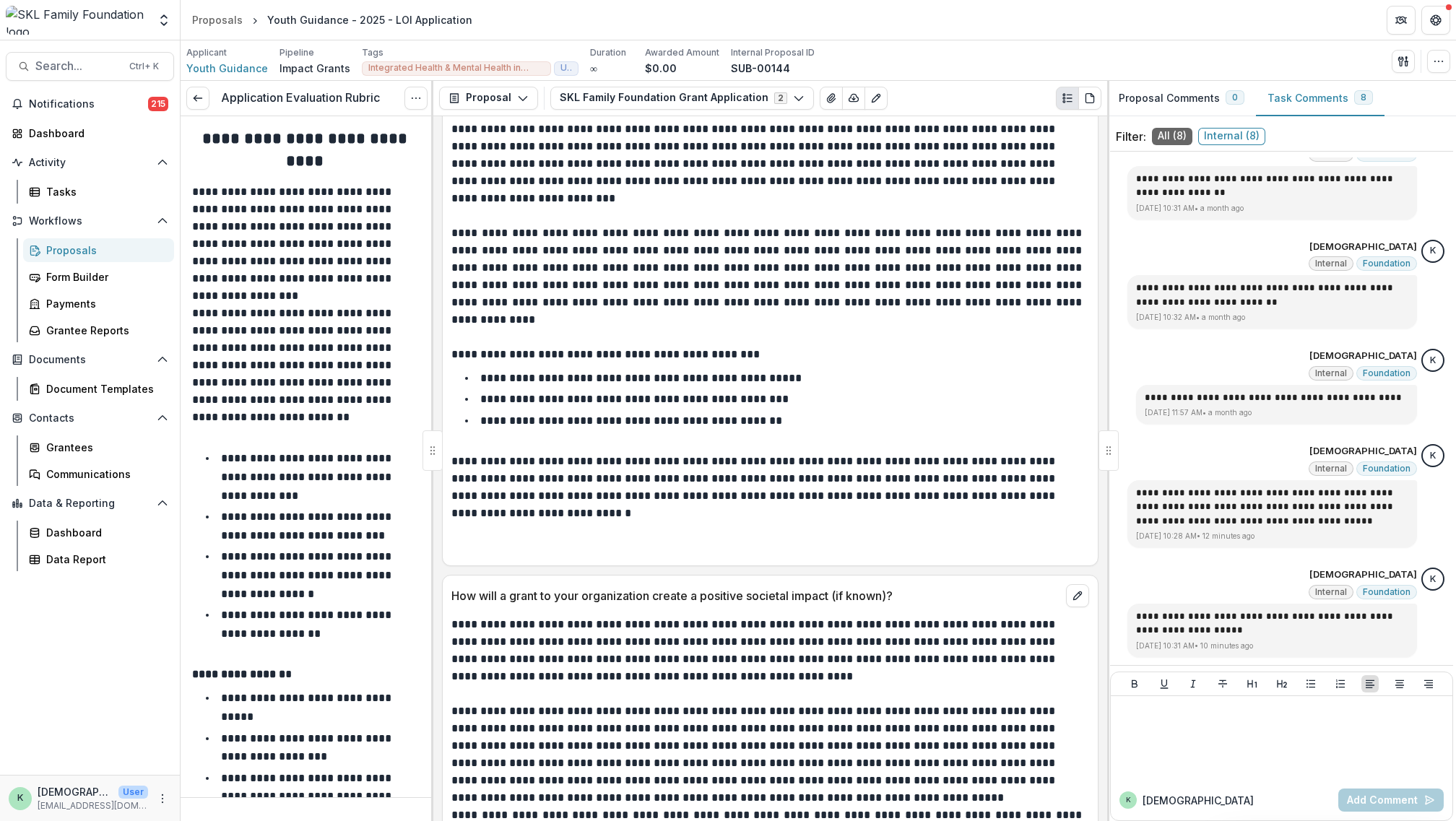
scroll to position [3178, 0]
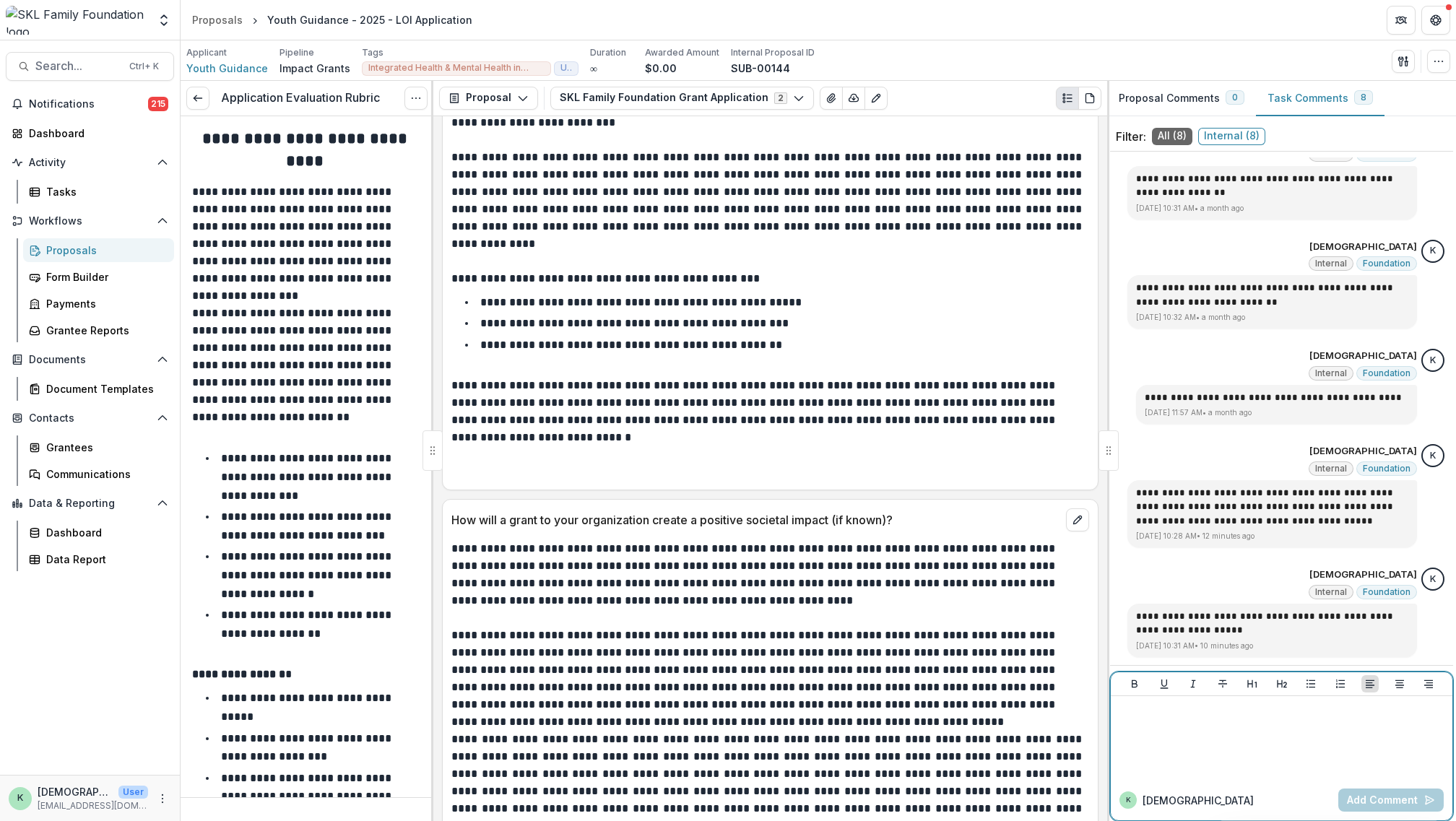
click at [1272, 778] on div at bounding box center [1281, 738] width 341 height 84
click at [1362, 804] on button "Add Comment" at bounding box center [1392, 800] width 106 height 23
click at [1051, 458] on p at bounding box center [770, 463] width 638 height 34
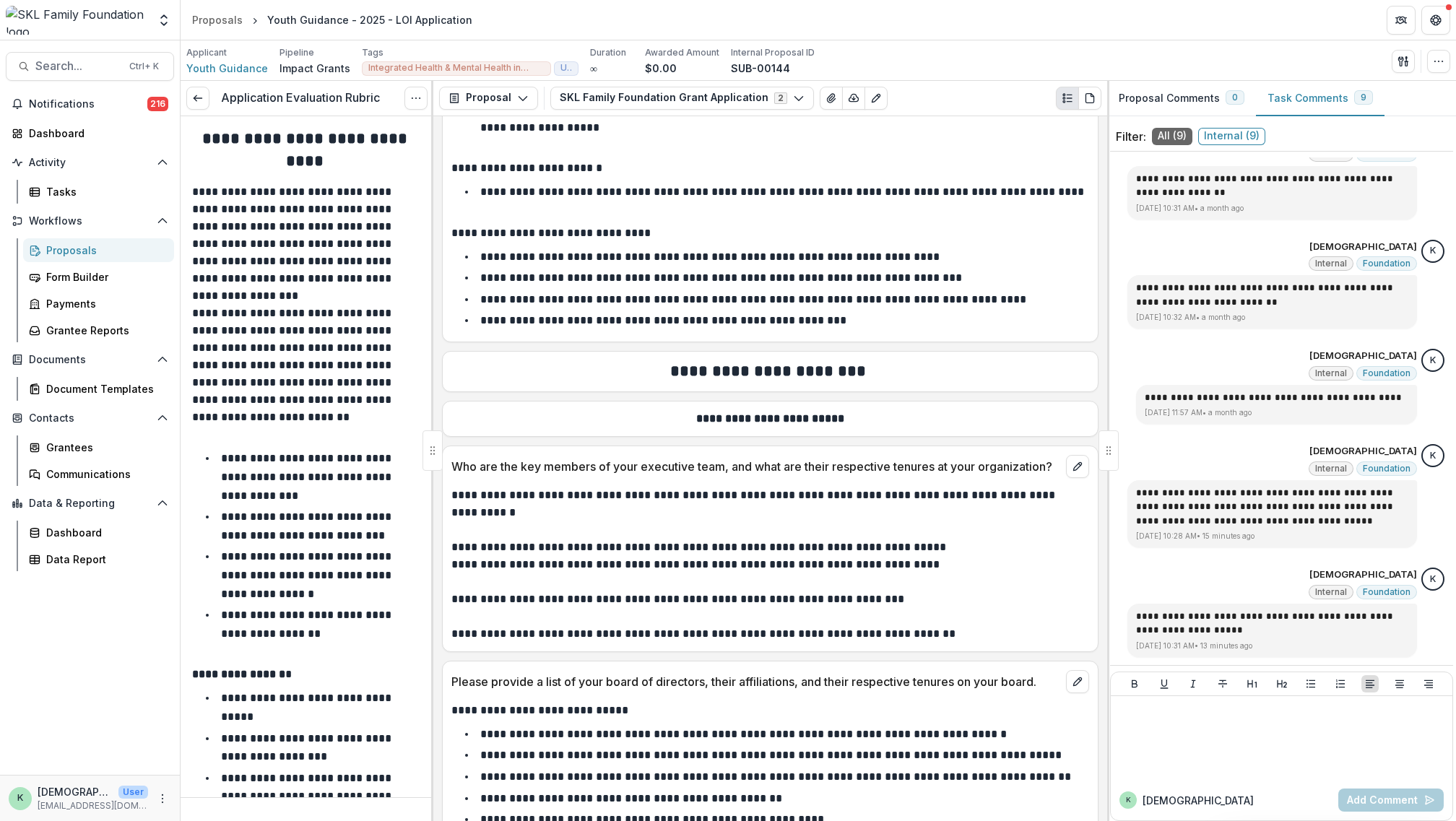
scroll to position [5273, 0]
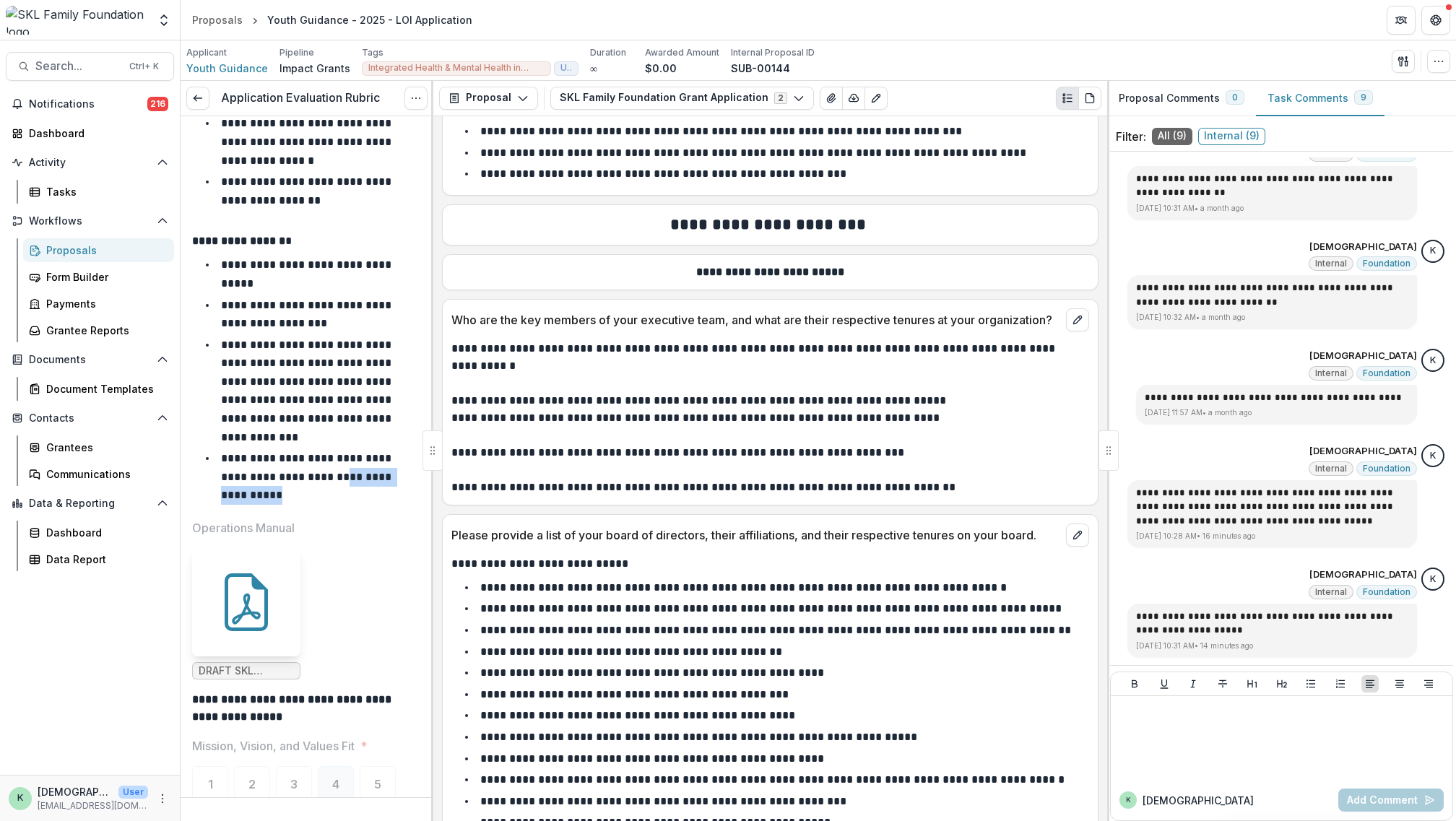
drag, startPoint x: 344, startPoint y: 465, endPoint x: 349, endPoint y: 495, distance: 30.4
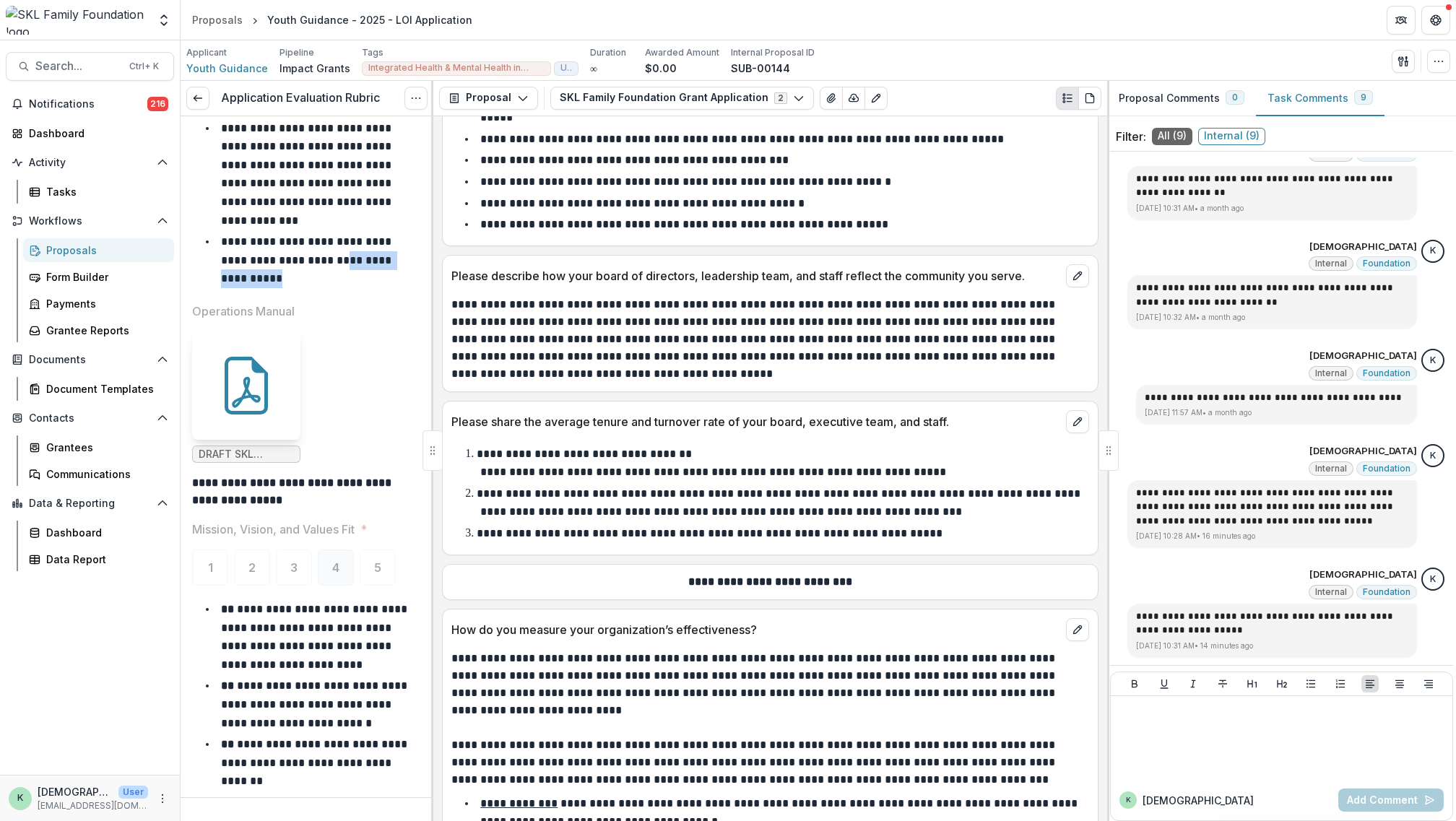
scroll to position [6572, 0]
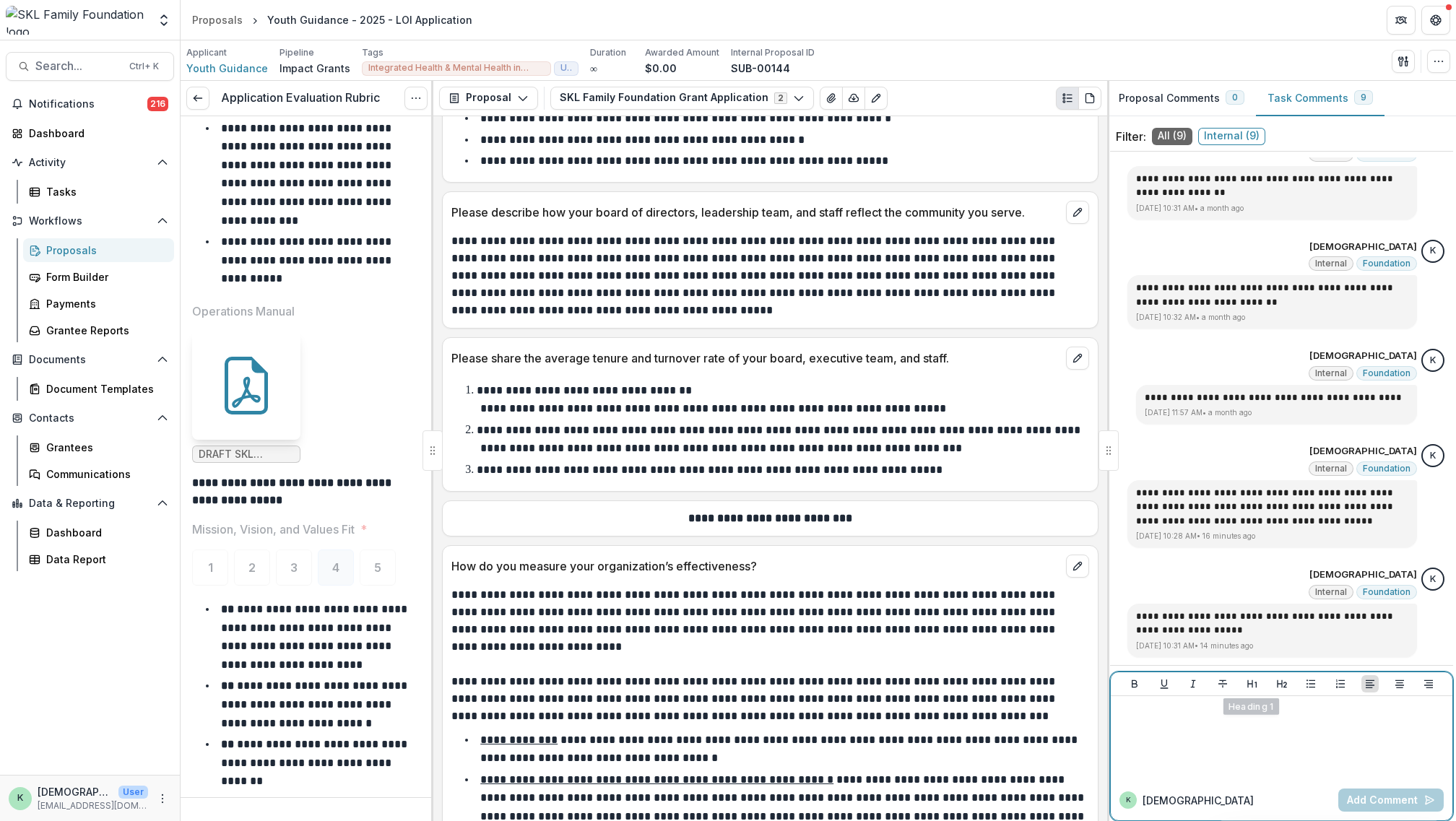
click at [1215, 740] on div at bounding box center [1281, 738] width 330 height 72
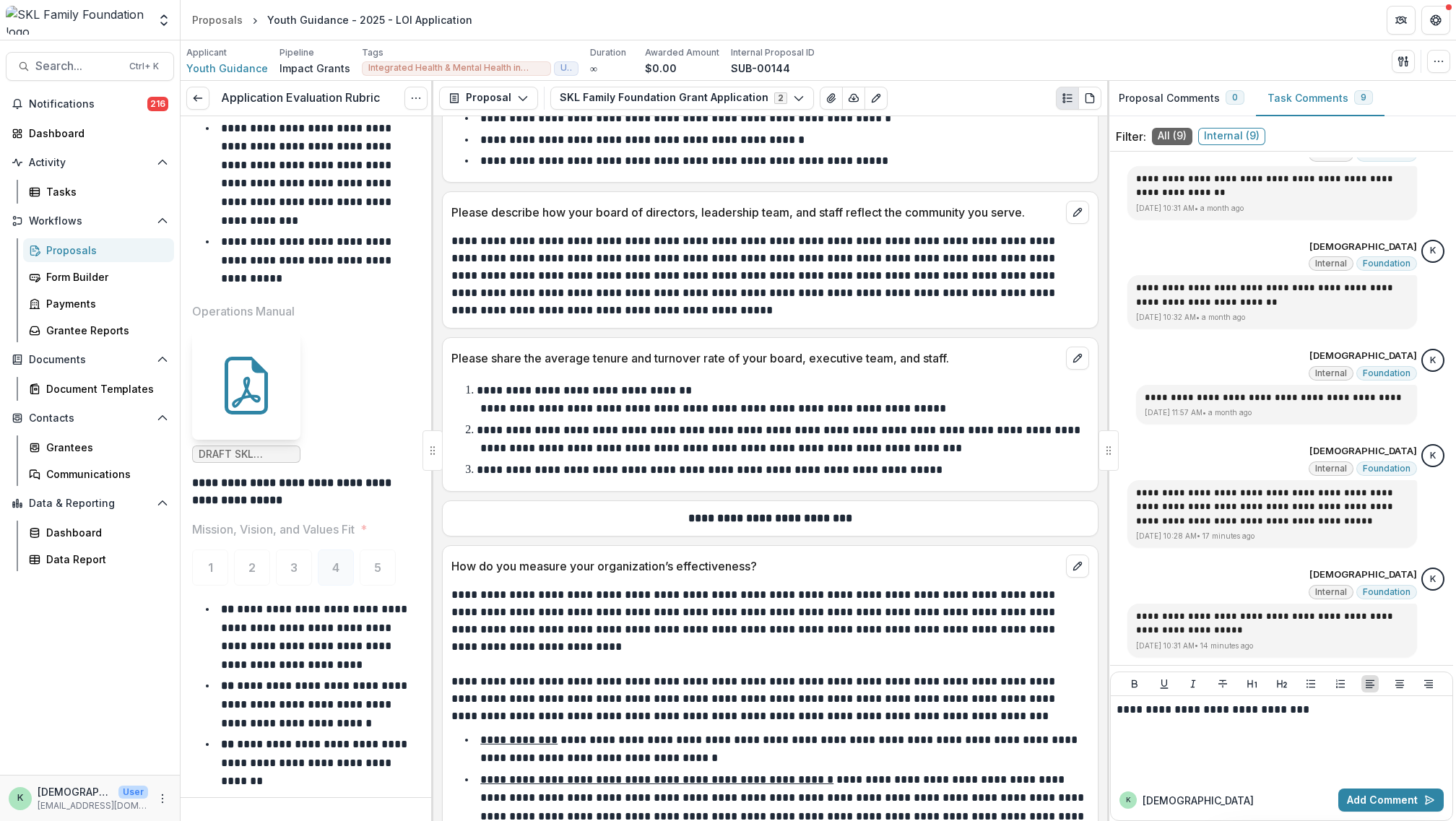
click at [1393, 814] on div "k kristen Add Comment" at bounding box center [1281, 801] width 341 height 41
click at [1398, 802] on button "Add Comment" at bounding box center [1392, 800] width 106 height 23
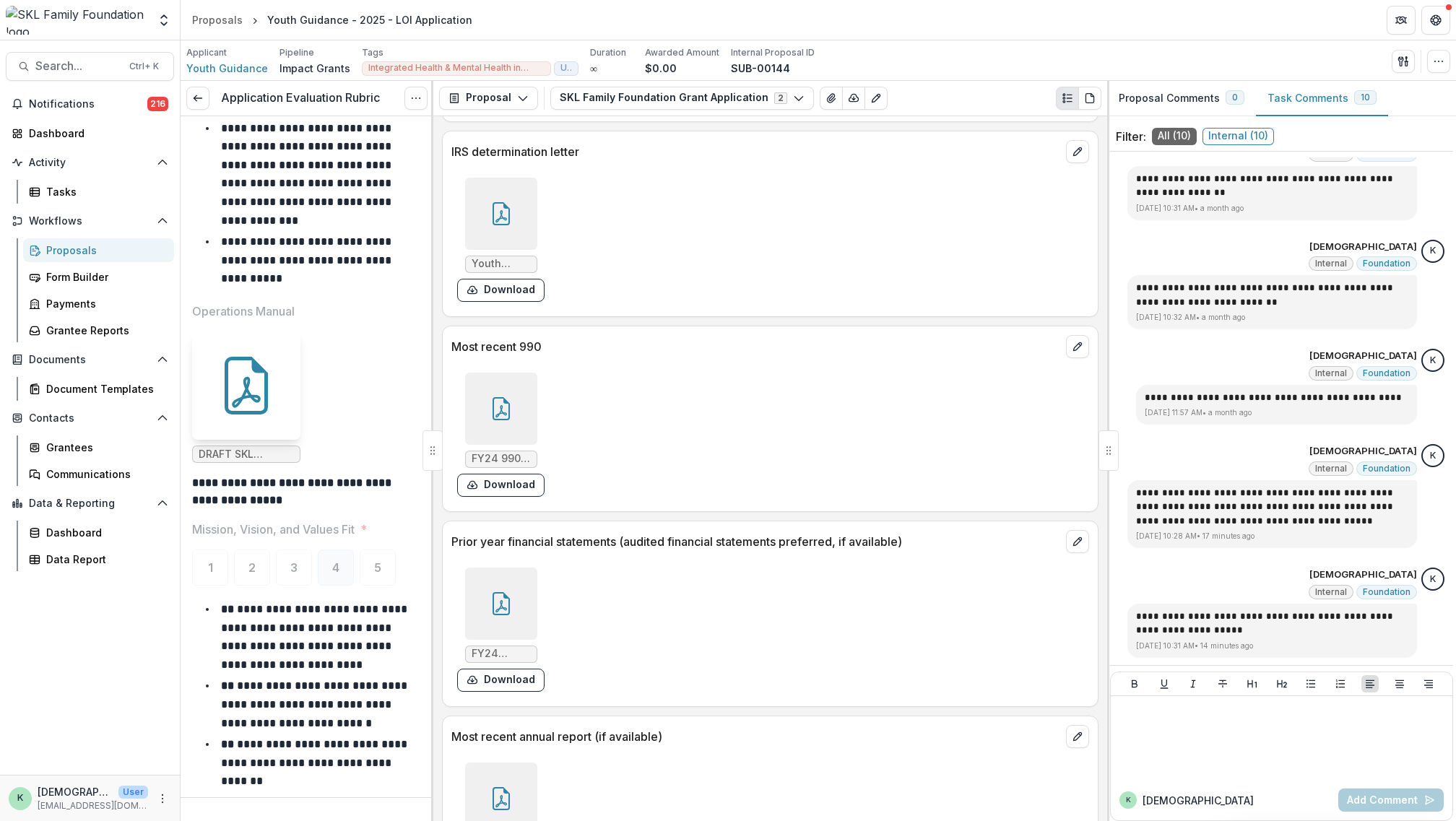
scroll to position [9462, 0]
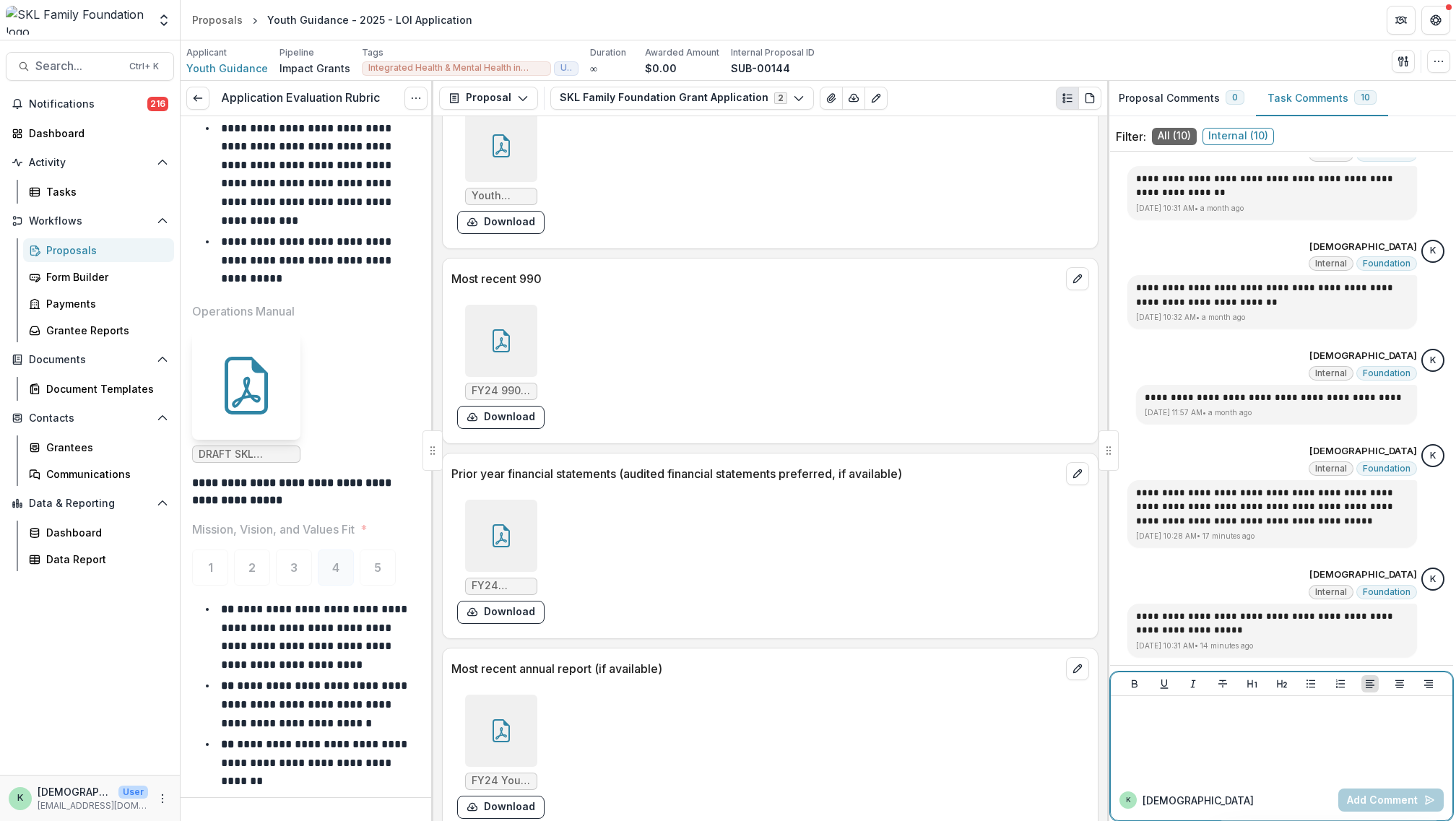
click at [1355, 714] on p at bounding box center [1279, 710] width 325 height 16
click at [1367, 796] on button "Add Comment" at bounding box center [1392, 800] width 106 height 23
click at [61, 68] on span "Search..." at bounding box center [78, 66] width 86 height 14
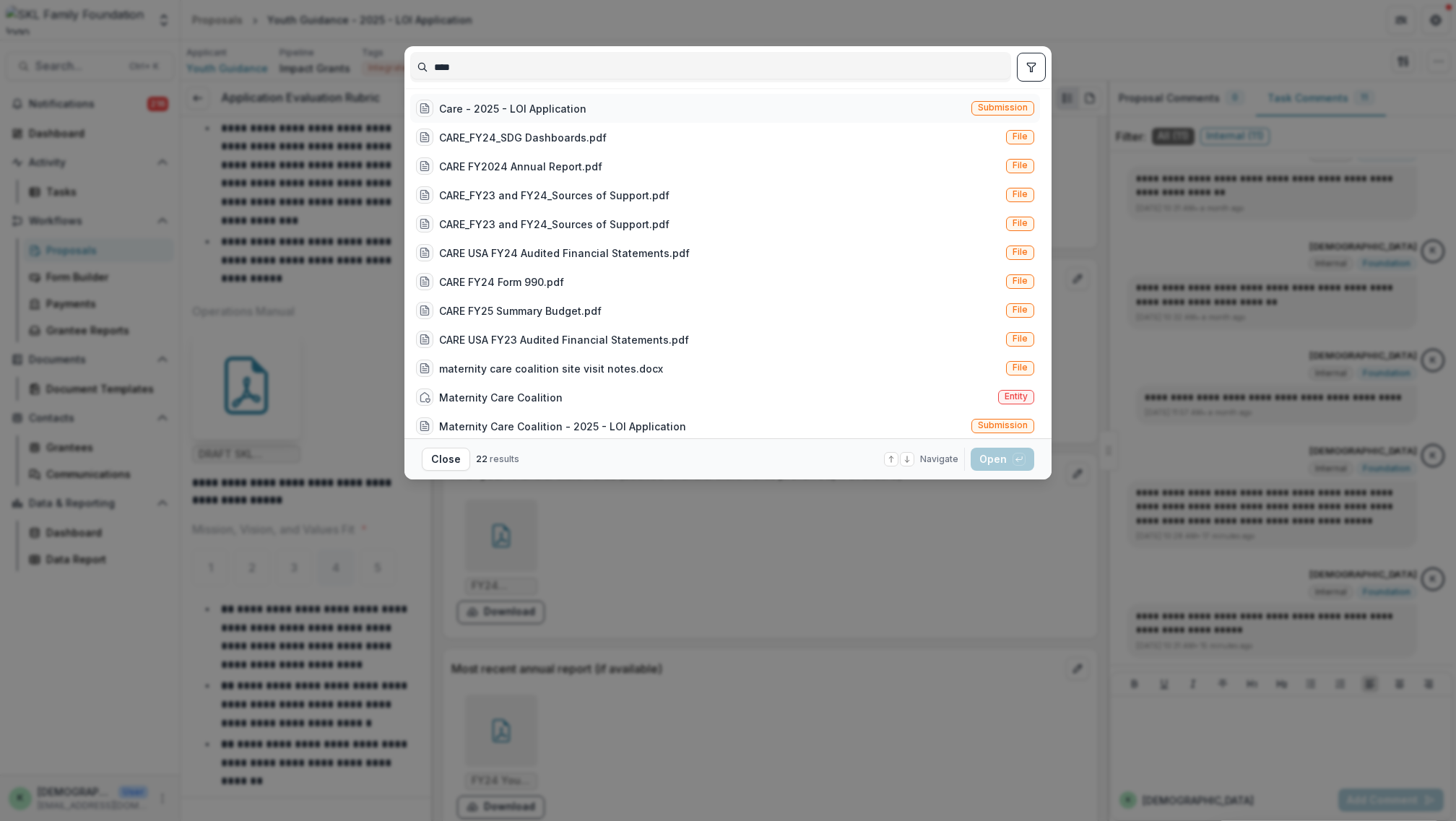
type input "****"
click at [485, 110] on div "Care - 2025 - LOI Application" at bounding box center [512, 108] width 147 height 15
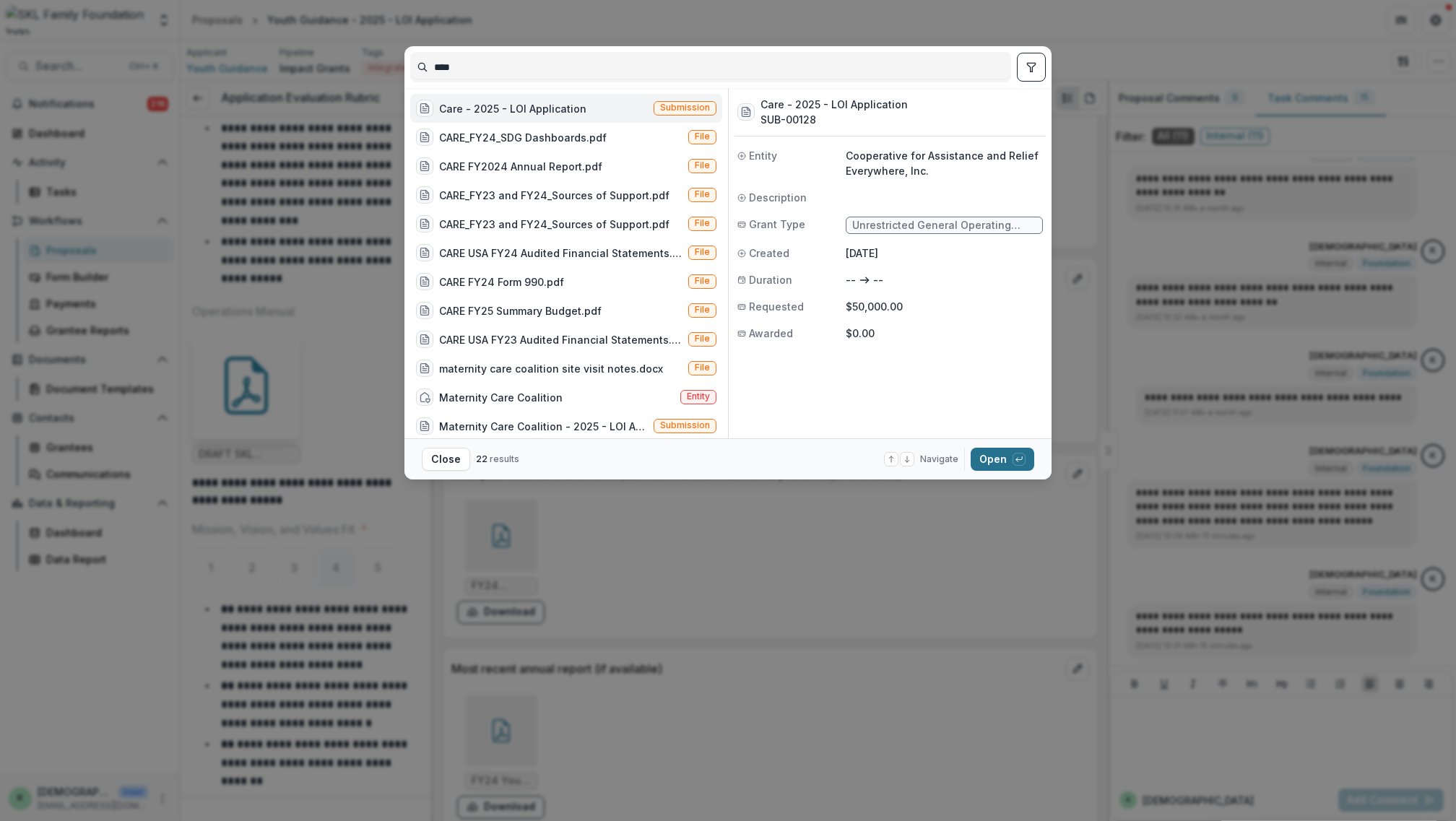
click at [1006, 453] on button "Open with enter key" at bounding box center [1003, 459] width 63 height 23
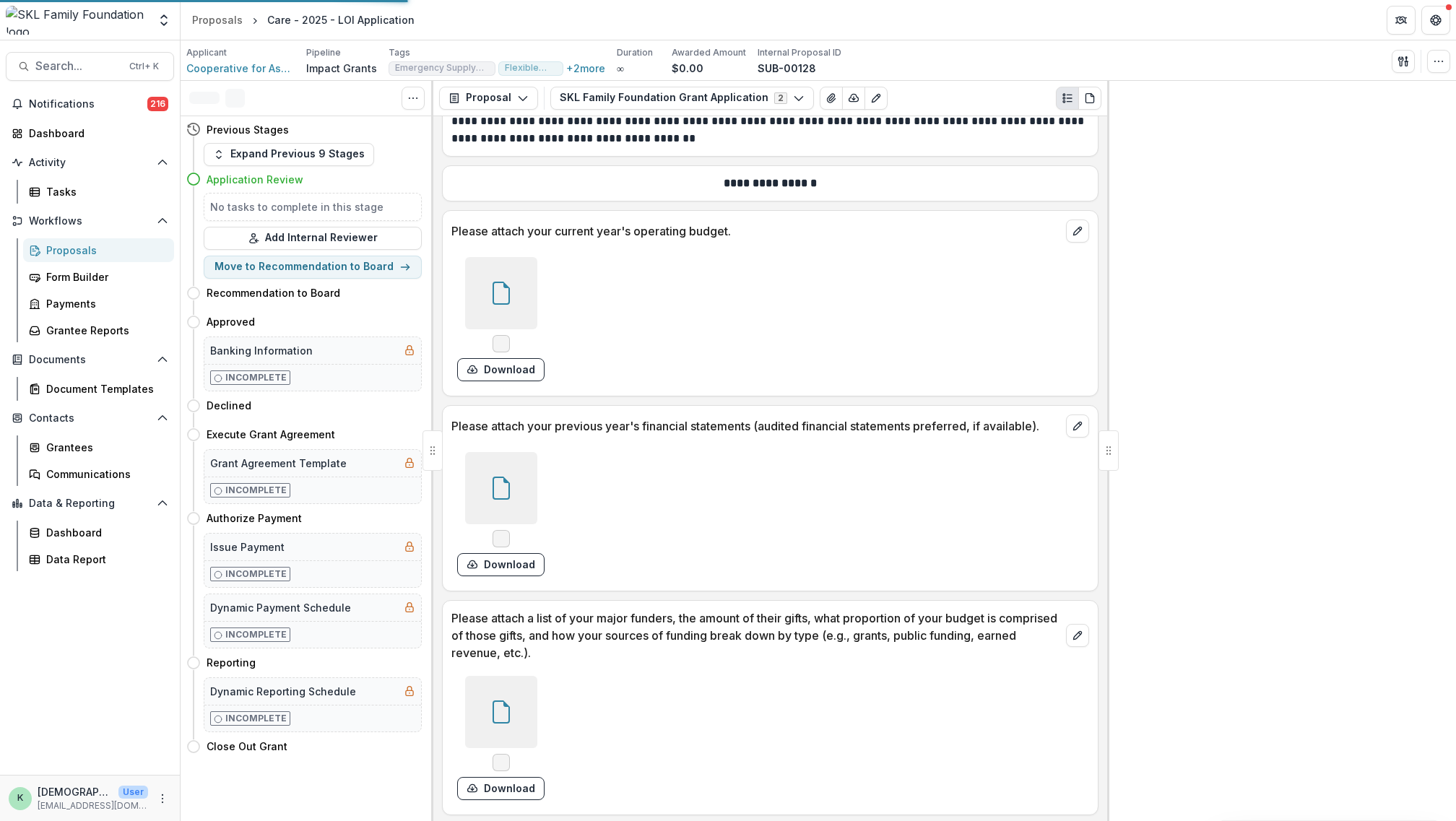
scroll to position [11599, 0]
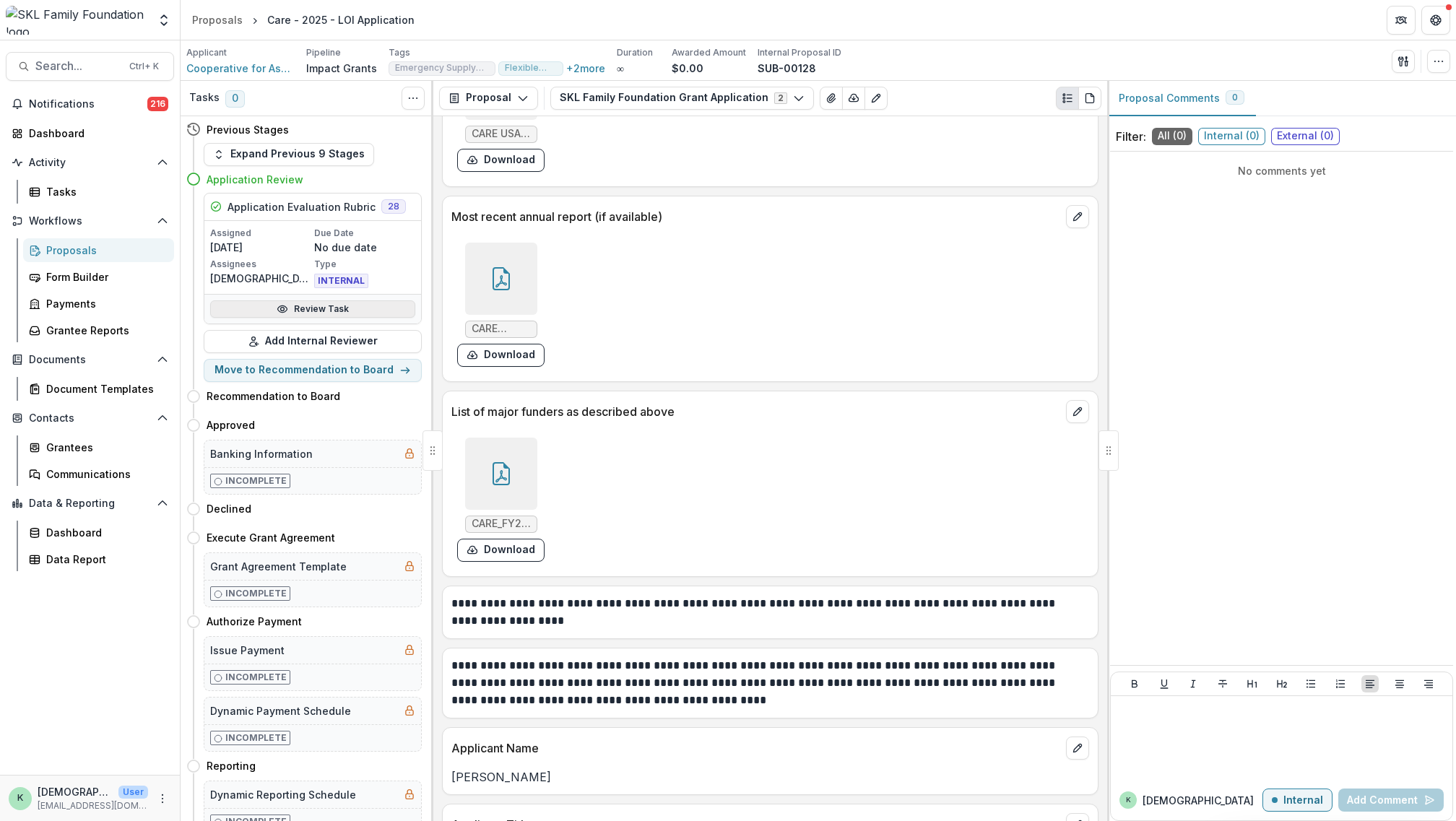
click at [315, 307] on link "Review Task" at bounding box center [312, 310] width 205 height 18
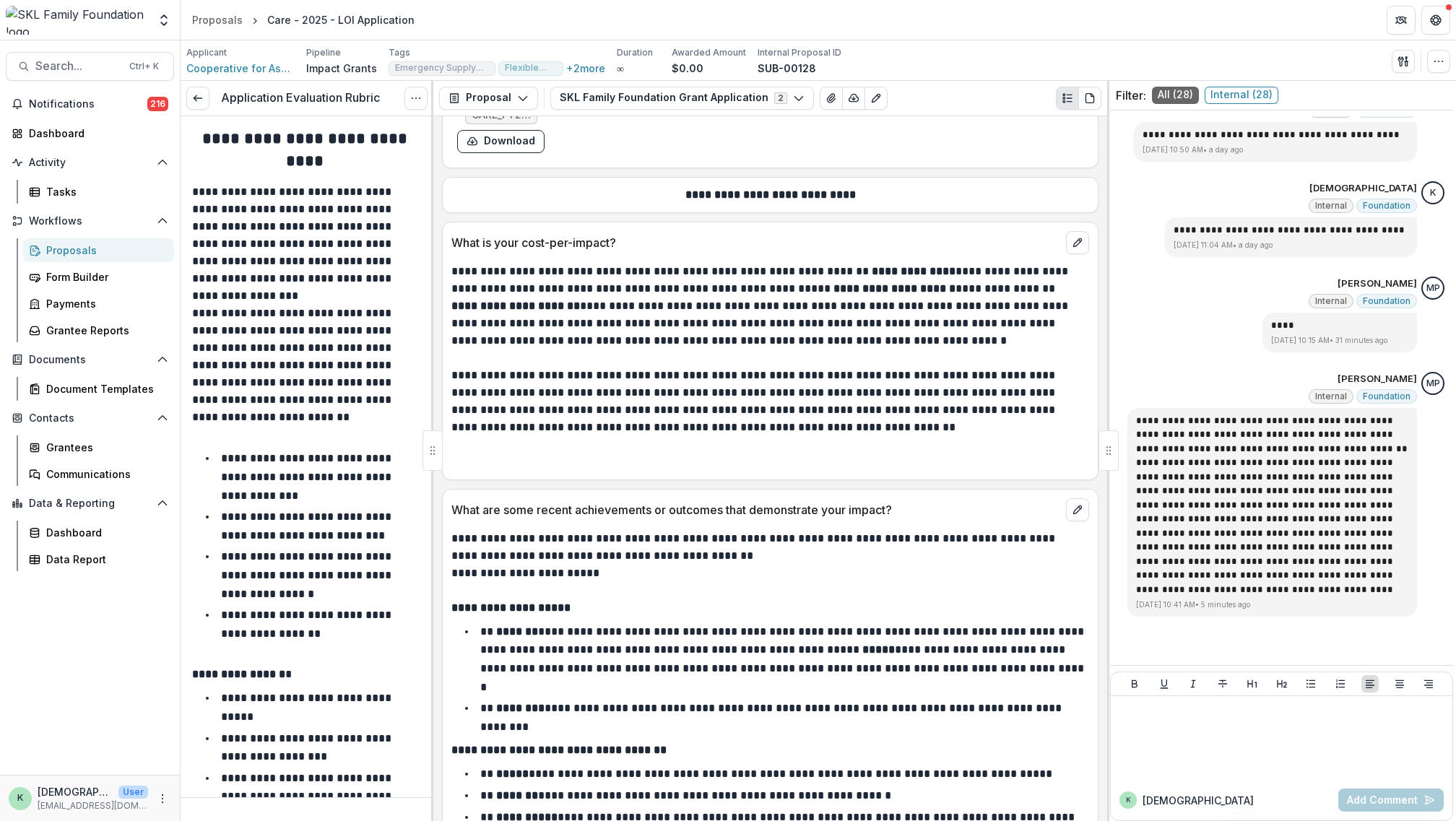
scroll to position [5966, 0]
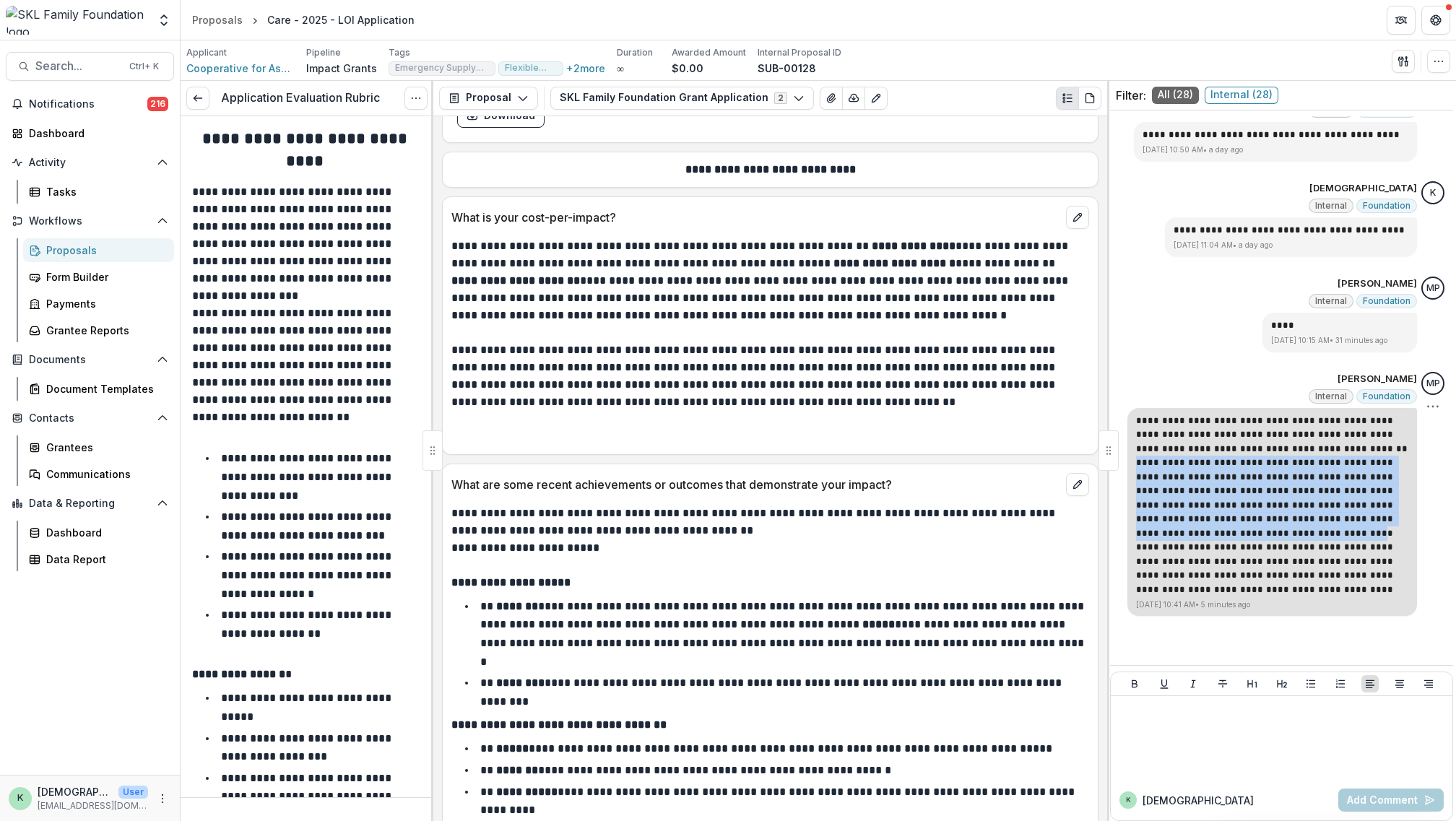
drag, startPoint x: 1391, startPoint y: 518, endPoint x: 1130, endPoint y: 460, distance: 267.4
click at [1136, 460] on p "**********" at bounding box center [1272, 526] width 273 height 141
copy p "**********"
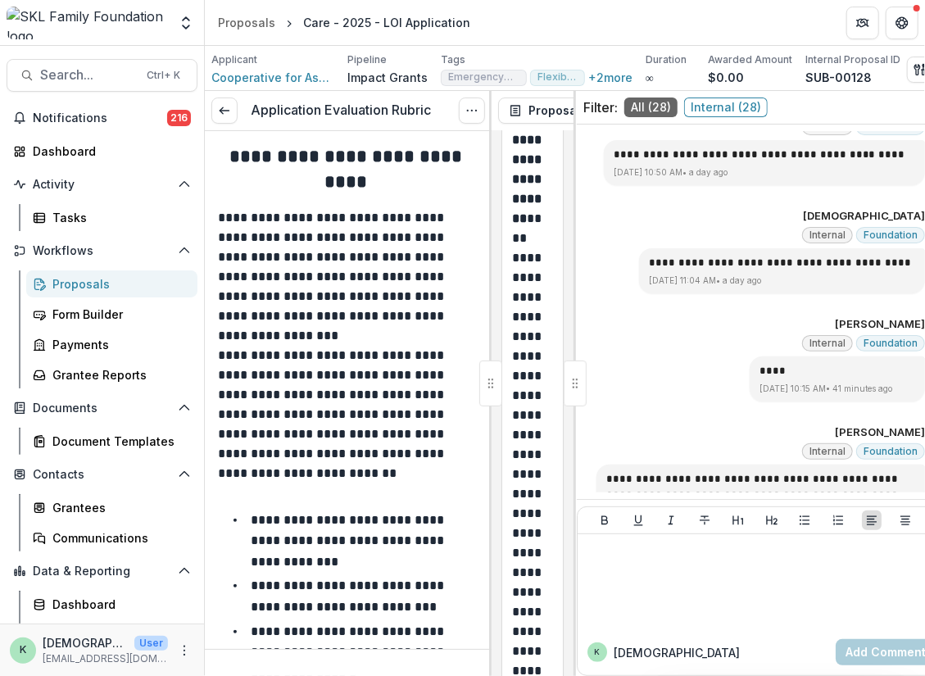
scroll to position [2907, 0]
